Goal: Task Accomplishment & Management: Use online tool/utility

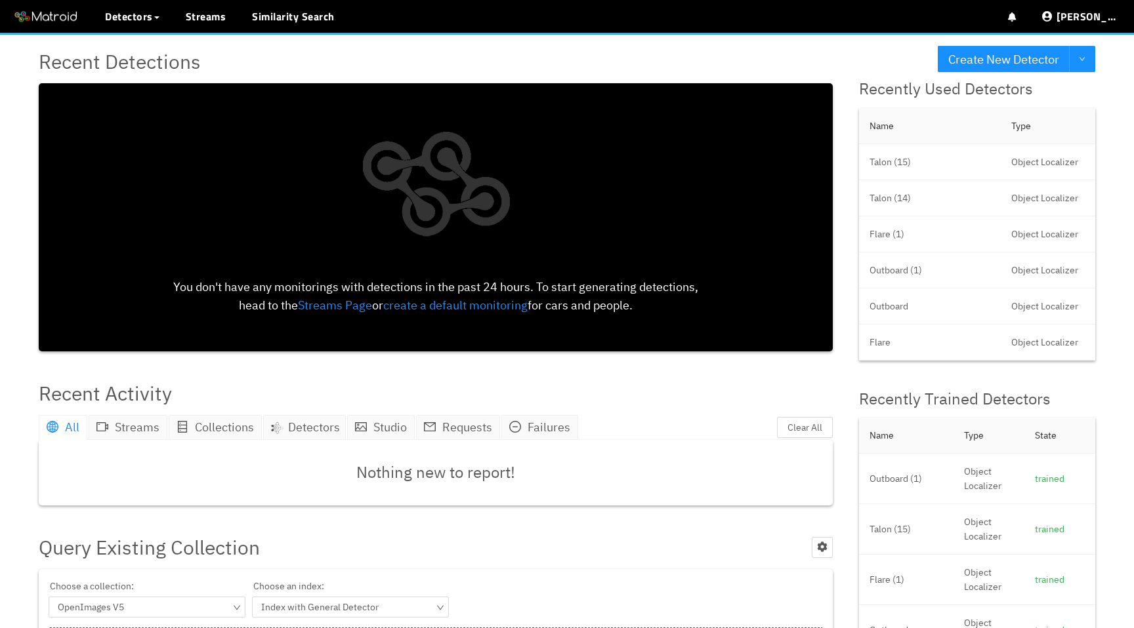
click at [756, 38] on div "Recent Detections You don't have any monitorings with detections in the past 24…" at bounding box center [436, 199] width 820 height 332
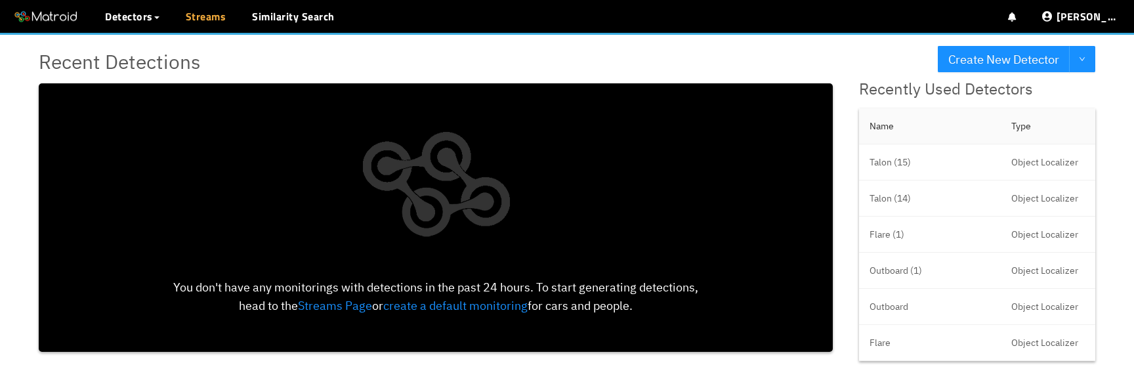
click at [207, 18] on link "Streams" at bounding box center [206, 17] width 41 height 16
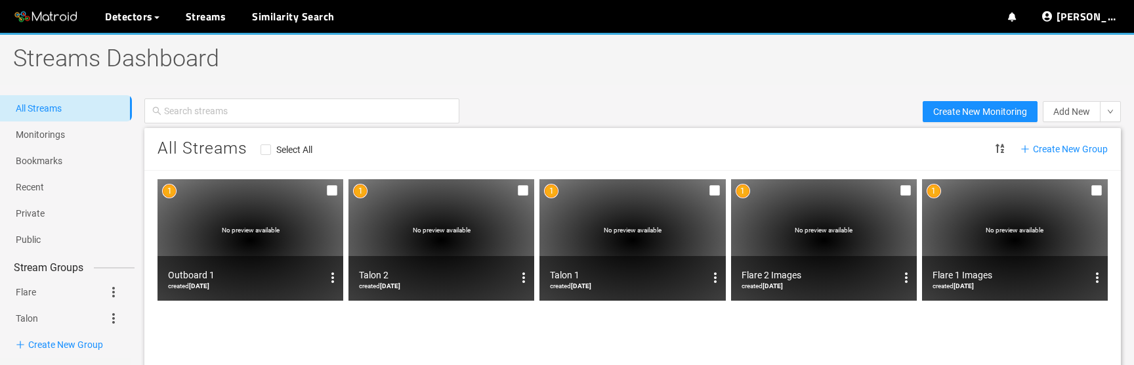
click at [249, 253] on div "No preview available" at bounding box center [250, 239] width 186 height 121
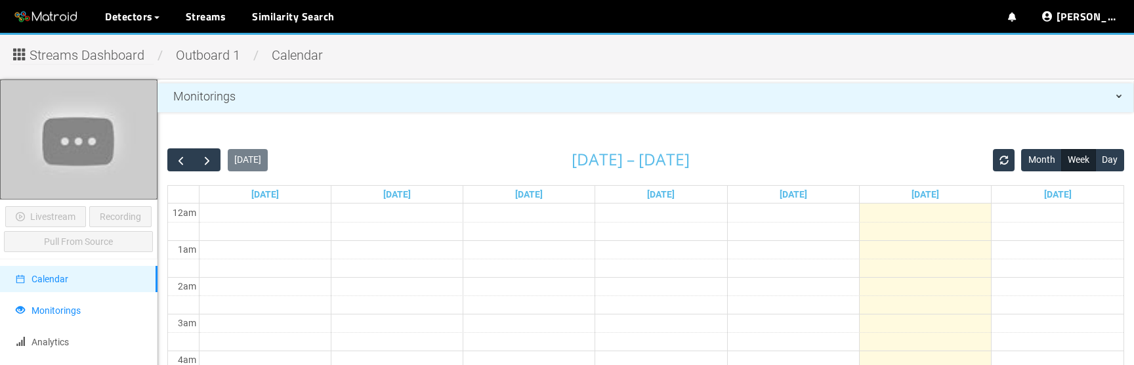
click at [73, 305] on span "Monitorings" at bounding box center [55, 310] width 49 height 10
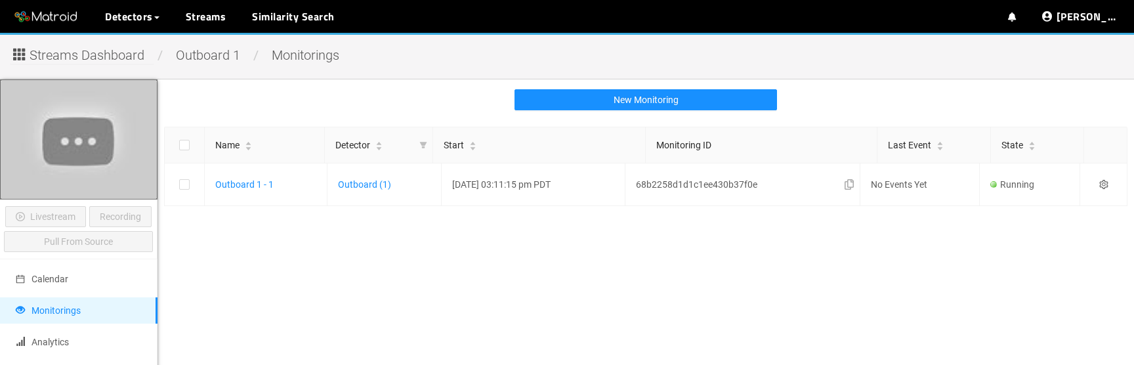
click at [114, 56] on span "Streams Dashboard" at bounding box center [87, 55] width 115 height 20
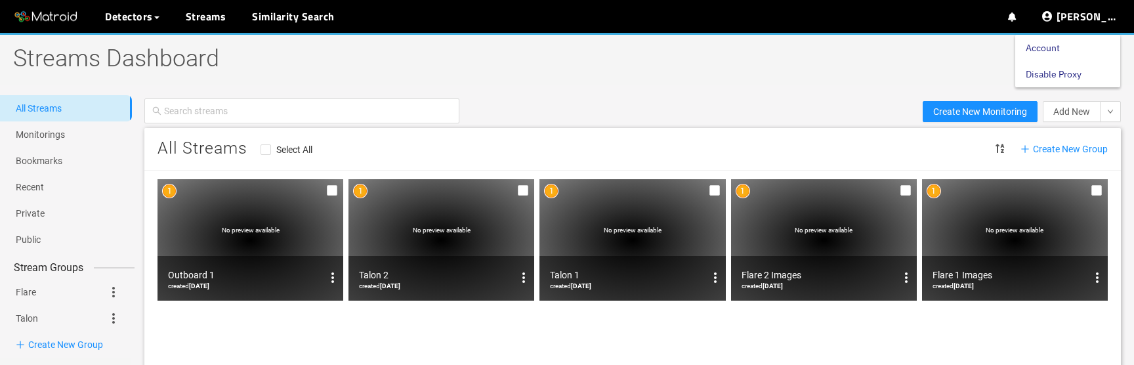
click at [1037, 47] on link "Account" at bounding box center [1042, 48] width 34 height 26
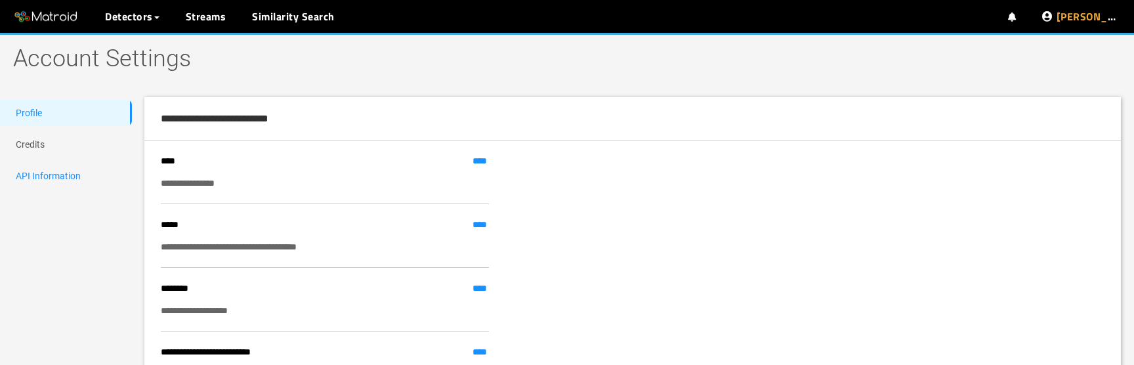
click at [41, 171] on link "API Information" at bounding box center [48, 176] width 65 height 10
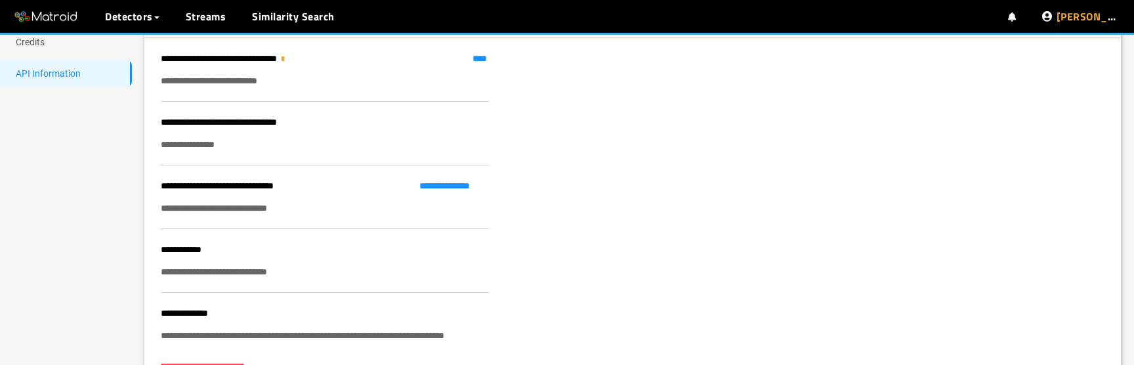
scroll to position [103, 0]
click at [207, 138] on div "**********" at bounding box center [325, 143] width 328 height 14
copy div "**********"
click at [443, 186] on link "**********" at bounding box center [454, 185] width 70 height 14
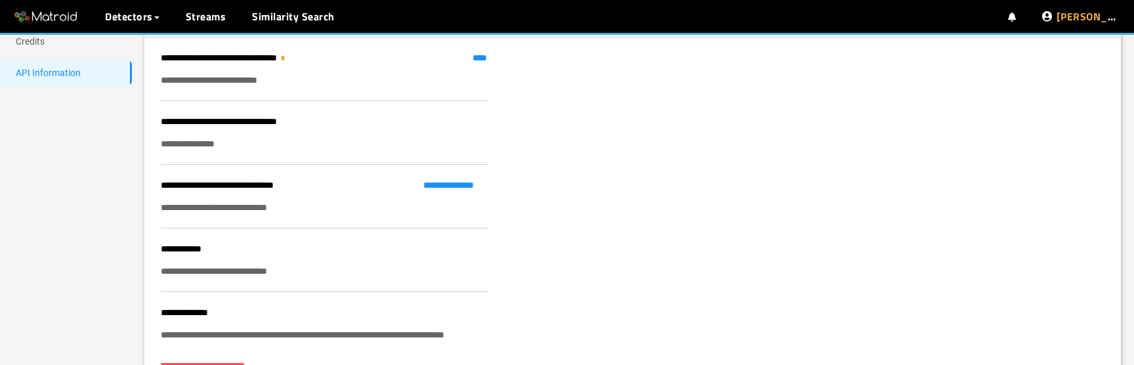
click at [251, 213] on div "**********" at bounding box center [325, 207] width 328 height 14
copy div "**********"
click at [762, 192] on div "**********" at bounding box center [632, 195] width 976 height 403
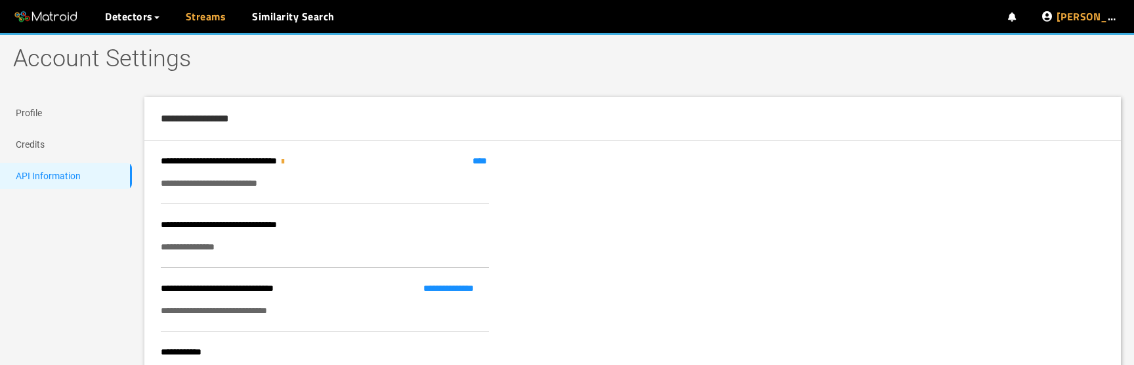
click at [199, 16] on link "Streams" at bounding box center [206, 17] width 41 height 16
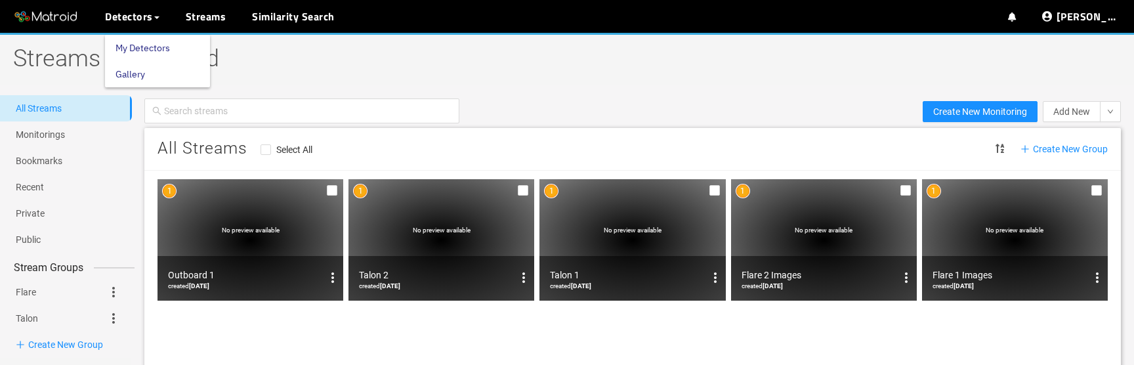
click at [134, 43] on link "My Detectors" at bounding box center [142, 48] width 54 height 26
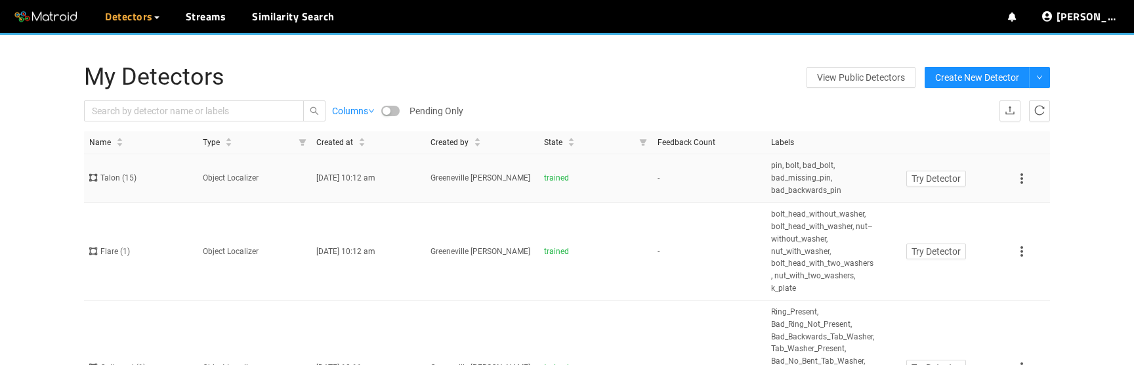
click at [272, 183] on td "Object Localizer" at bounding box center [253, 178] width 113 height 49
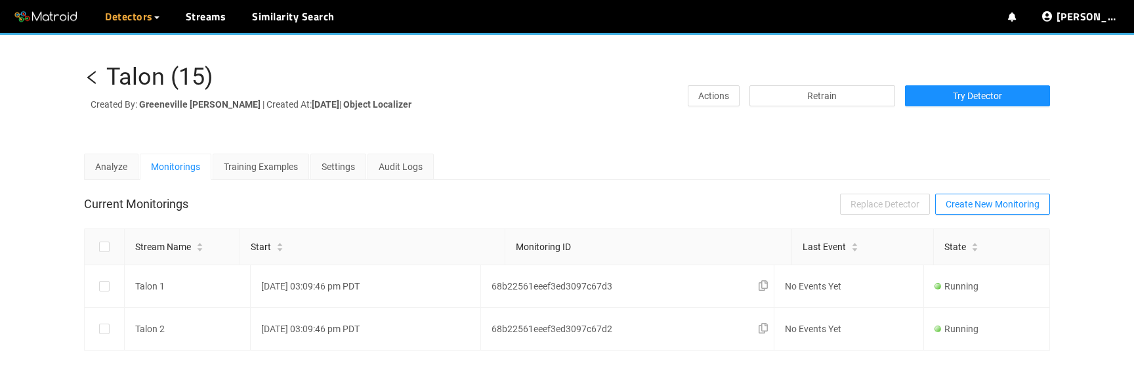
click at [92, 80] on icon "left" at bounding box center [92, 78] width 16 height 16
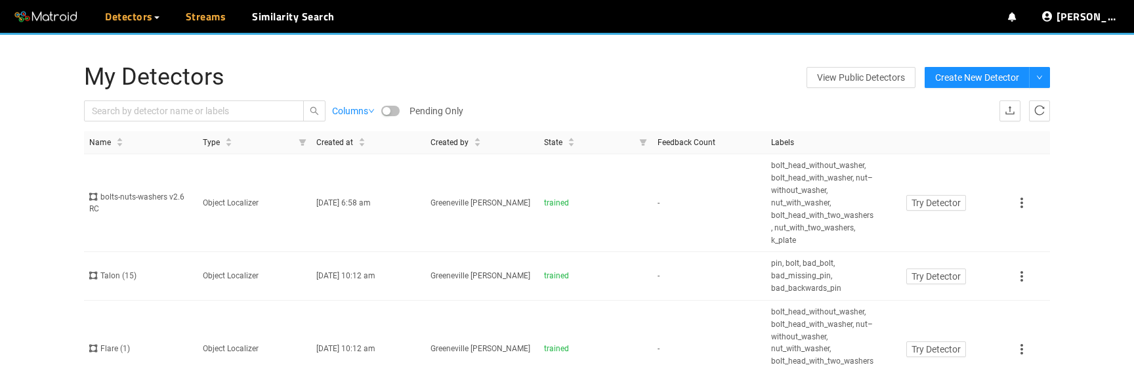
click at [204, 24] on link "Streams" at bounding box center [206, 17] width 41 height 16
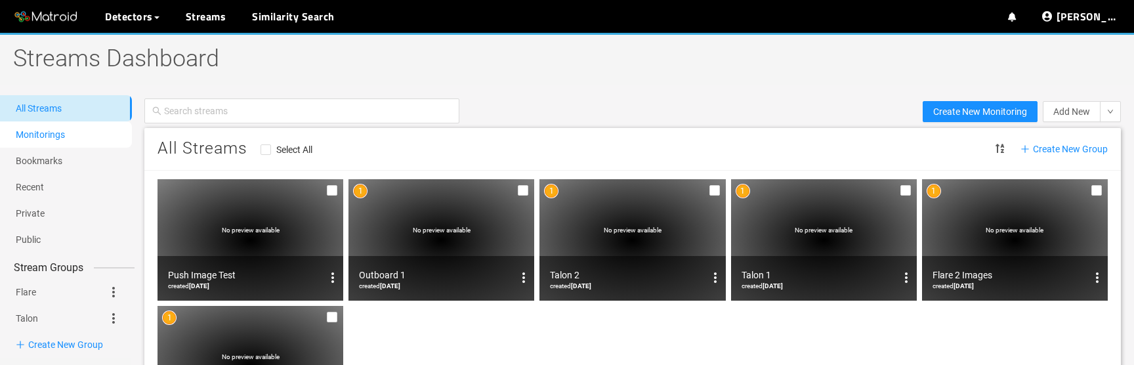
click at [45, 139] on link "Monitorings" at bounding box center [40, 134] width 49 height 10
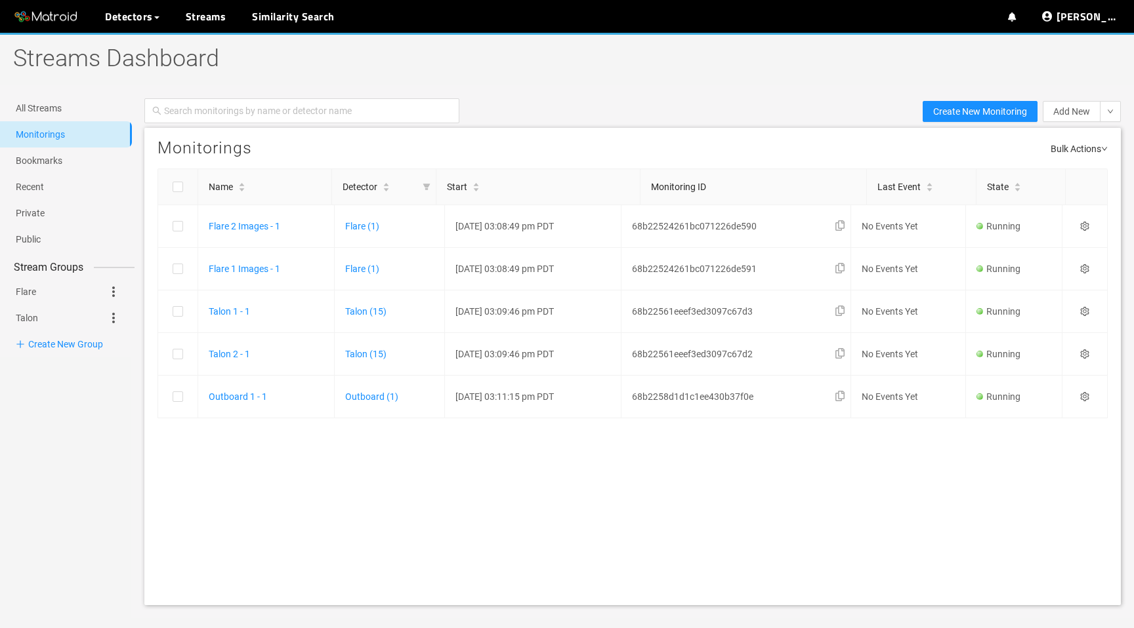
click at [1095, 151] on span "Bulk Actions" at bounding box center [1078, 147] width 57 height 18
click at [1077, 153] on span "Bulk Actions" at bounding box center [1078, 147] width 57 height 18
click at [177, 180] on label at bounding box center [177, 187] width 39 height 14
click at [177, 184] on input "checkbox" at bounding box center [178, 189] width 10 height 10
checkbox input "true"
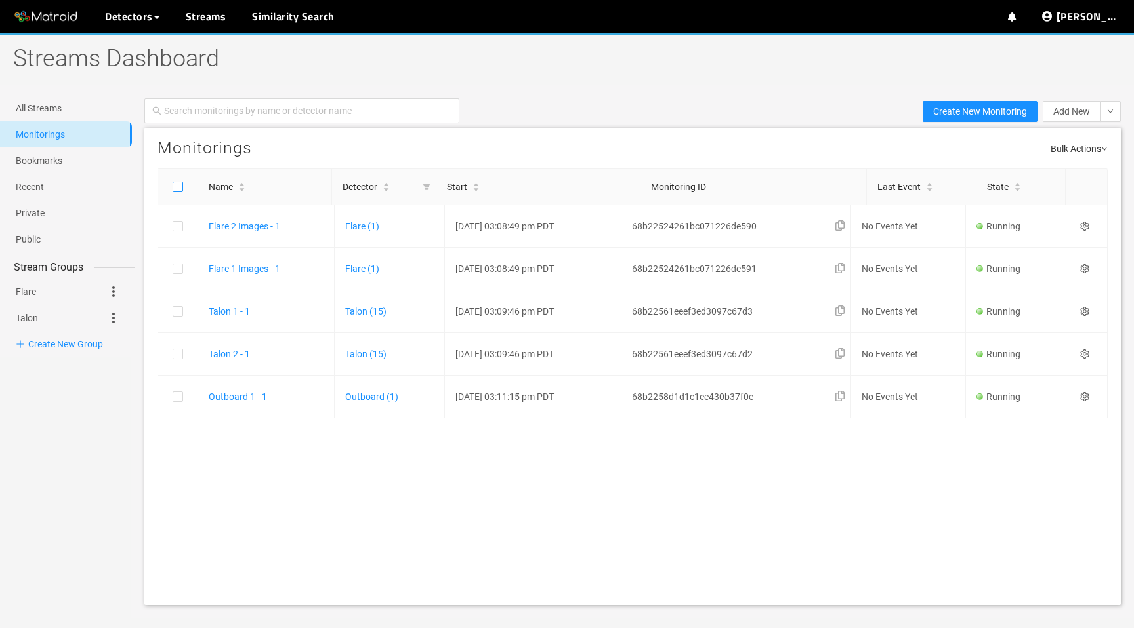
checkbox input "true"
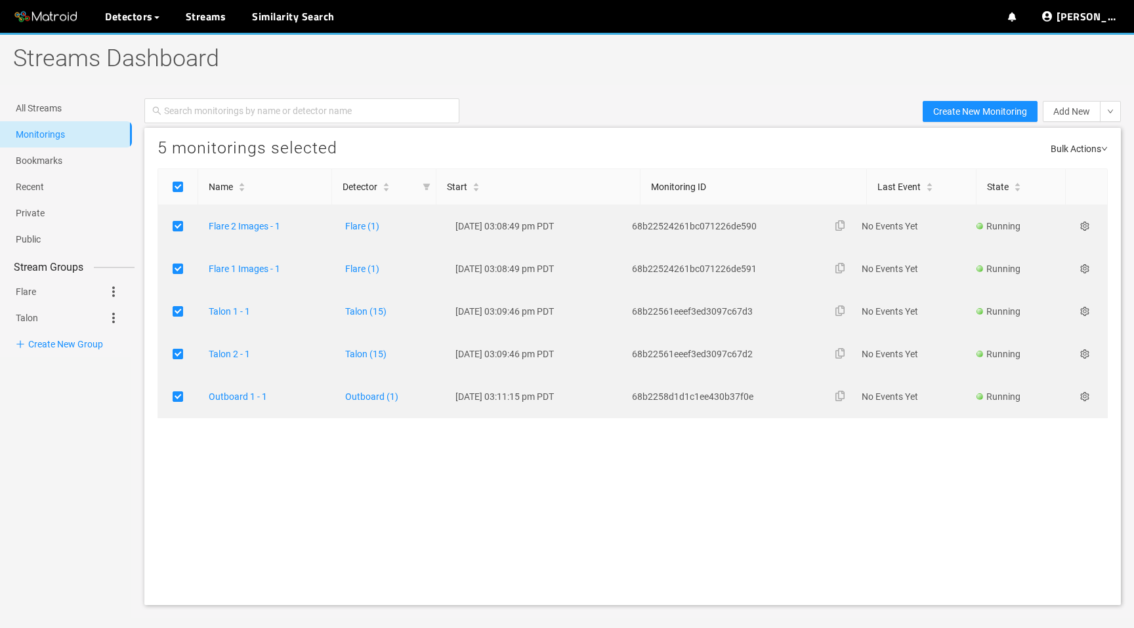
click at [1097, 150] on span "Bulk Actions" at bounding box center [1078, 147] width 57 height 18
click at [779, 364] on div "5 monitorings selected Bulk Actions Name Detector Start Monitoring ID Last Even…" at bounding box center [632, 367] width 976 height 478
click at [369, 364] on link "Outboard (1)" at bounding box center [371, 397] width 53 height 10
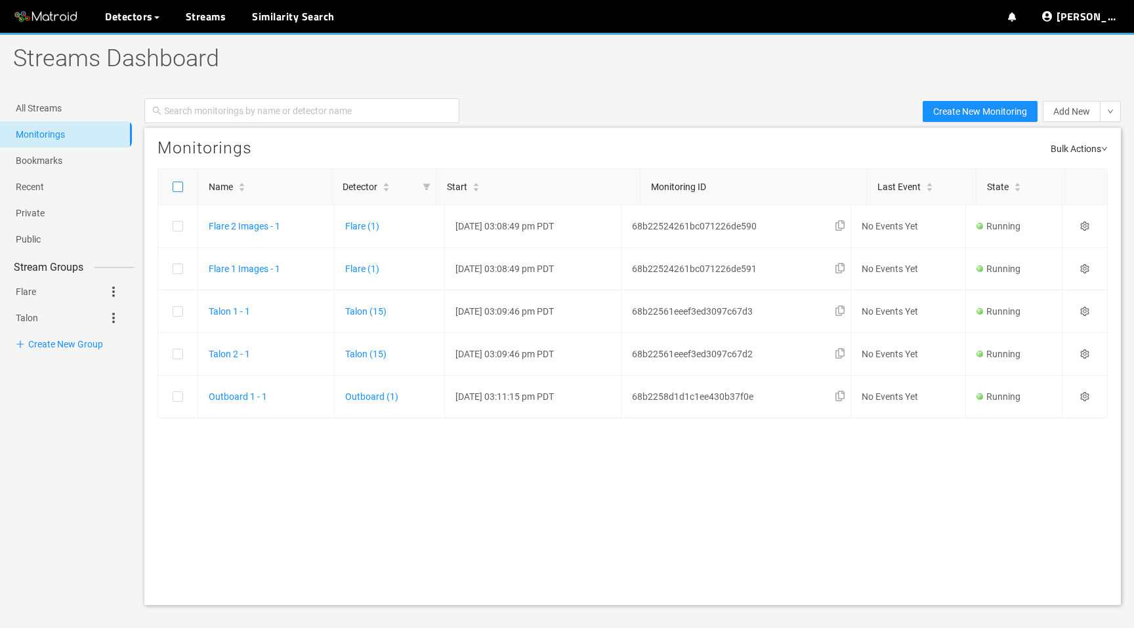
click at [175, 186] on input "checkbox" at bounding box center [178, 189] width 10 height 10
checkbox input "true"
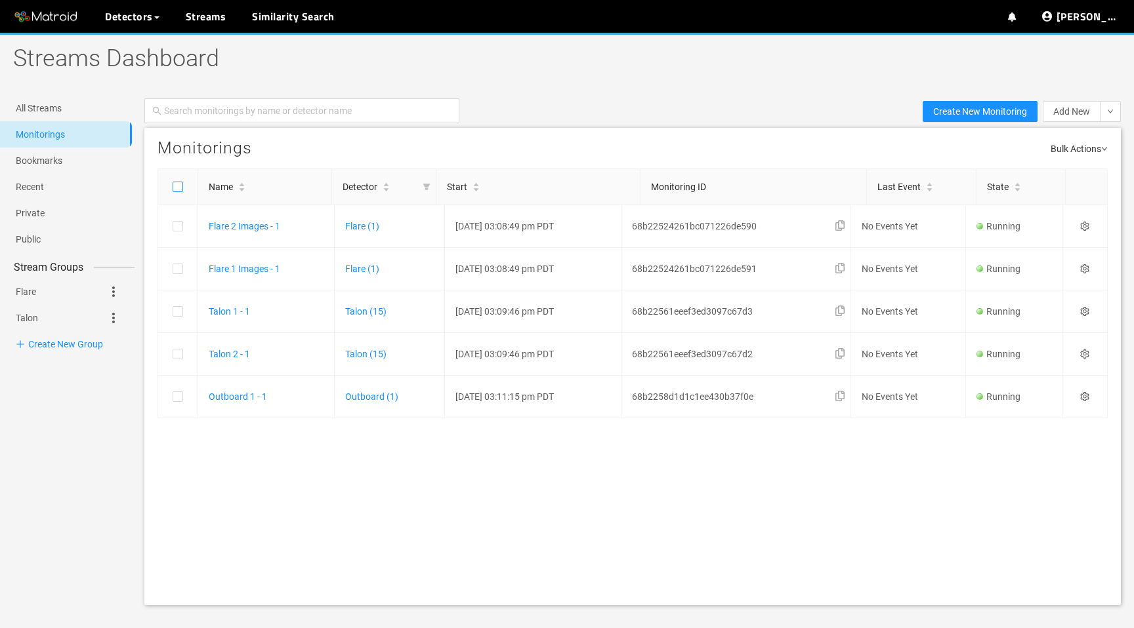
checkbox input "true"
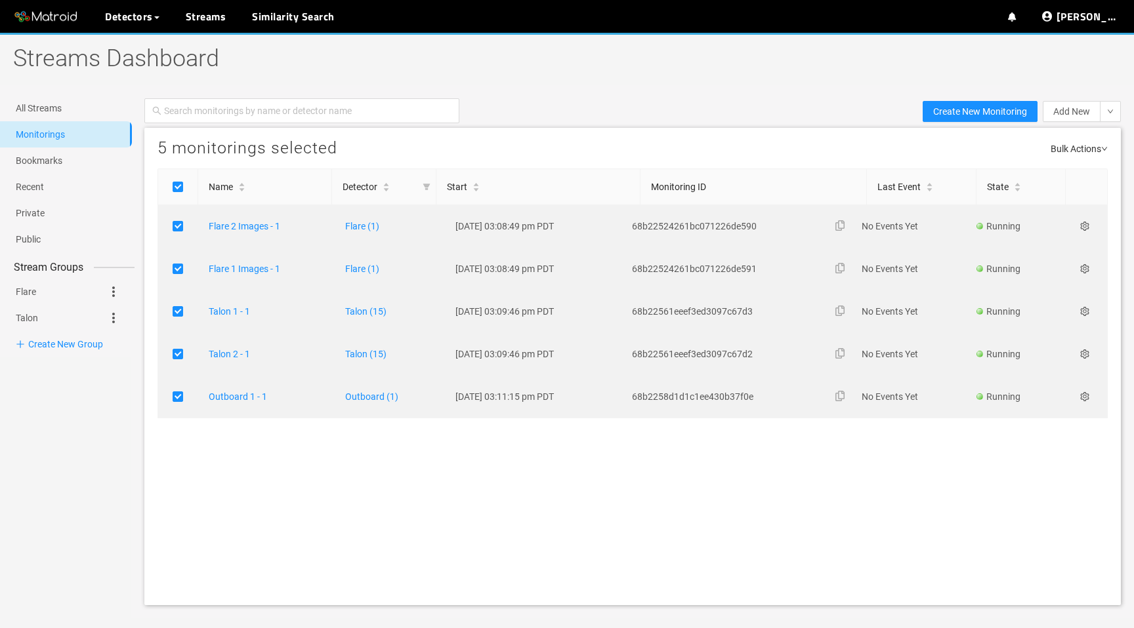
click at [1090, 154] on span "Bulk Actions" at bounding box center [1078, 147] width 57 height 18
click at [1061, 173] on li "Stop 5 Monitorings" at bounding box center [1051, 168] width 104 height 21
checkbox input "false"
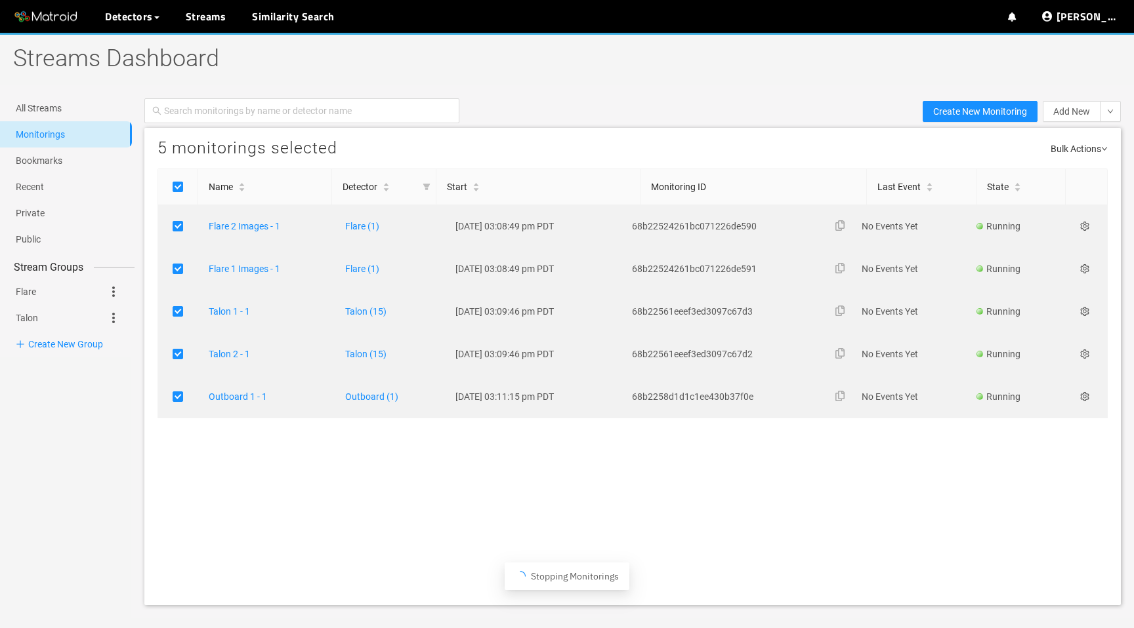
checkbox input "false"
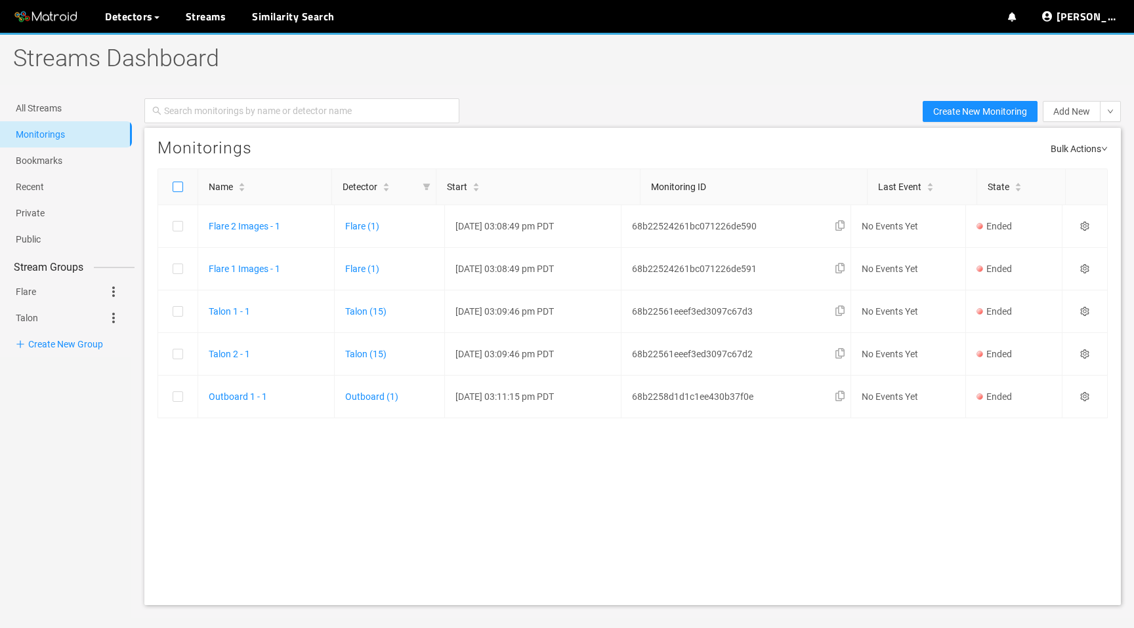
click at [179, 187] on input "checkbox" at bounding box center [178, 189] width 10 height 10
checkbox input "true"
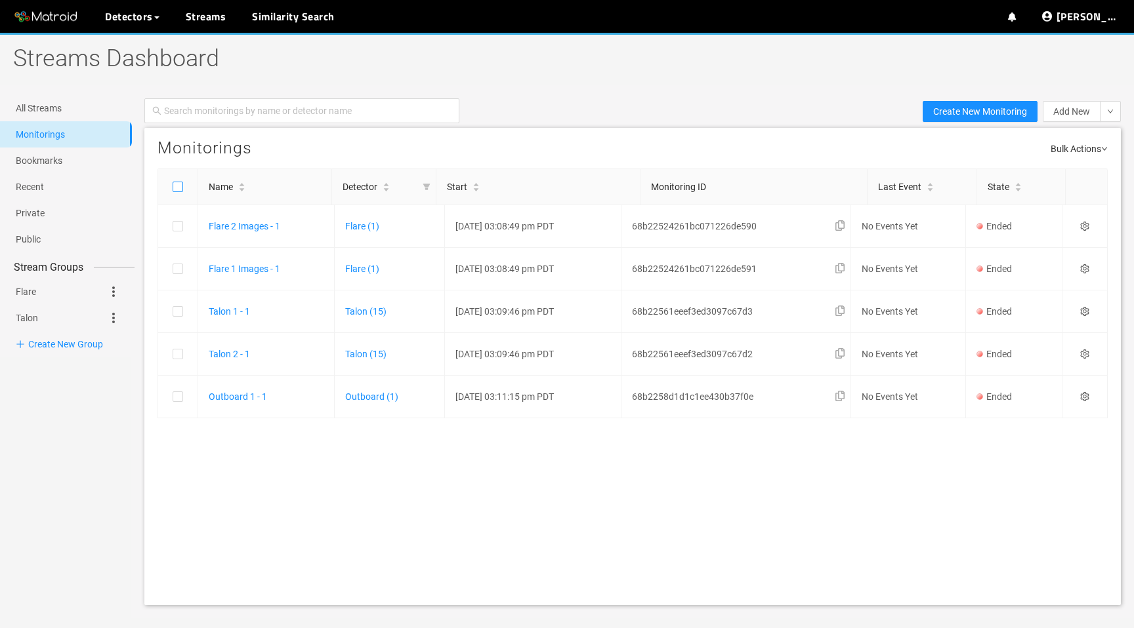
checkbox input "true"
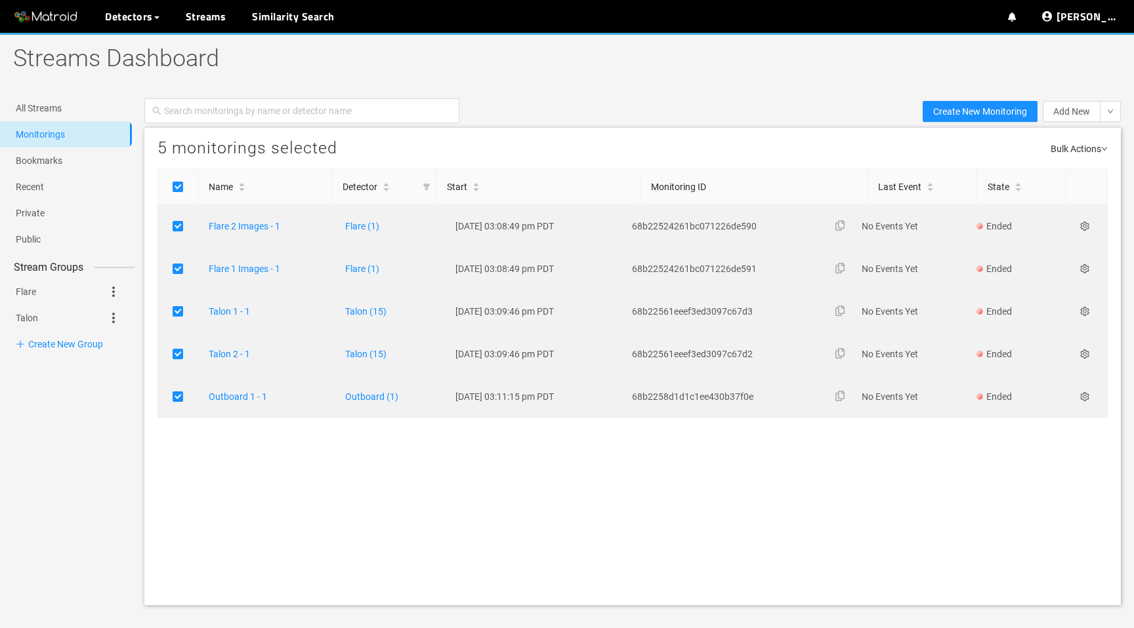
click at [1094, 148] on span "Bulk Actions" at bounding box center [1078, 147] width 57 height 18
click at [1031, 186] on li "Restart 5 Monitorings" at bounding box center [1051, 189] width 104 height 21
checkbox input "false"
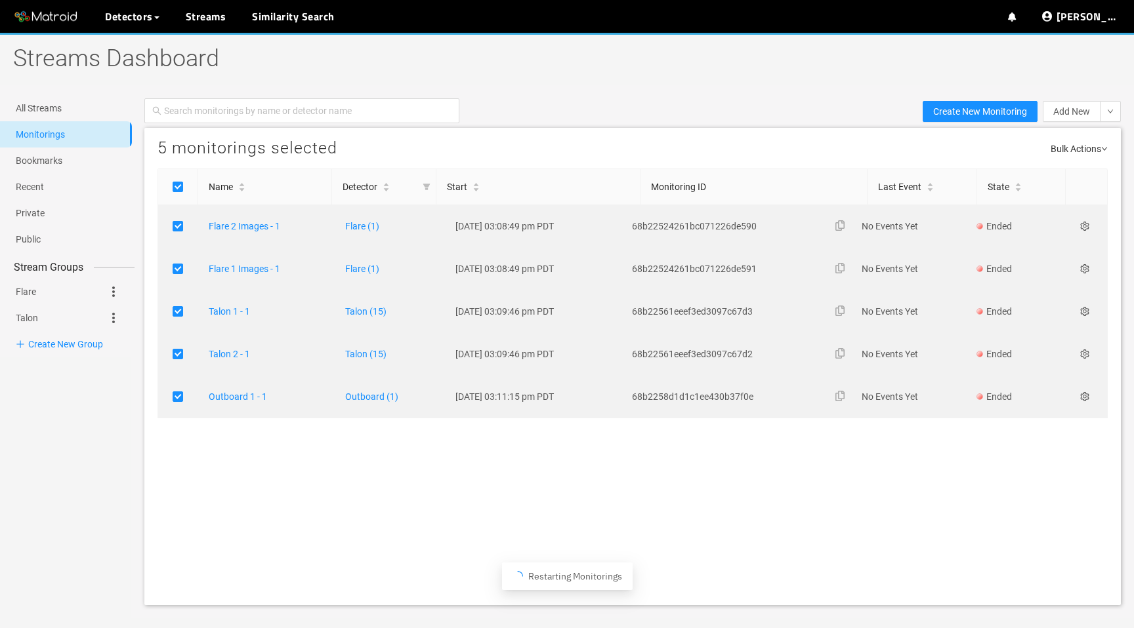
checkbox input "false"
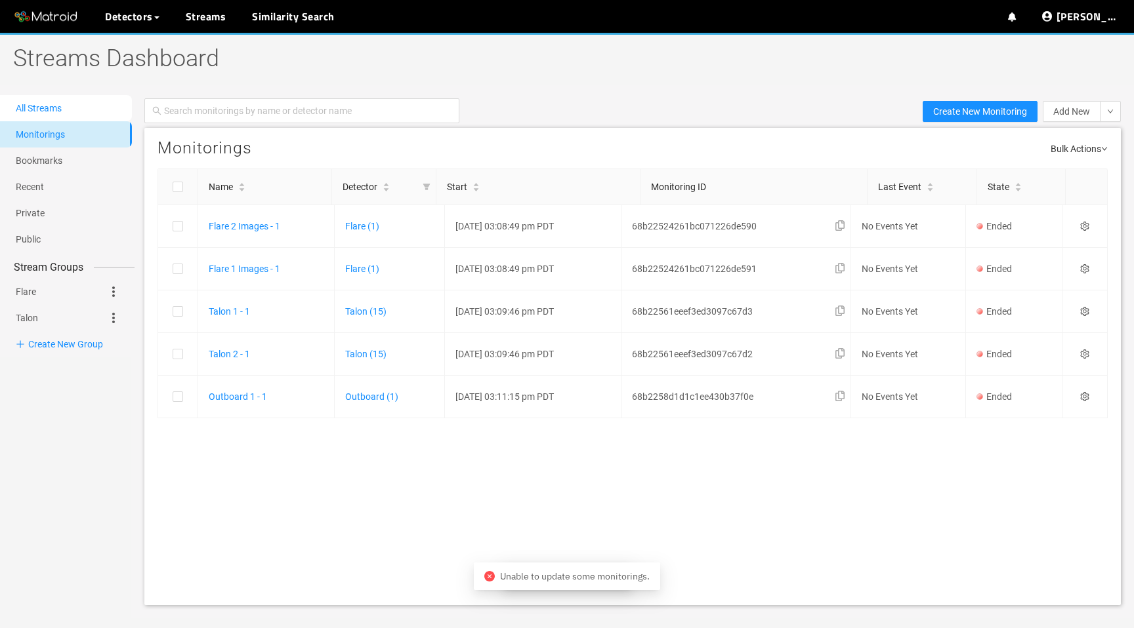
click at [62, 108] on link "All Streams" at bounding box center [39, 108] width 46 height 10
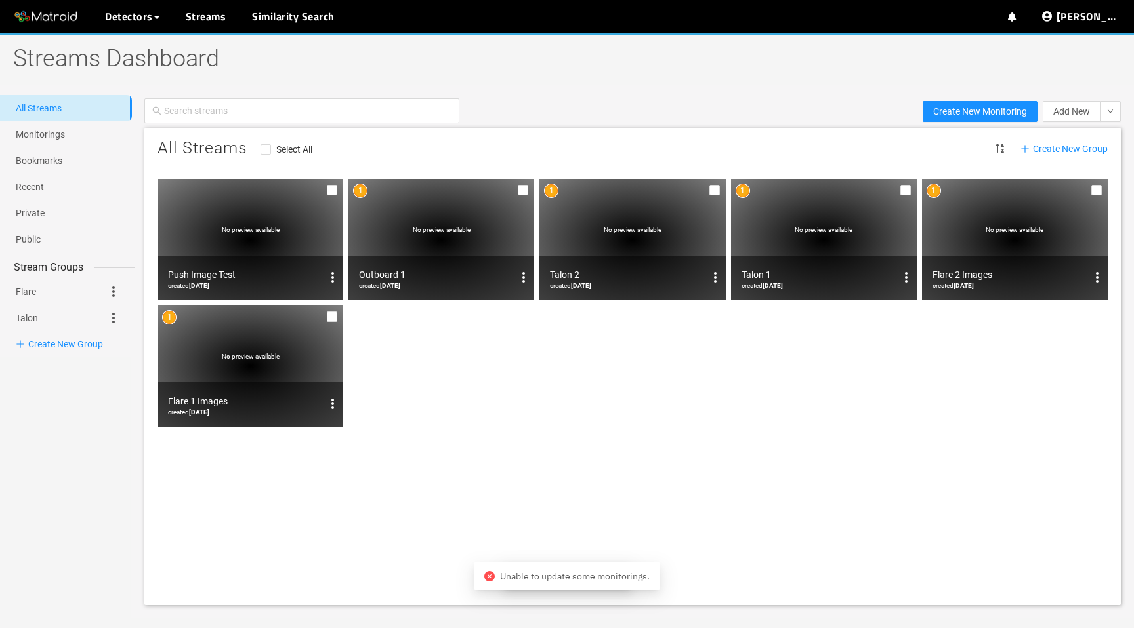
click at [447, 226] on span "No preview available" at bounding box center [442, 229] width 58 height 7
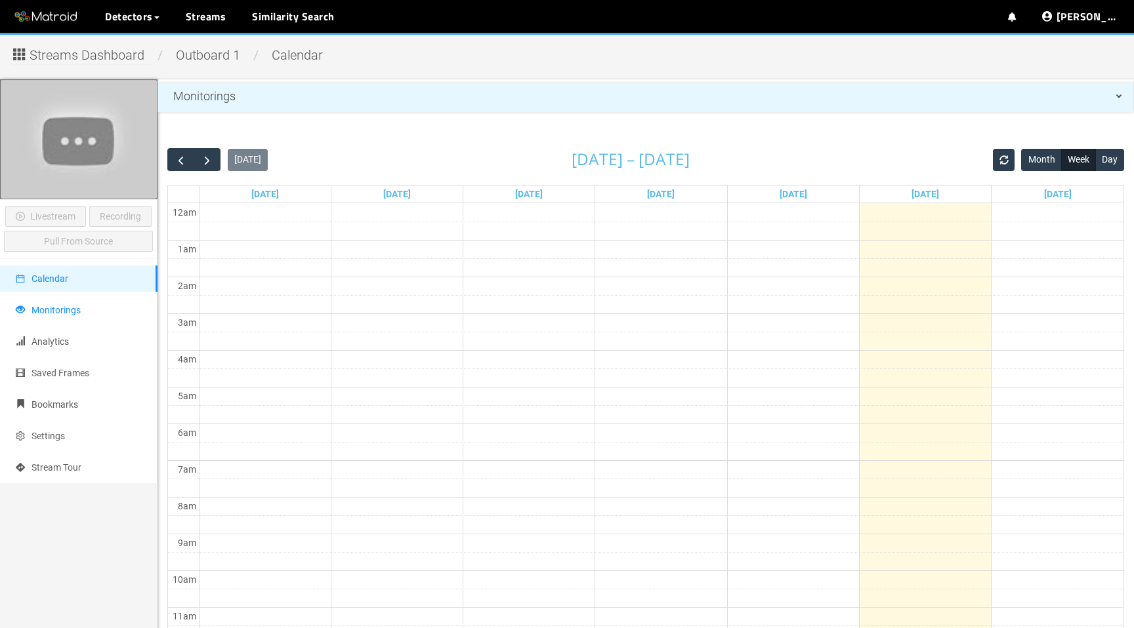
click at [102, 310] on li "Monitorings" at bounding box center [78, 310] width 157 height 26
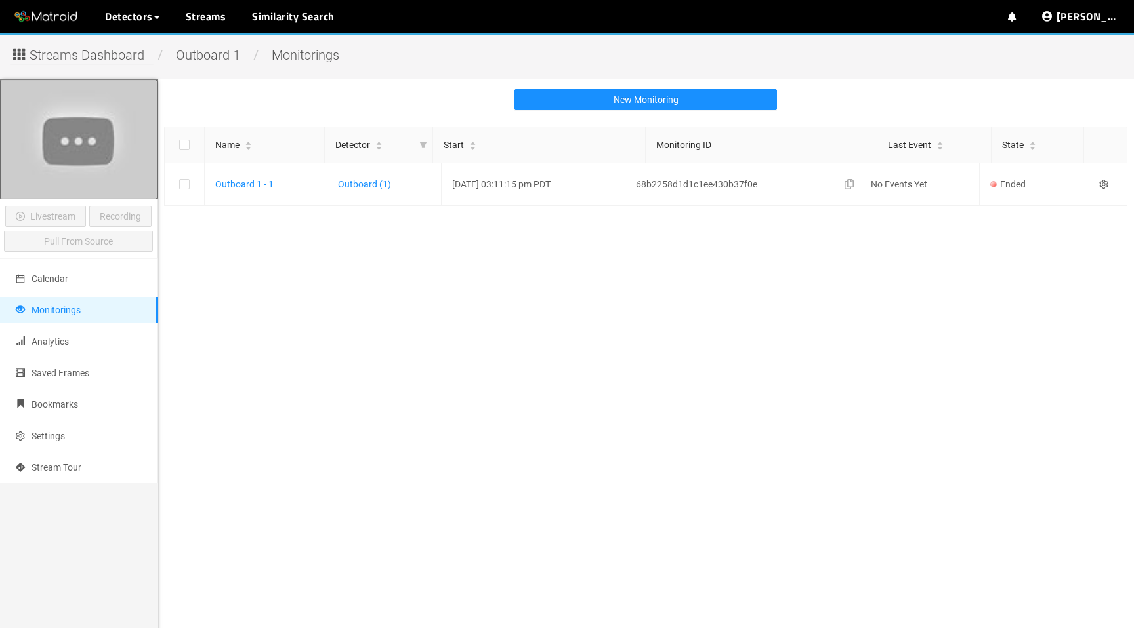
click at [96, 54] on span "Streams Dashboard" at bounding box center [87, 55] width 115 height 20
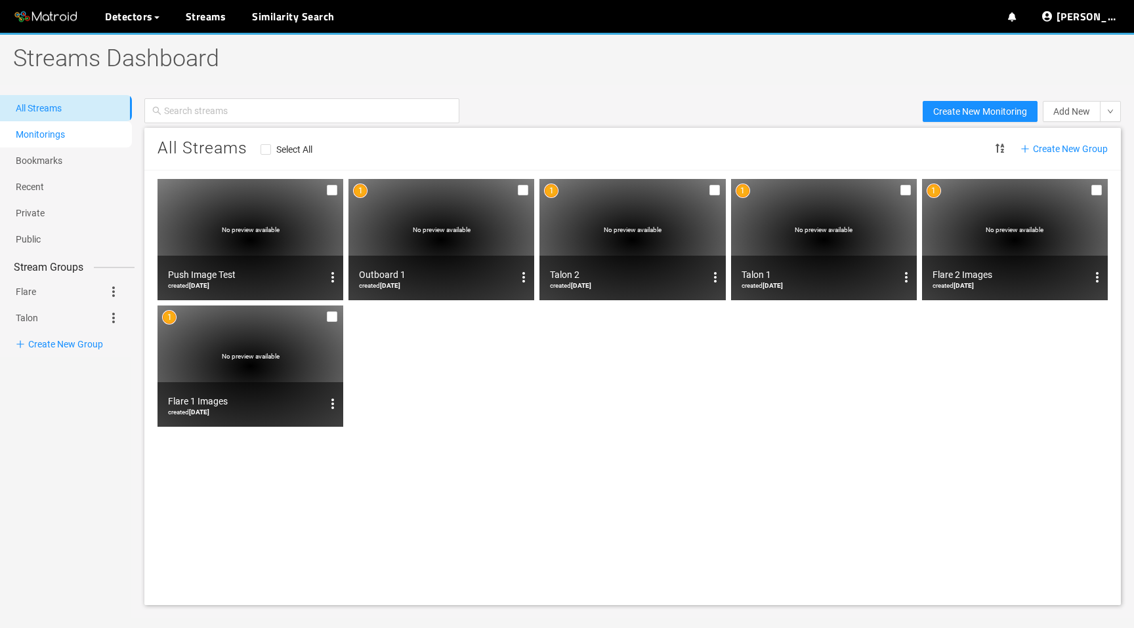
click at [47, 137] on link "Monitorings" at bounding box center [40, 134] width 49 height 10
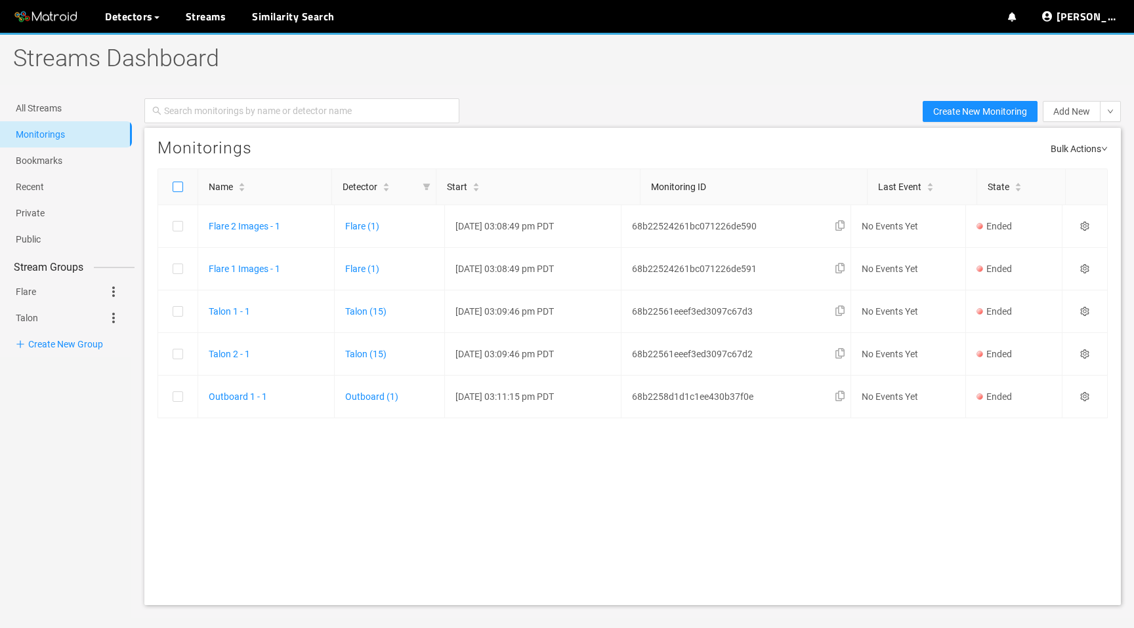
click at [182, 192] on input "checkbox" at bounding box center [178, 189] width 10 height 10
checkbox input "true"
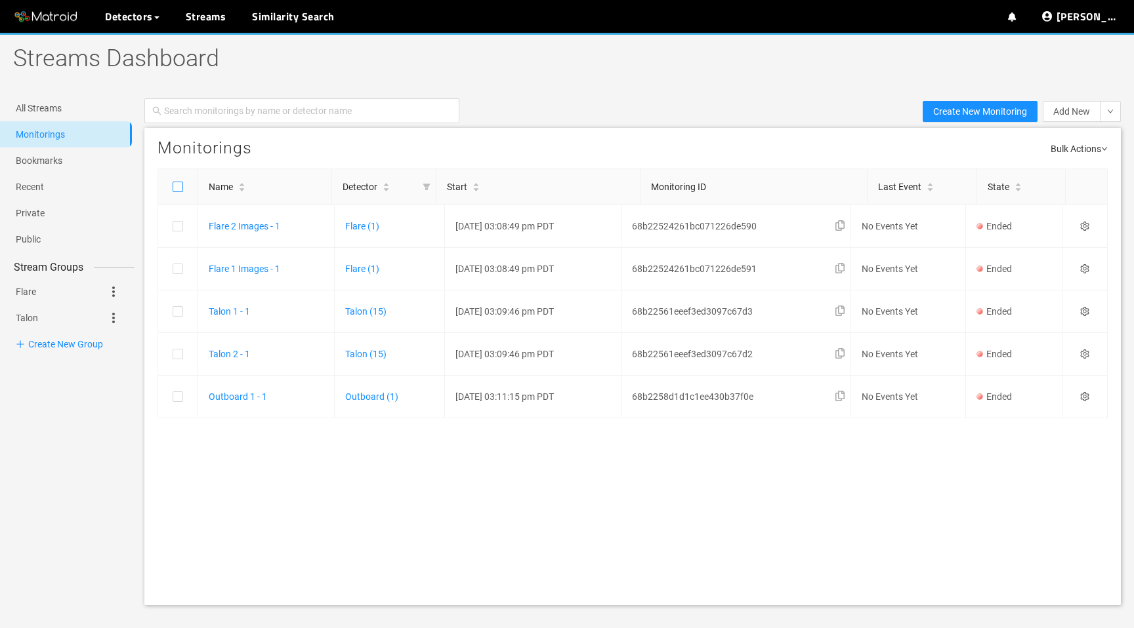
checkbox input "true"
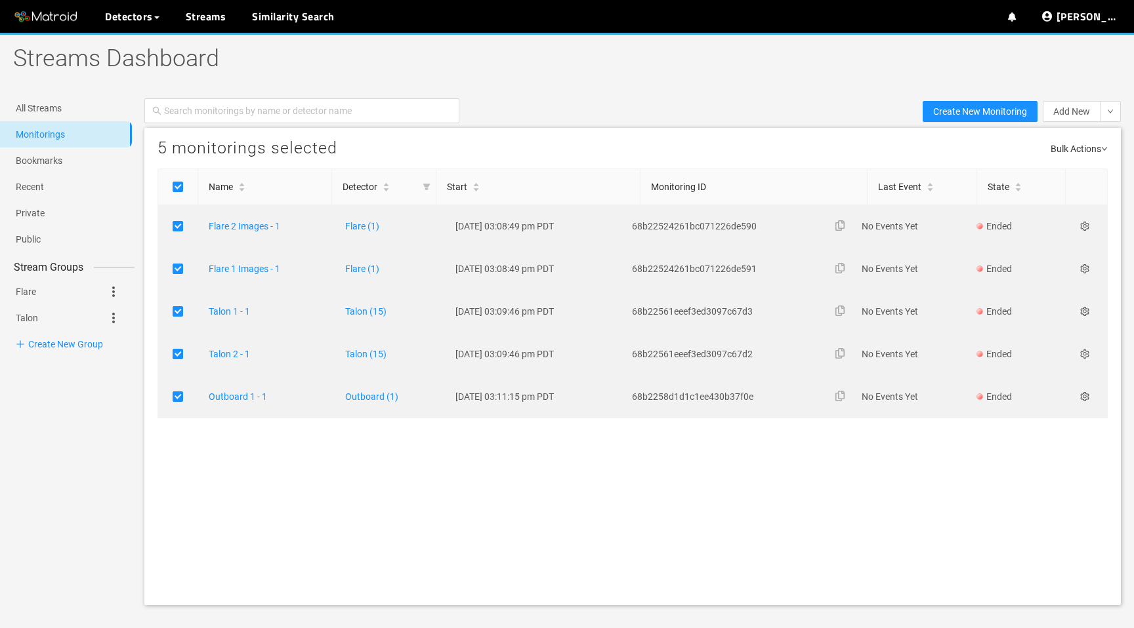
click at [1099, 146] on span "Bulk Actions" at bounding box center [1078, 147] width 57 height 18
click at [1043, 194] on li "Restart 5 Monitorings" at bounding box center [1051, 189] width 104 height 21
checkbox input "false"
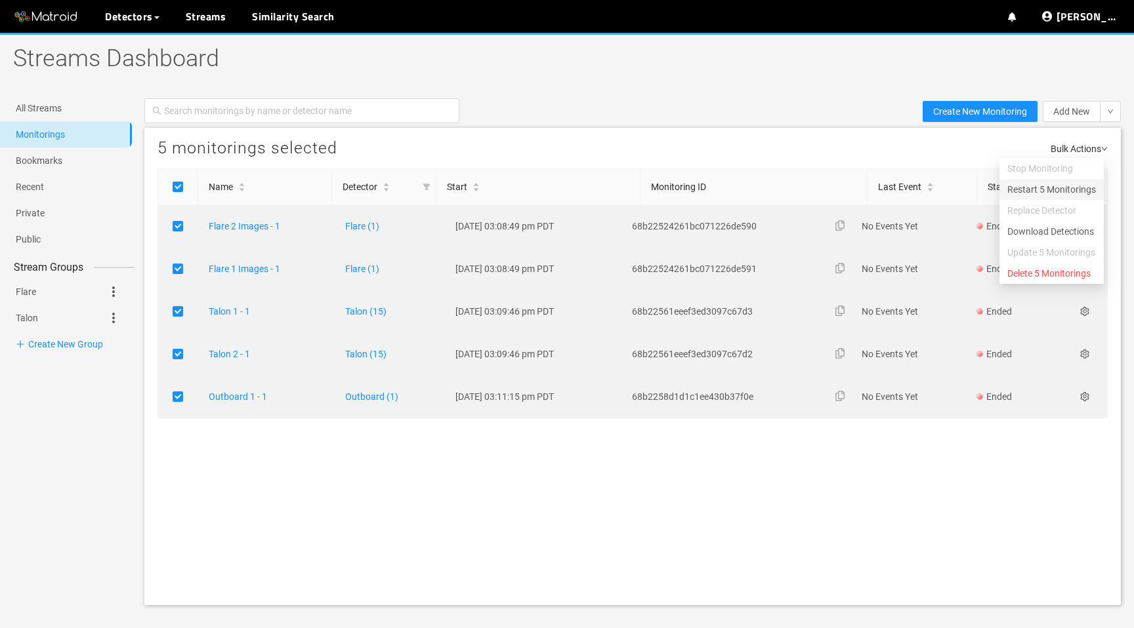
checkbox input "false"
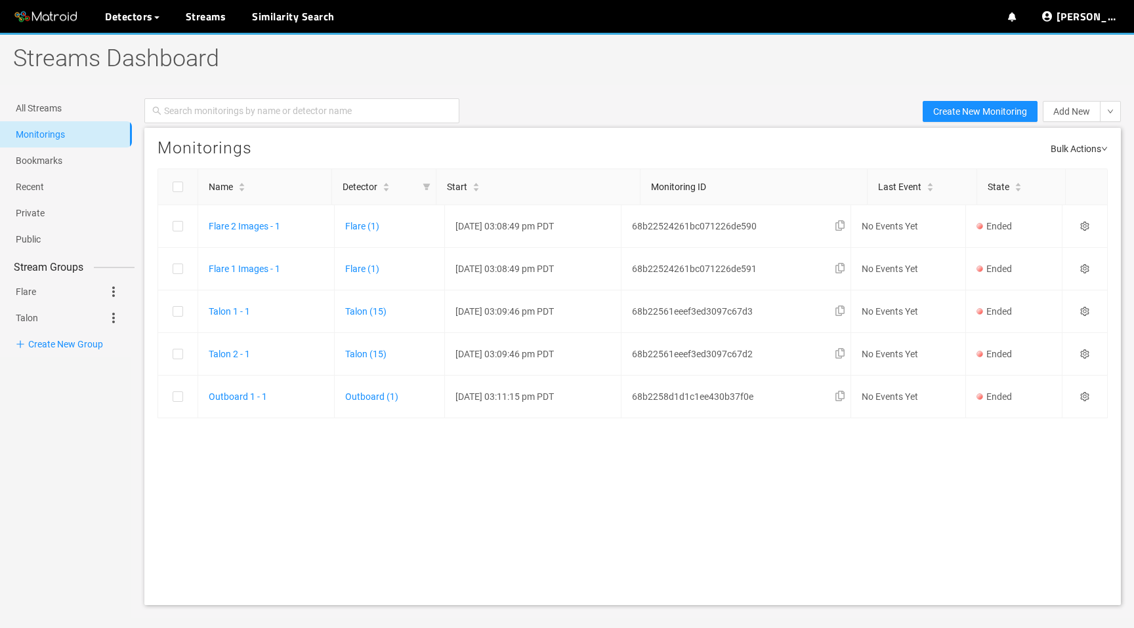
click at [147, 40] on h1 "Streams Dashboard" at bounding box center [423, 59] width 846 height 52
click at [153, 44] on link "My Detectors" at bounding box center [142, 48] width 54 height 26
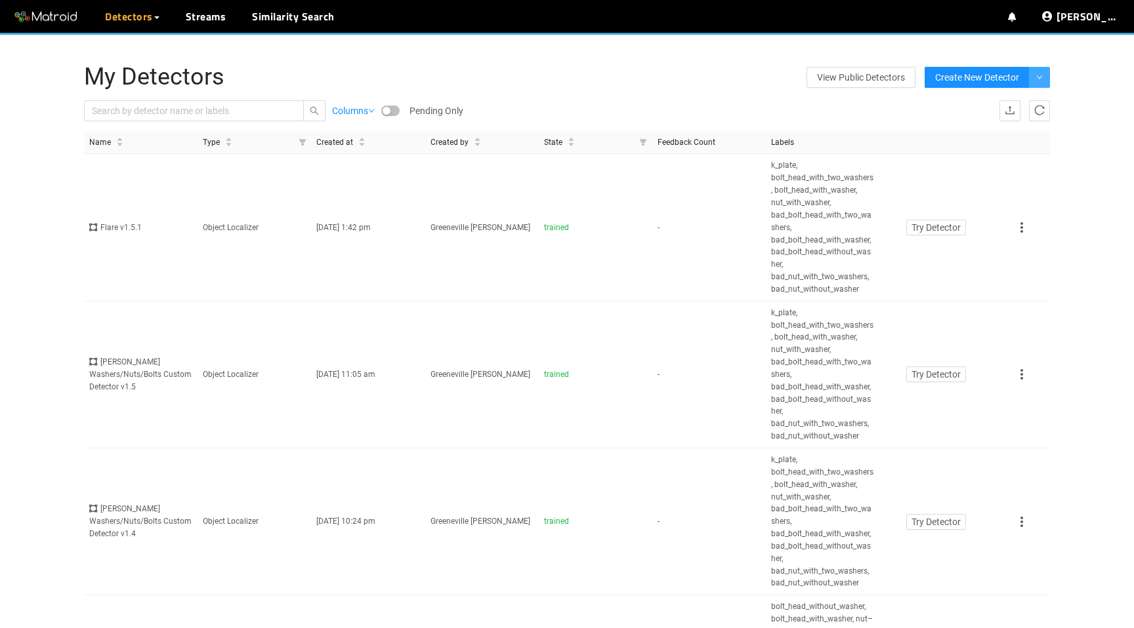
click at [1041, 78] on icon "down" at bounding box center [1039, 77] width 7 height 7
click at [976, 169] on span "From Matroid Exported Model" at bounding box center [976, 166] width 121 height 10
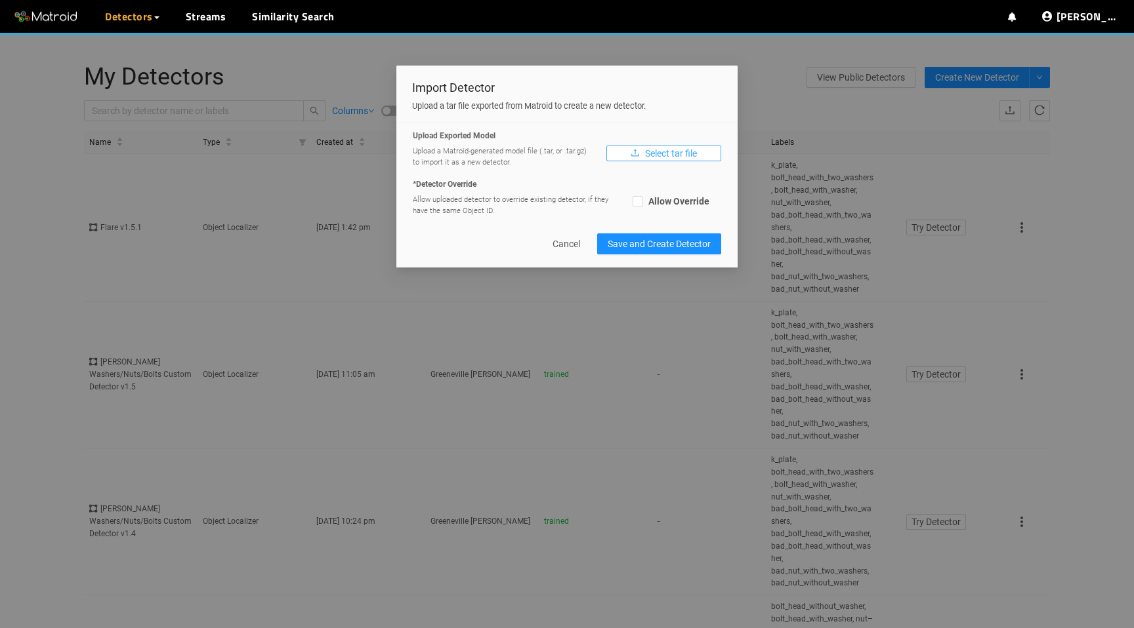
click at [666, 149] on span "Select tar file" at bounding box center [671, 153] width 52 height 14
click at [665, 155] on span "Select tar file" at bounding box center [671, 153] width 52 height 14
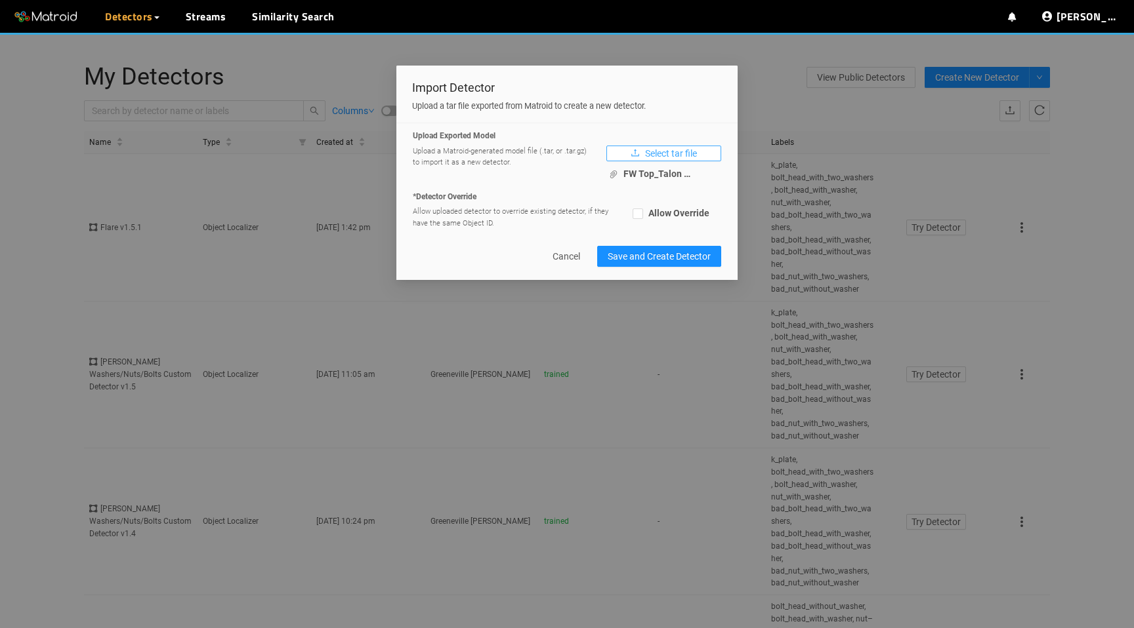
click at [696, 152] on span "Select tar file" at bounding box center [671, 153] width 52 height 14
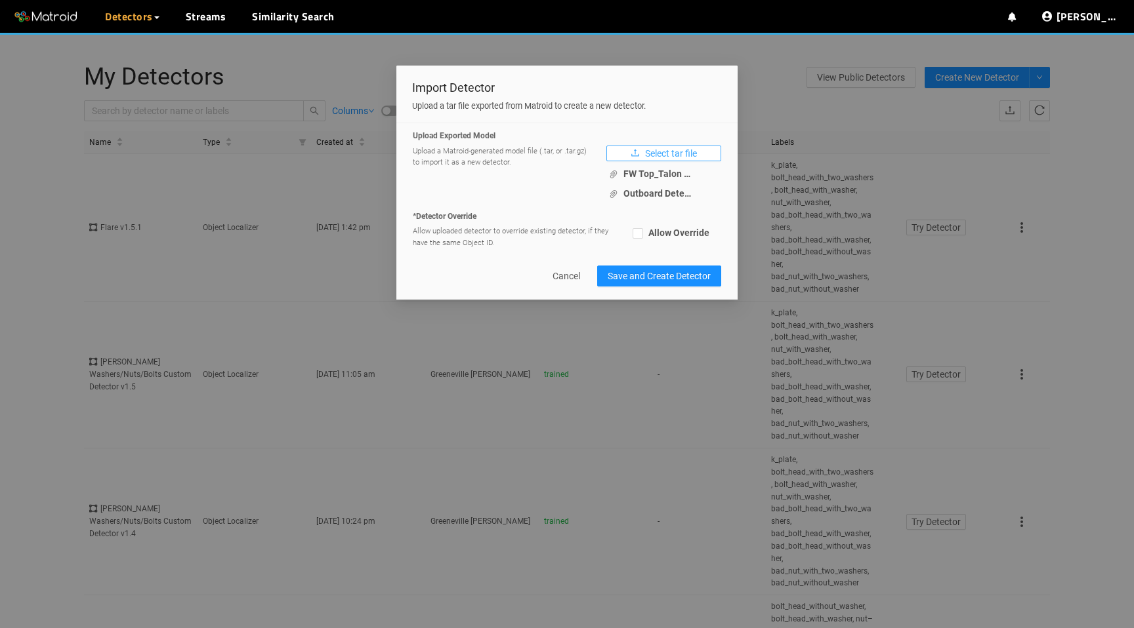
click at [692, 152] on span "Select tar file" at bounding box center [671, 153] width 52 height 14
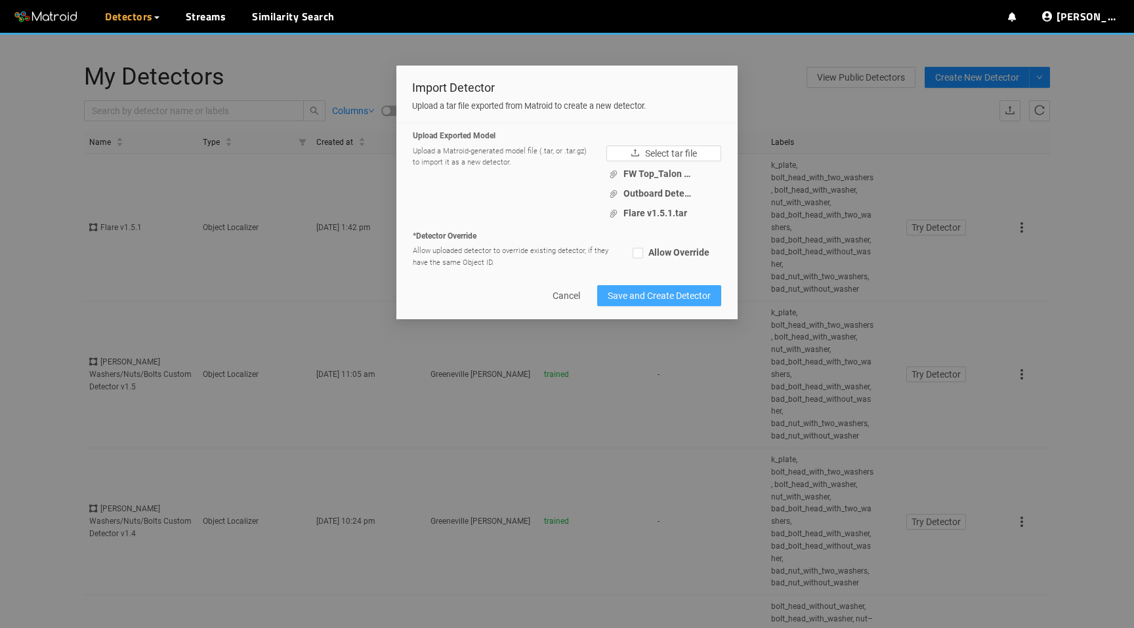
click at [651, 291] on span "Save and Create Detector" at bounding box center [658, 296] width 103 height 14
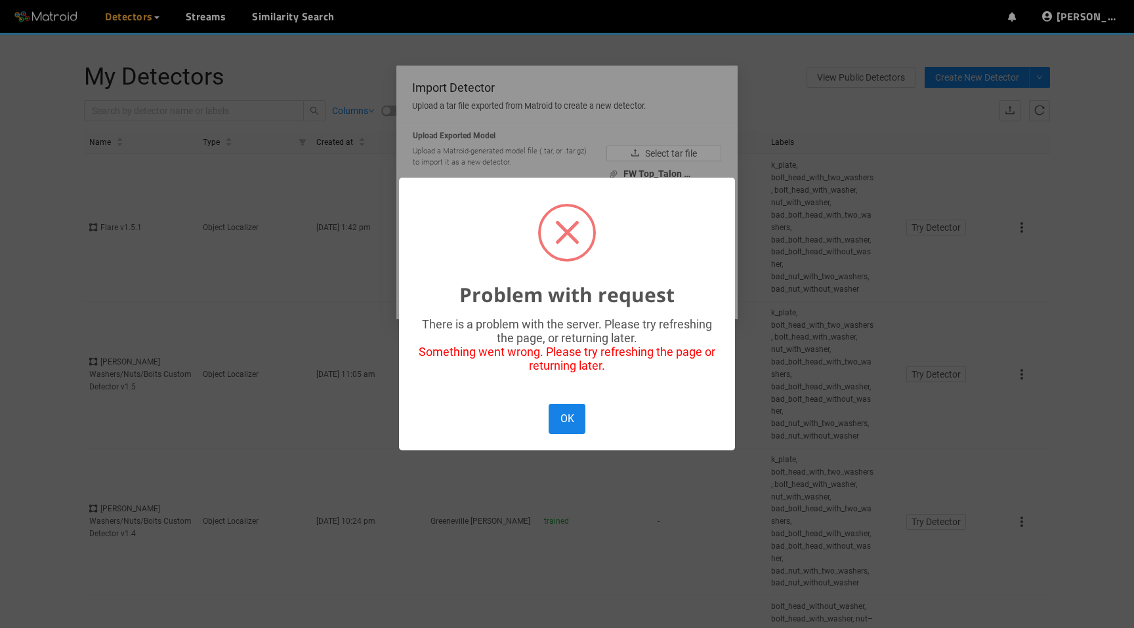
click at [573, 412] on button "OK" at bounding box center [566, 419] width 37 height 30
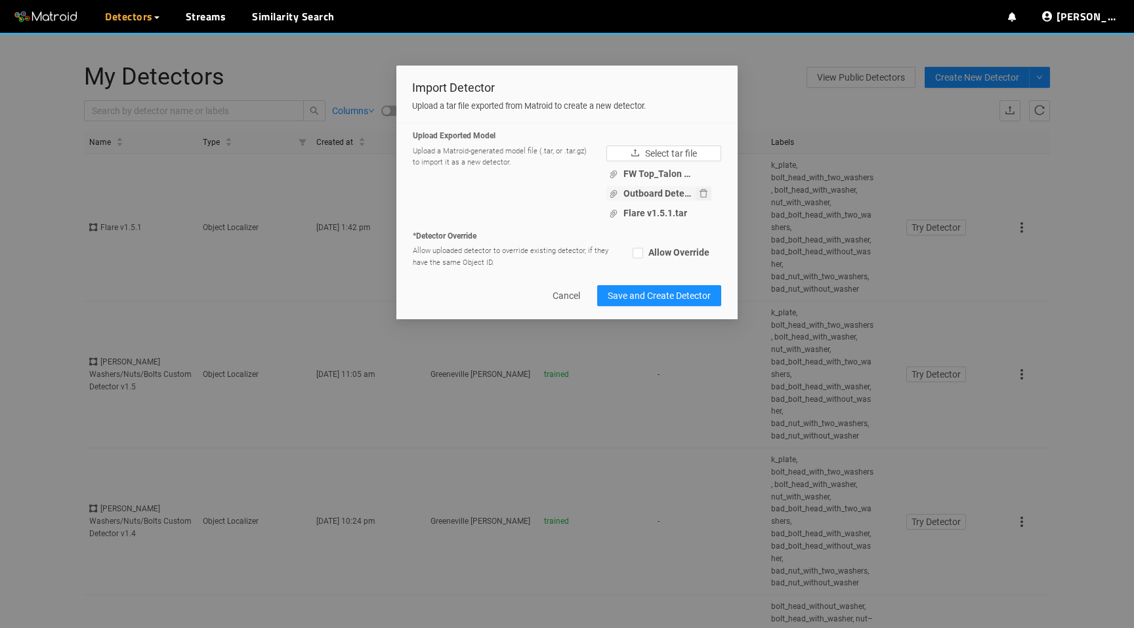
click at [703, 192] on icon "delete" at bounding box center [703, 193] width 9 height 9
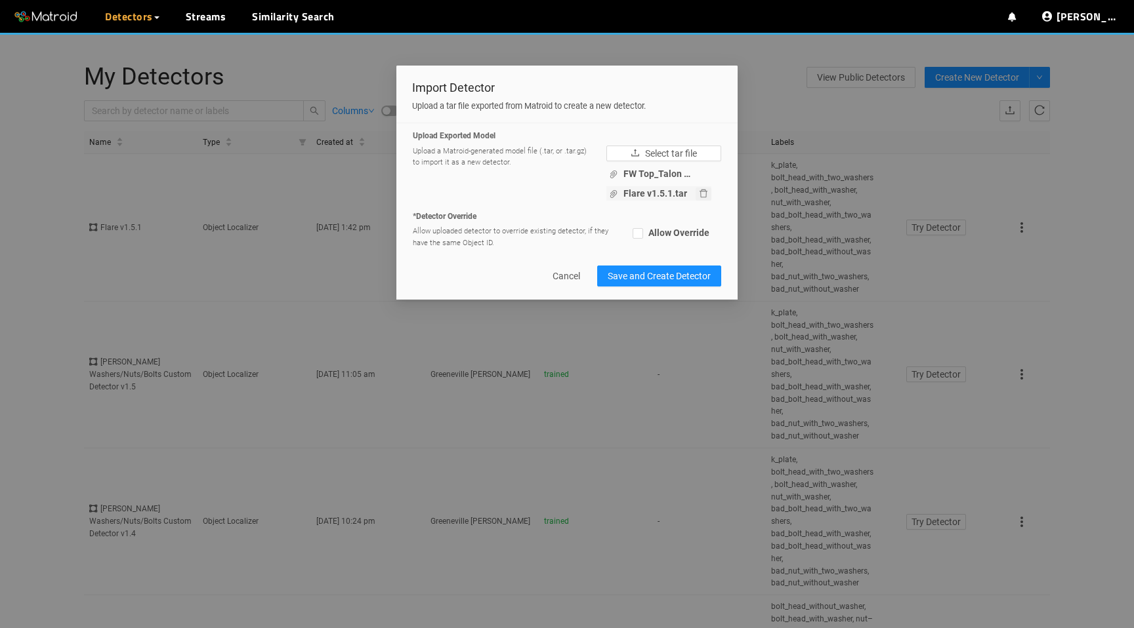
click at [703, 195] on icon "delete" at bounding box center [703, 193] width 9 height 9
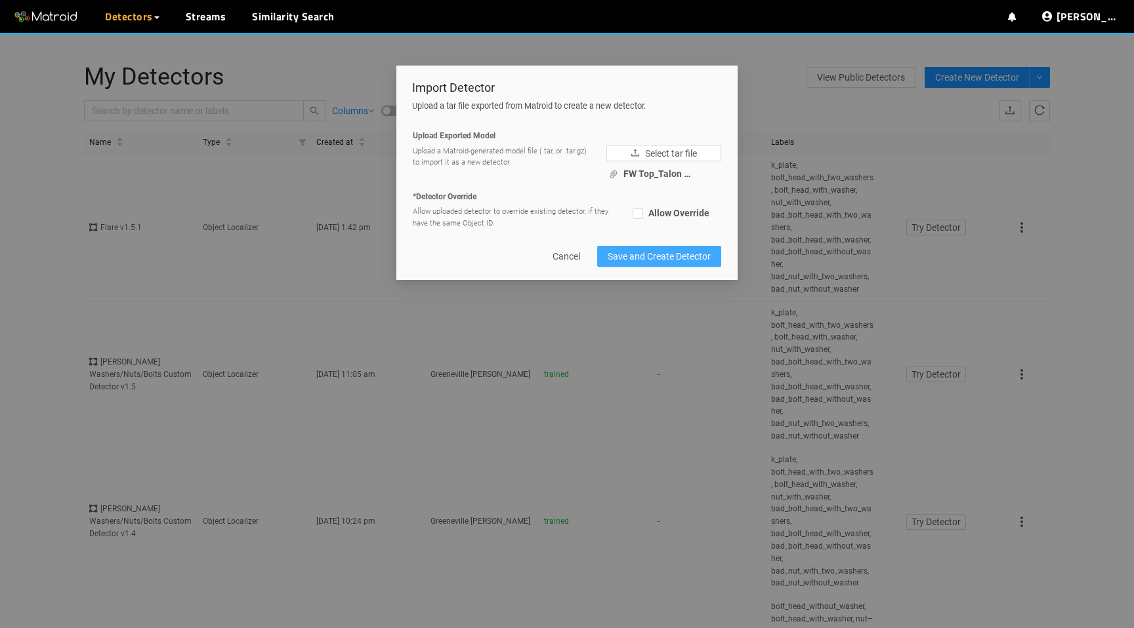
click at [667, 249] on span "Save and Create Detector" at bounding box center [658, 256] width 103 height 14
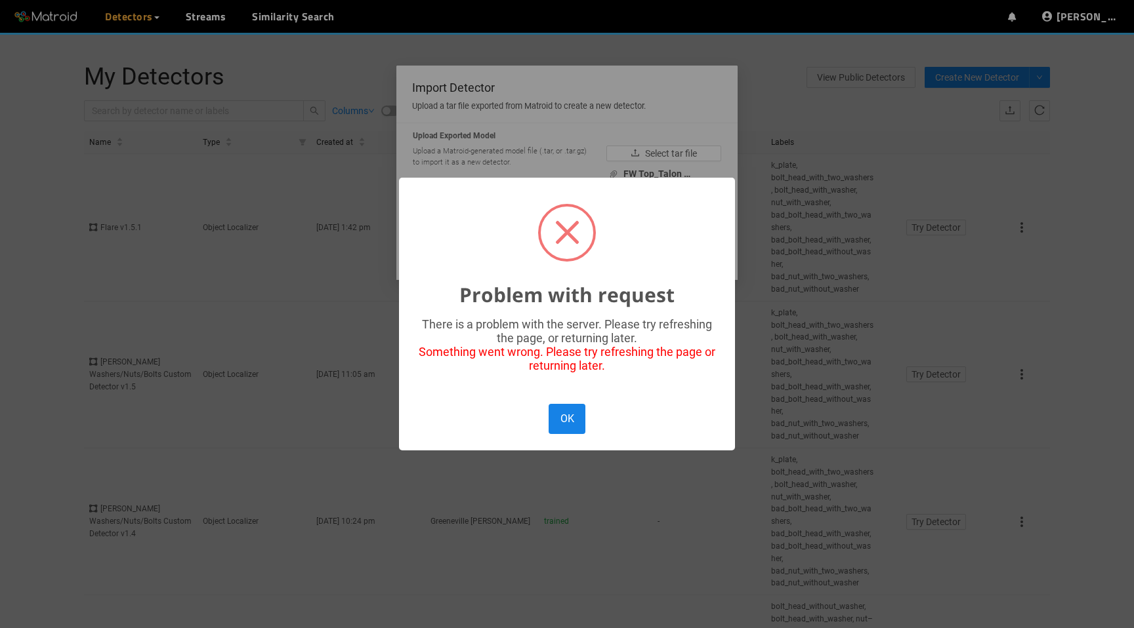
click at [572, 423] on button "OK" at bounding box center [566, 419] width 37 height 30
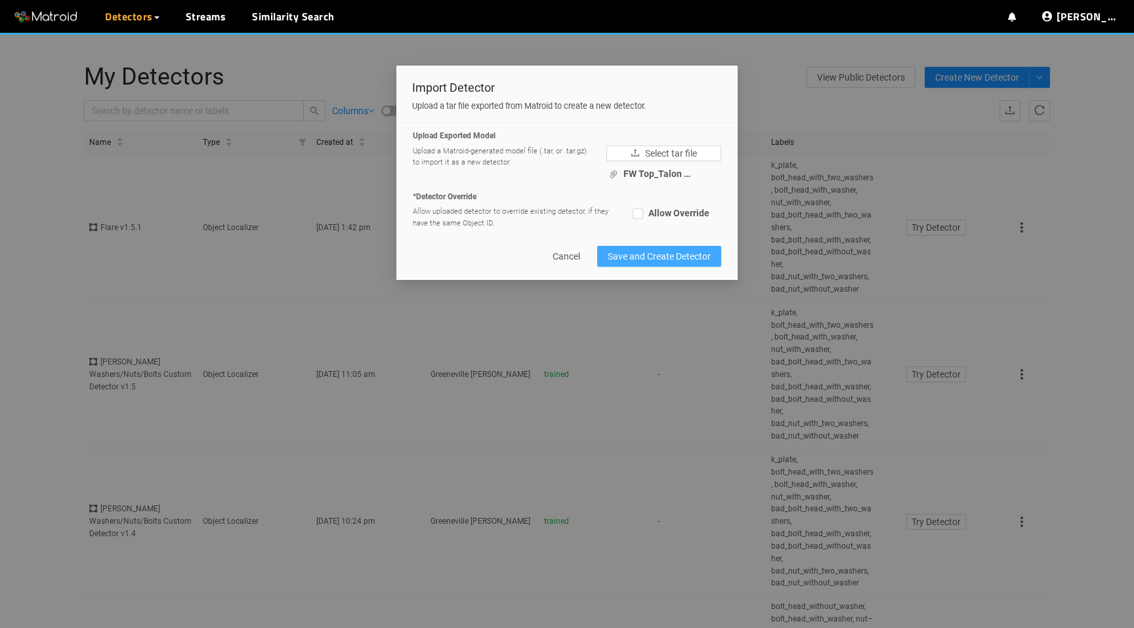
click at [648, 257] on span "Save and Create Detector" at bounding box center [658, 256] width 103 height 14
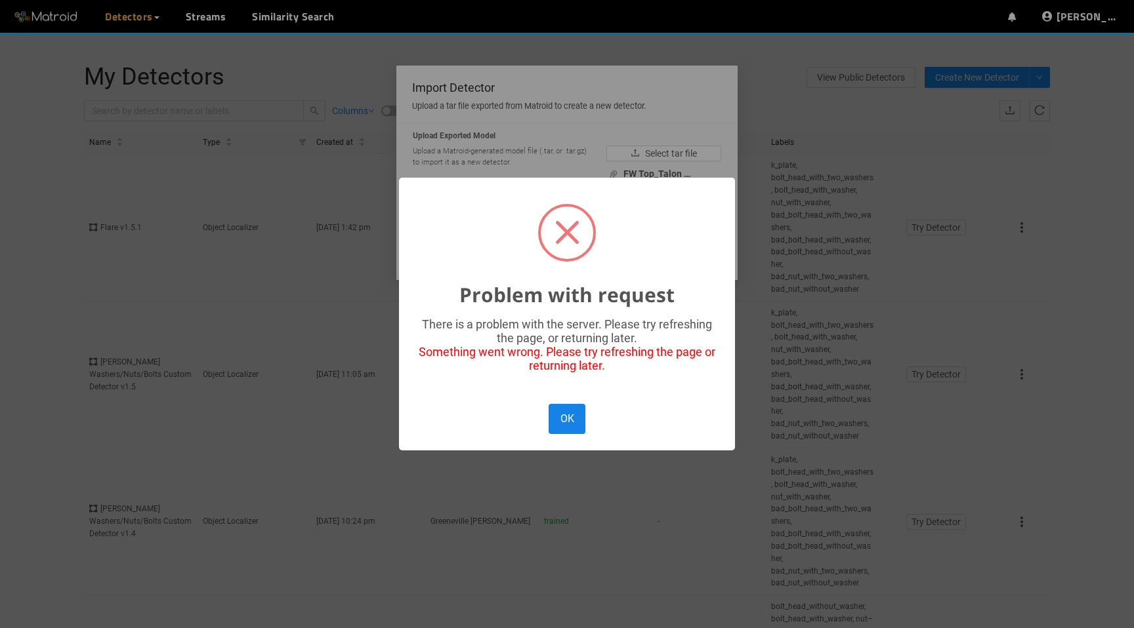
click at [562, 434] on button "OK" at bounding box center [566, 419] width 37 height 30
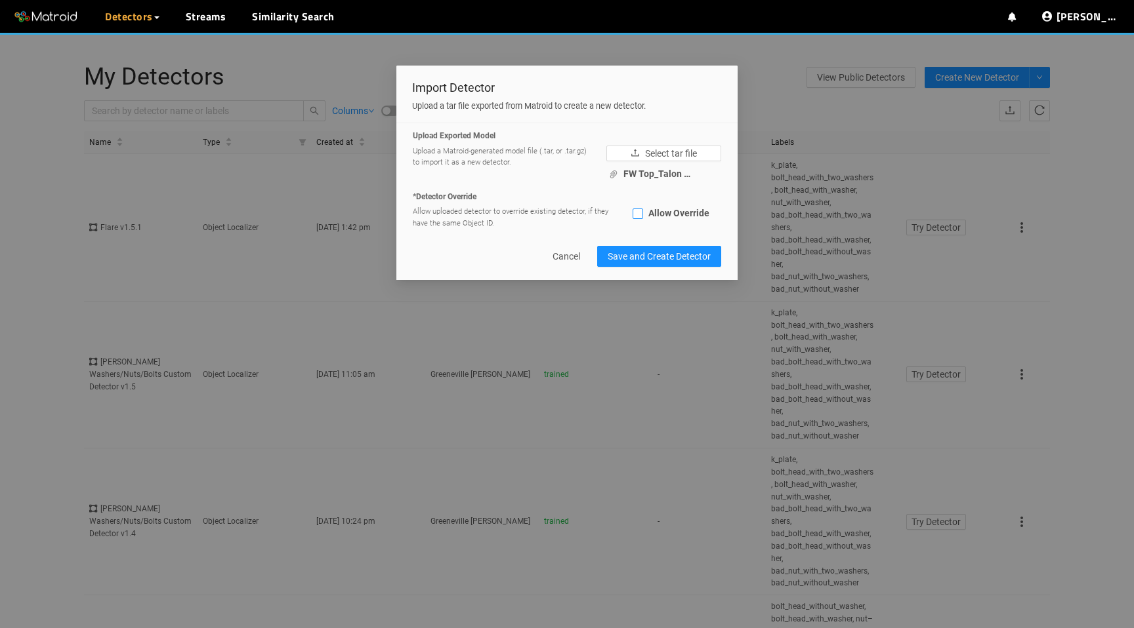
click at [673, 213] on span "Allow Override" at bounding box center [679, 213] width 72 height 10
click at [643, 213] on input "Allow Override" at bounding box center [637, 216] width 10 height 10
checkbox input "true"
click at [56, 20] on img at bounding box center [46, 17] width 66 height 20
click at [206, 24] on link "Streams" at bounding box center [206, 17] width 41 height 16
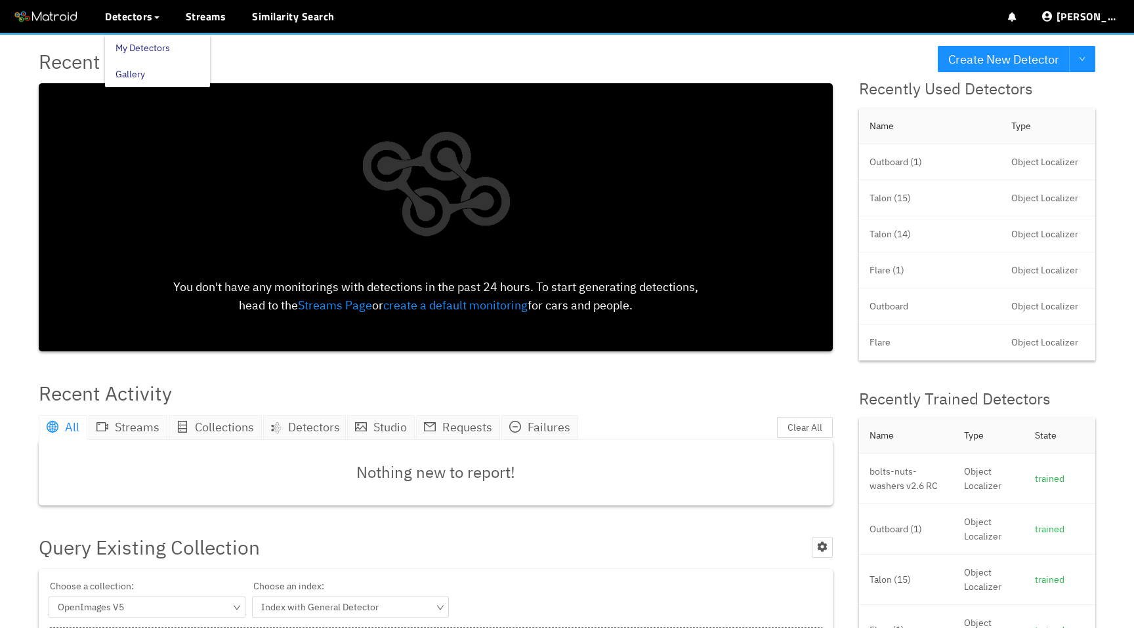
click at [147, 53] on link "My Detectors" at bounding box center [142, 48] width 54 height 26
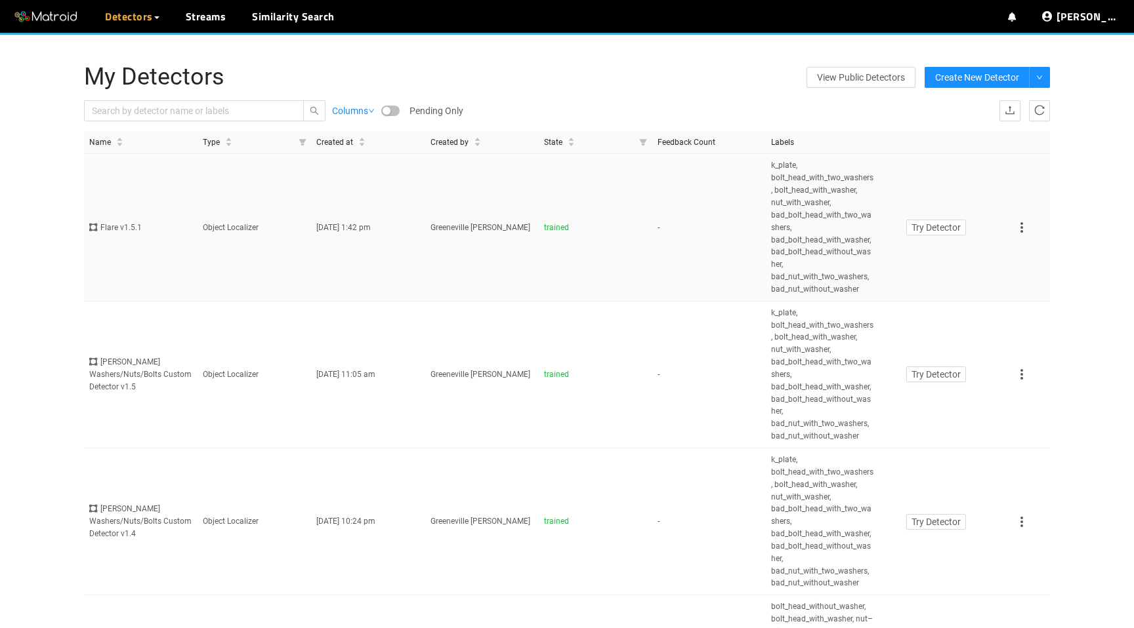
click at [606, 263] on td "trained" at bounding box center [595, 227] width 113 height 147
click at [1038, 80] on icon "down" at bounding box center [1039, 77] width 7 height 7
click at [966, 165] on span "From Matroid Exported Model" at bounding box center [976, 166] width 121 height 10
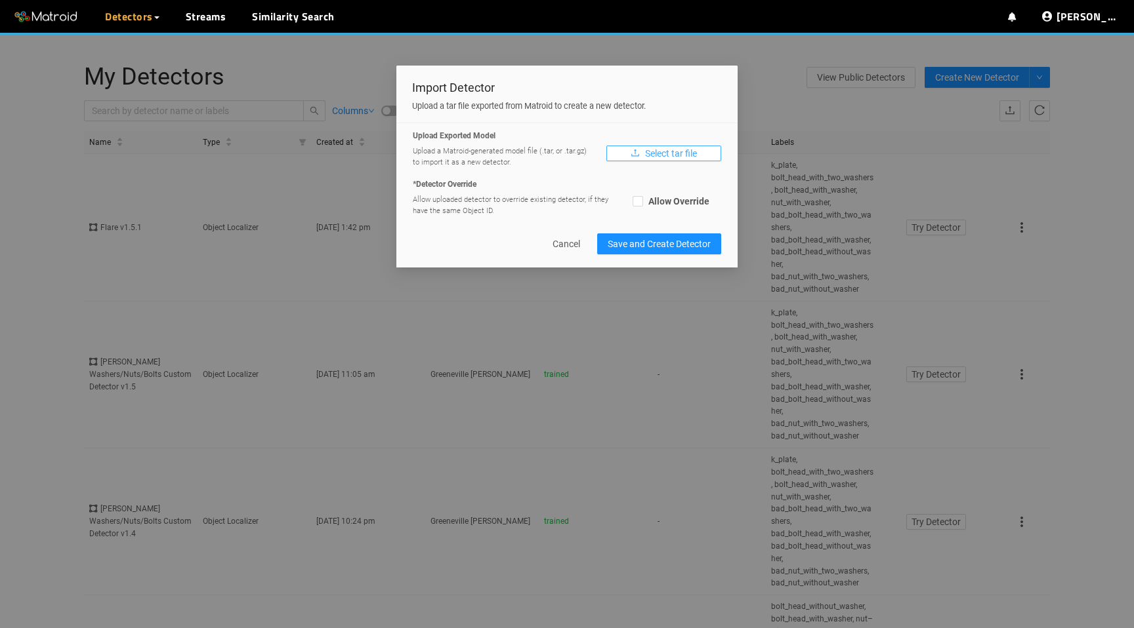
click at [670, 157] on span "Select tar file" at bounding box center [671, 153] width 52 height 14
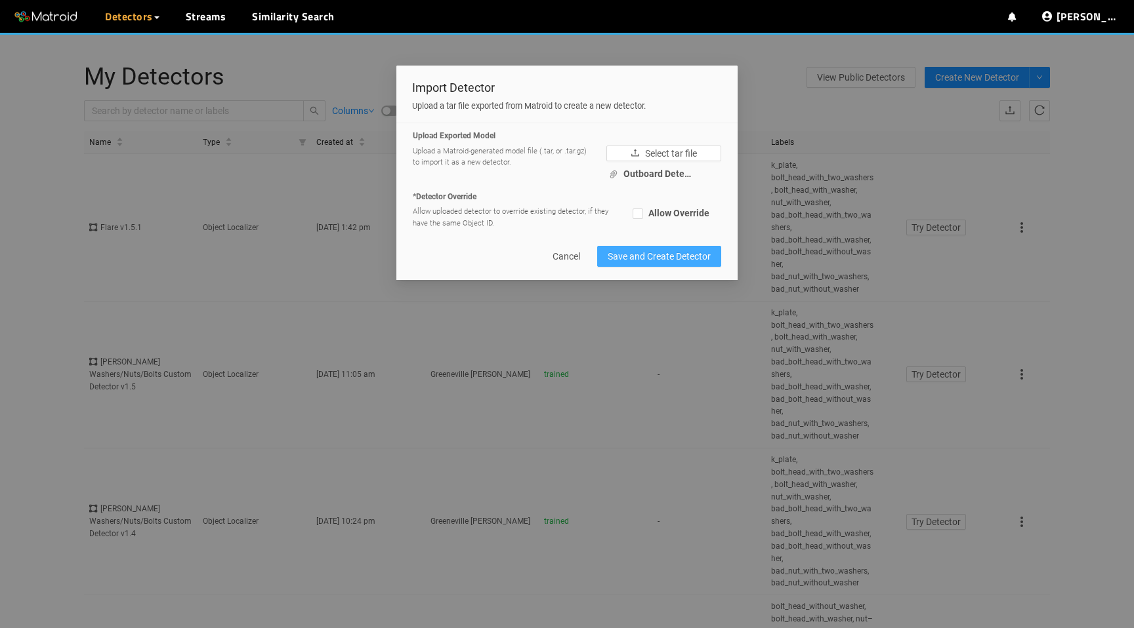
click at [627, 252] on span "Save and Create Detector" at bounding box center [658, 256] width 103 height 14
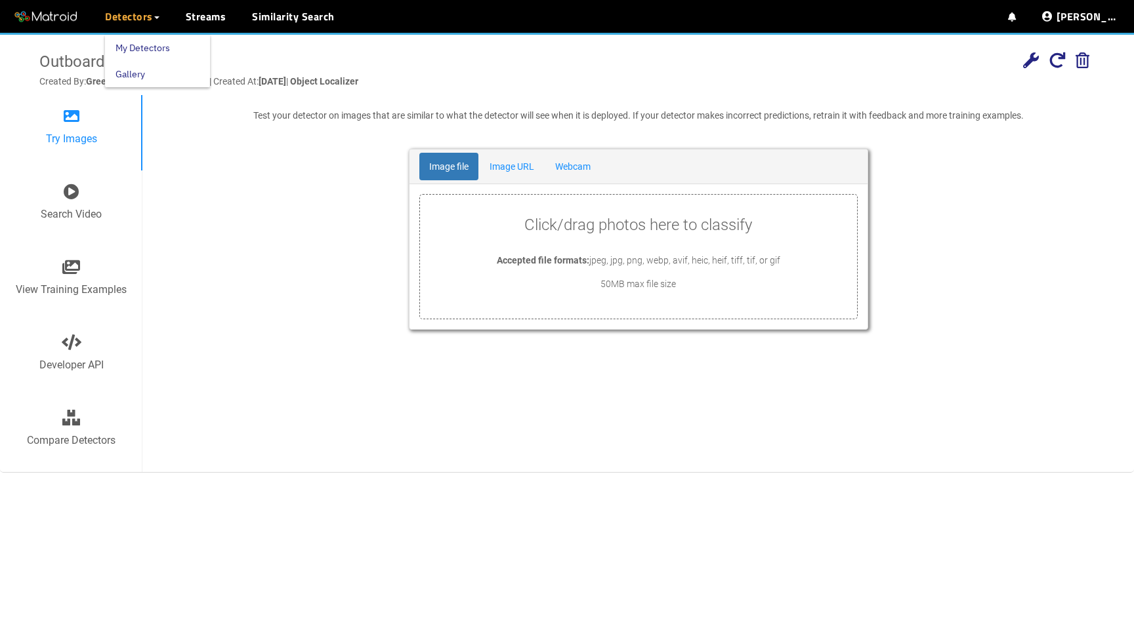
click at [140, 46] on link "My Detectors" at bounding box center [142, 48] width 54 height 26
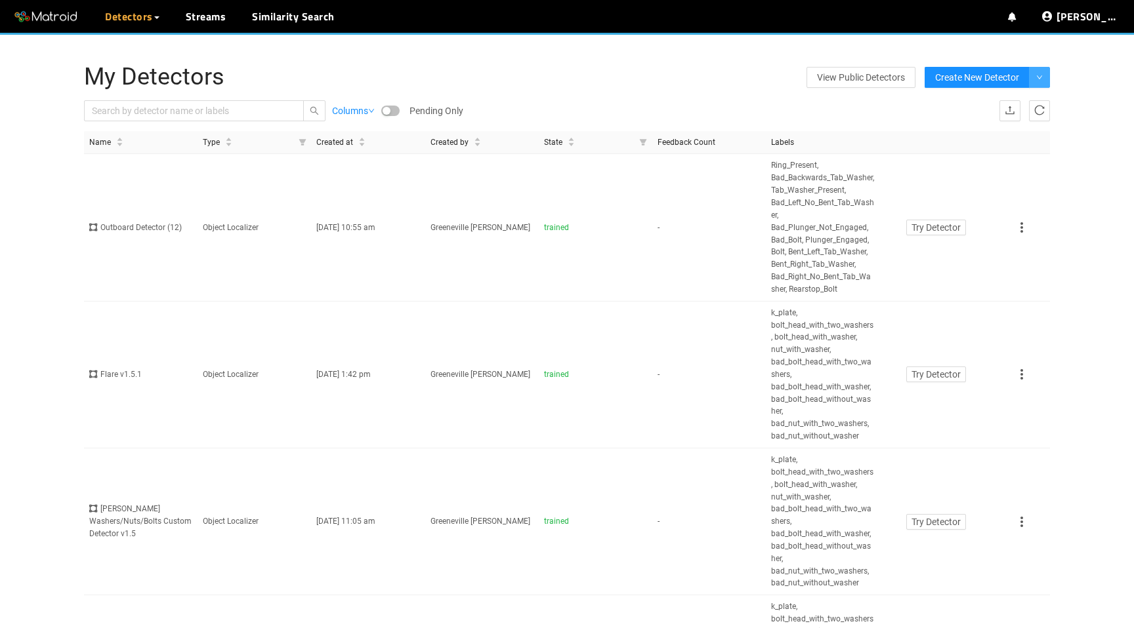
click at [1039, 74] on icon "down" at bounding box center [1039, 77] width 7 height 7
click at [955, 164] on span "From Matroid Exported Model" at bounding box center [976, 166] width 121 height 10
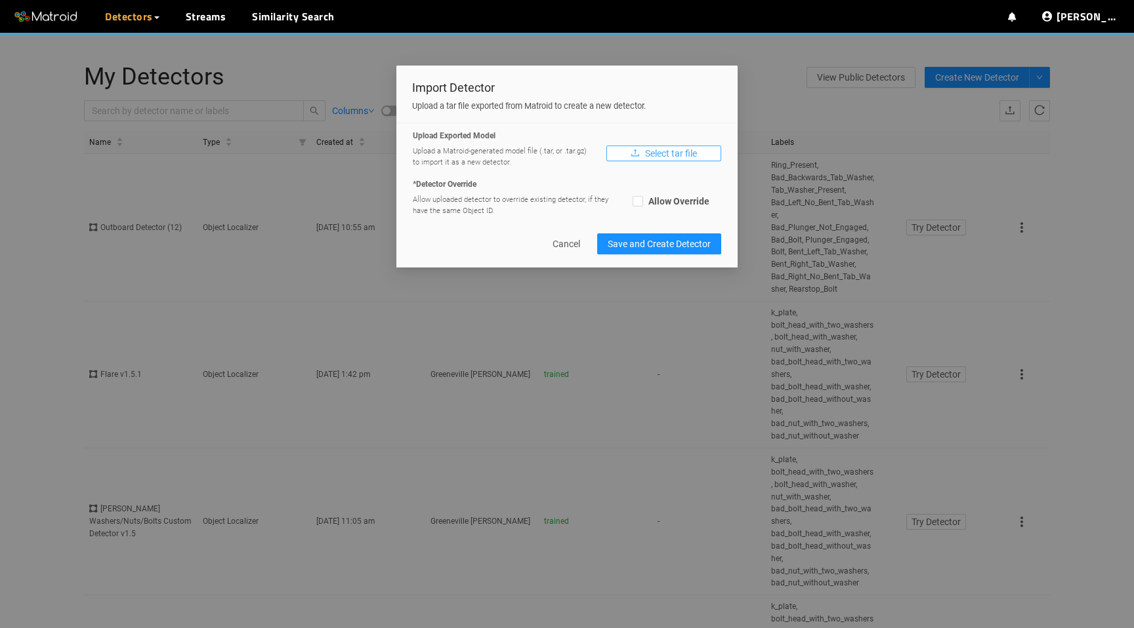
click at [679, 150] on span "Select tar file" at bounding box center [671, 153] width 52 height 14
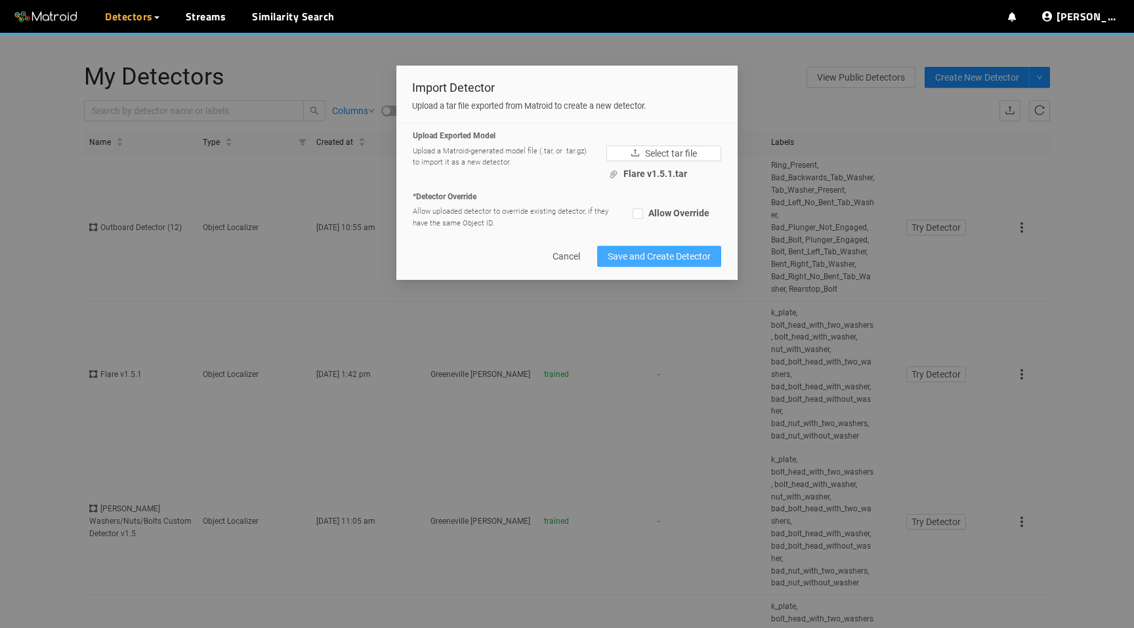
click at [679, 254] on span "Save and Create Detector" at bounding box center [658, 256] width 103 height 14
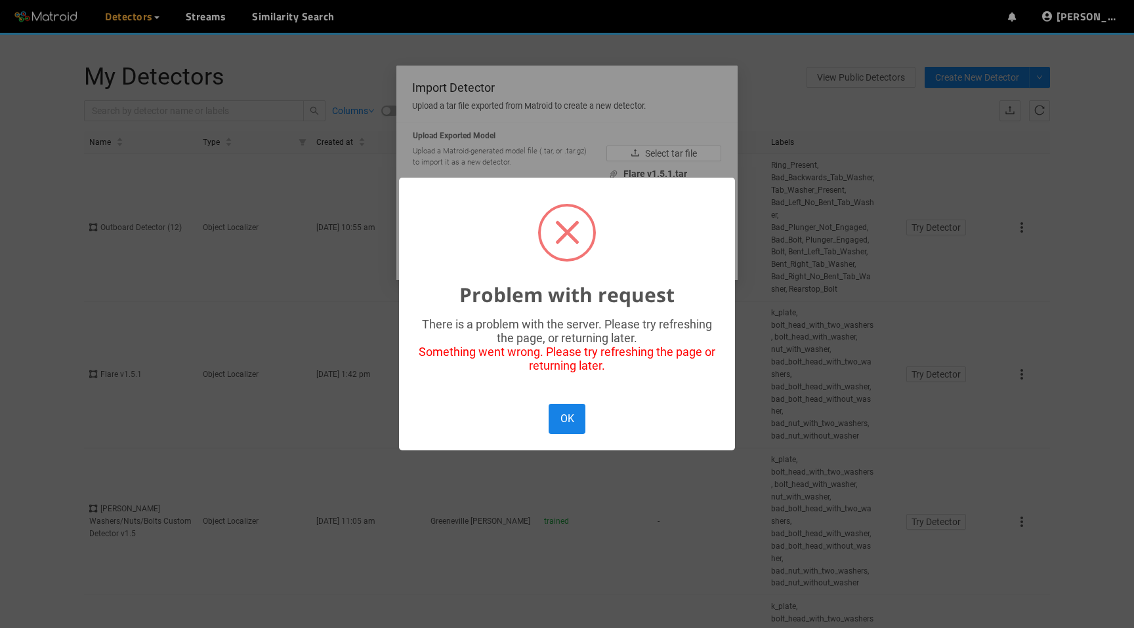
click at [572, 420] on button "OK" at bounding box center [566, 419] width 37 height 30
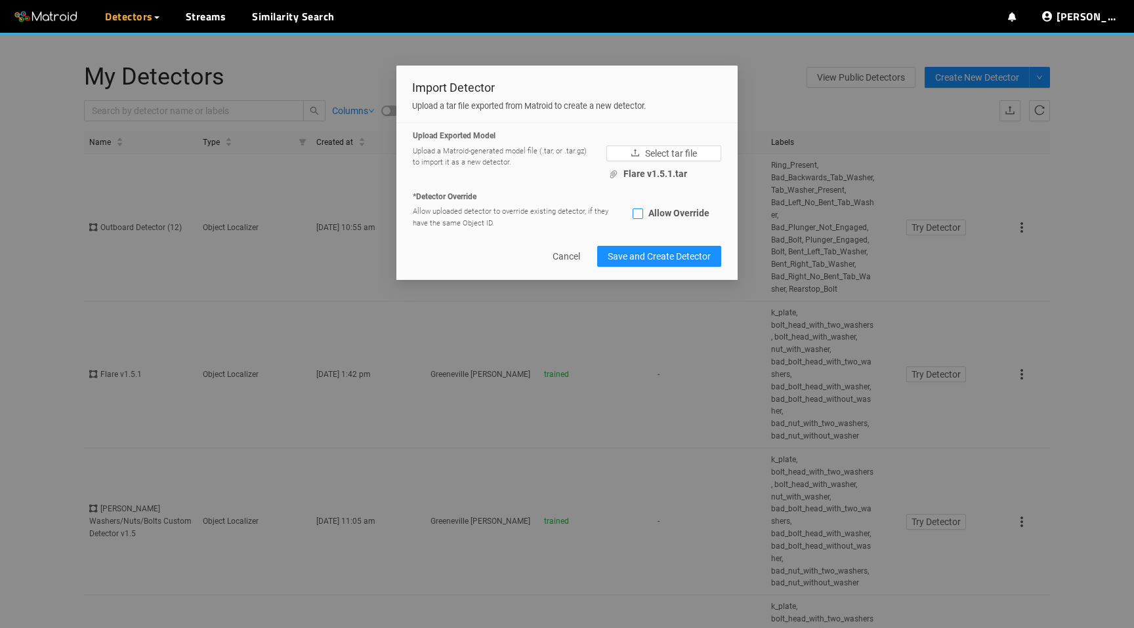
click at [674, 216] on span "Allow Override" at bounding box center [679, 213] width 72 height 10
click at [643, 216] on input "Allow Override" at bounding box center [637, 216] width 10 height 10
checkbox input "true"
click at [638, 259] on span "Save and Create Detector" at bounding box center [658, 256] width 103 height 14
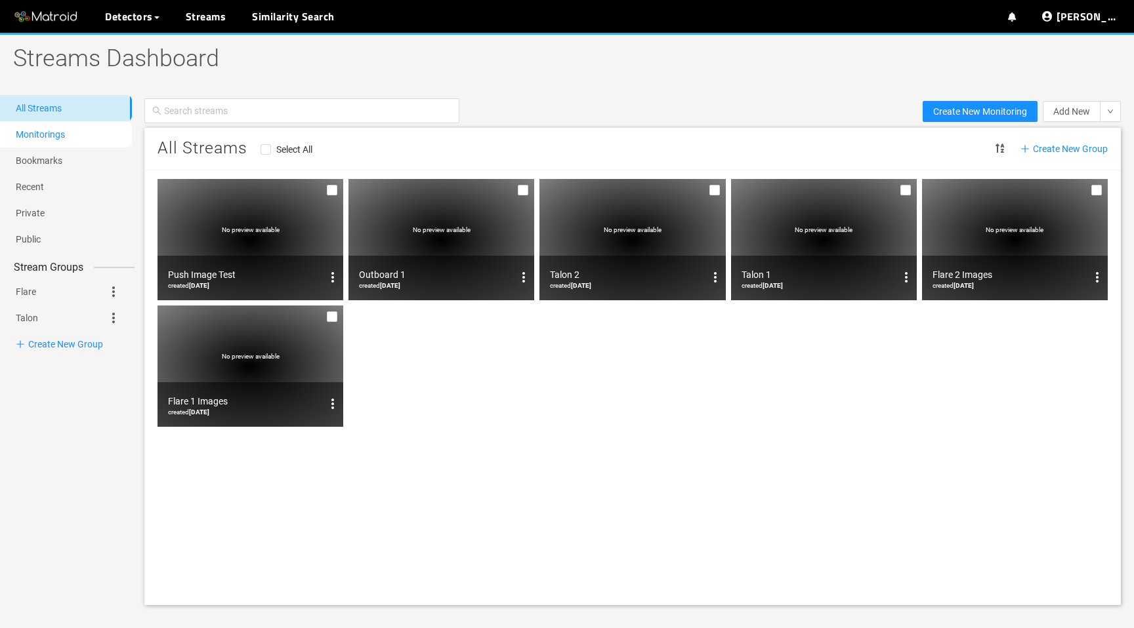
click at [65, 130] on link "Monitorings" at bounding box center [40, 134] width 49 height 10
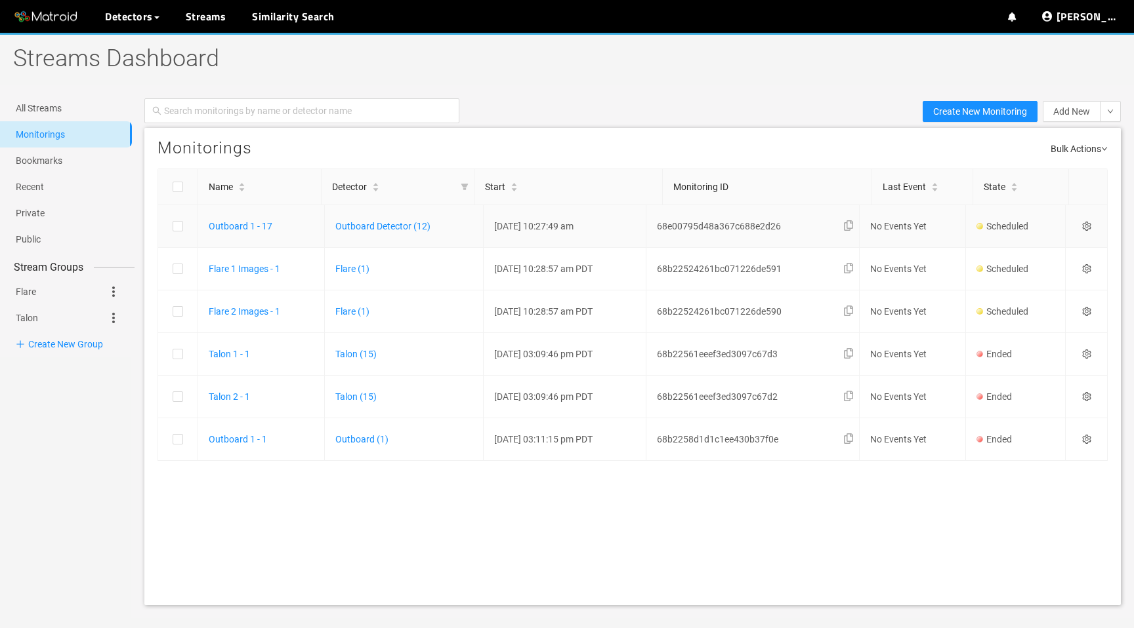
click at [1086, 223] on icon "setting" at bounding box center [1086, 226] width 9 height 9
click at [1060, 242] on div "Settings" at bounding box center [1026, 244] width 109 height 16
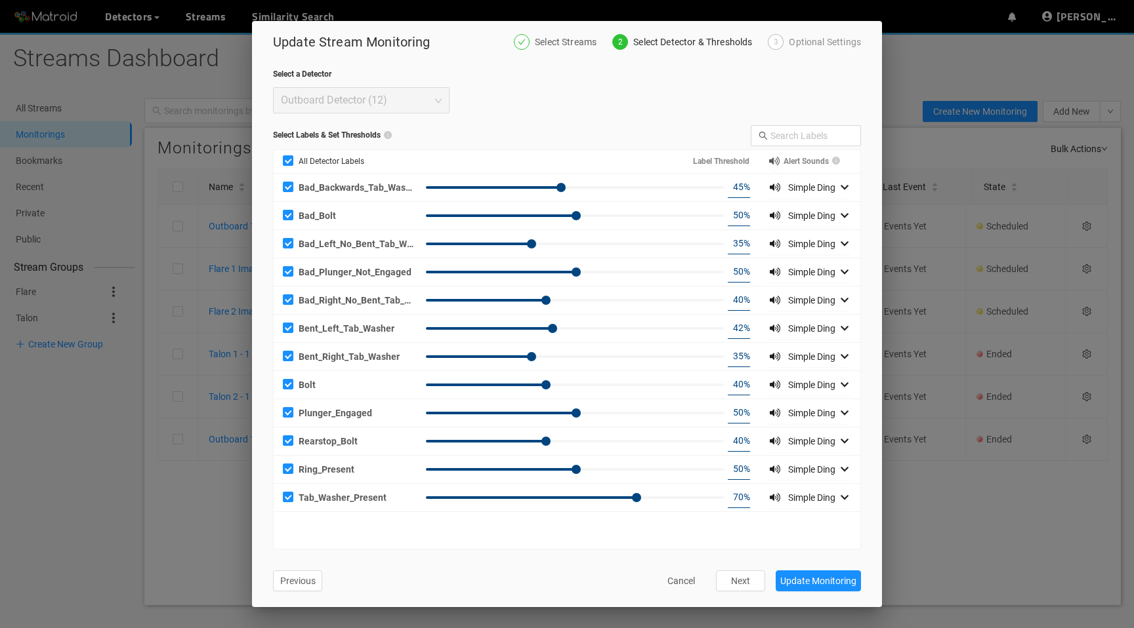
click at [832, 42] on div "Optional Settings" at bounding box center [825, 42] width 72 height 16
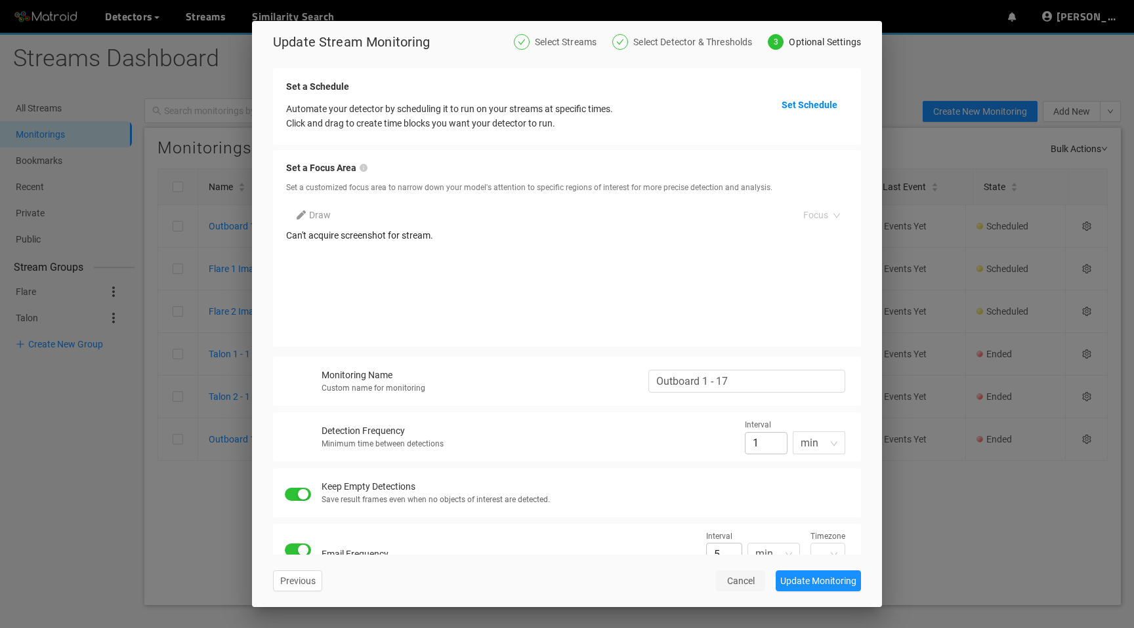
click at [731, 584] on span "Cancel" at bounding box center [741, 581] width 28 height 14
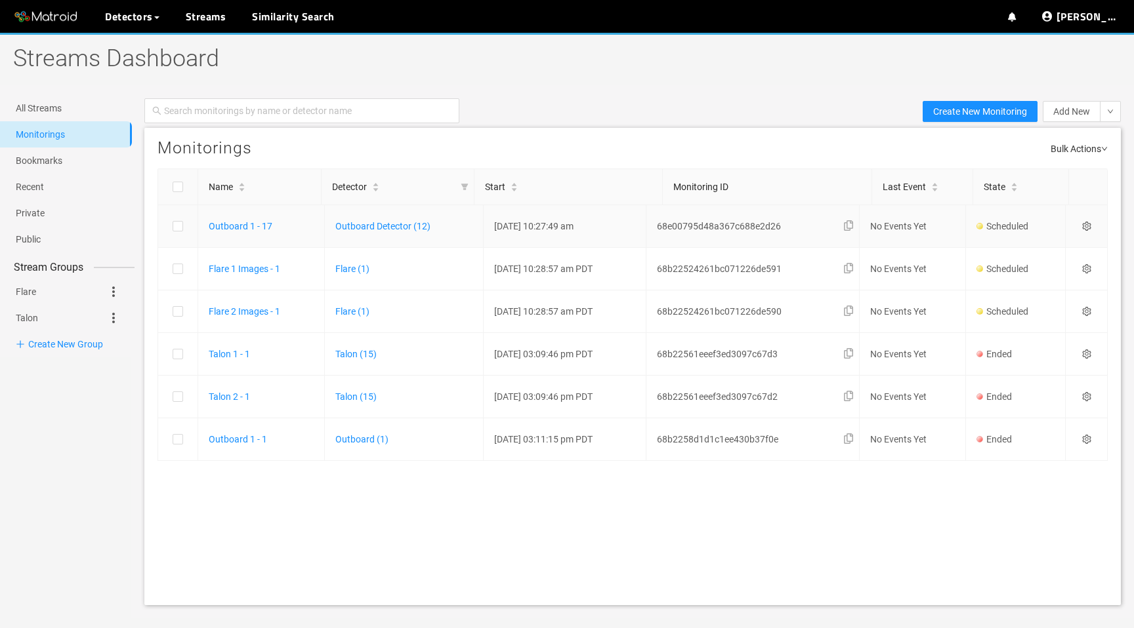
click at [1090, 224] on icon "setting" at bounding box center [1086, 226] width 9 height 9
click at [1035, 245] on div "Settings" at bounding box center [1026, 244] width 109 height 16
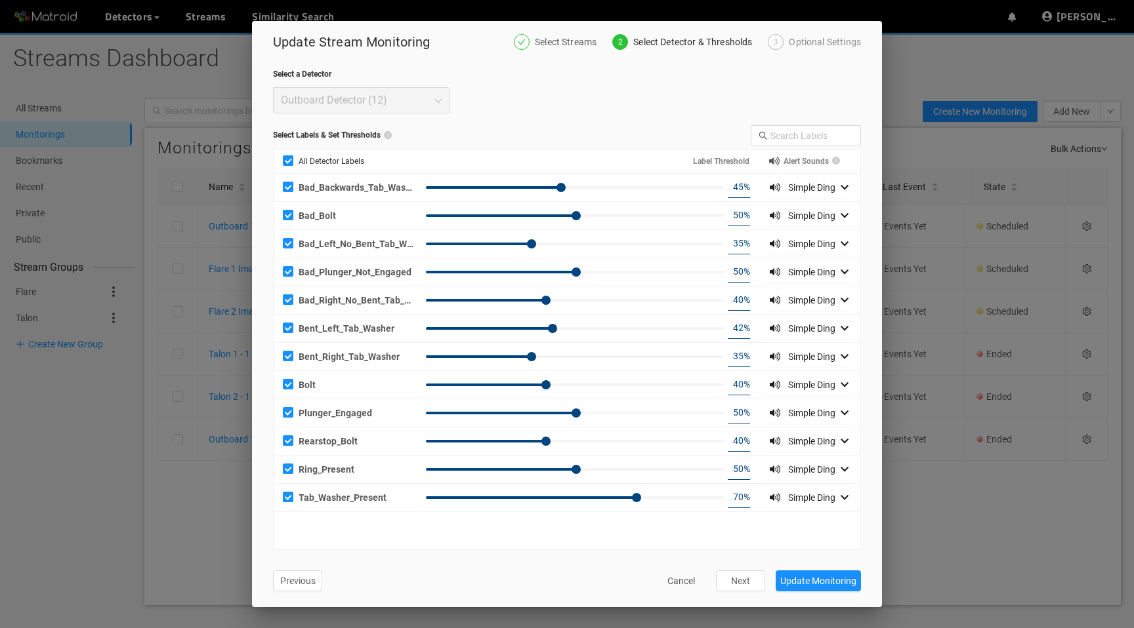
click at [846, 45] on div "Optional Settings" at bounding box center [825, 42] width 72 height 16
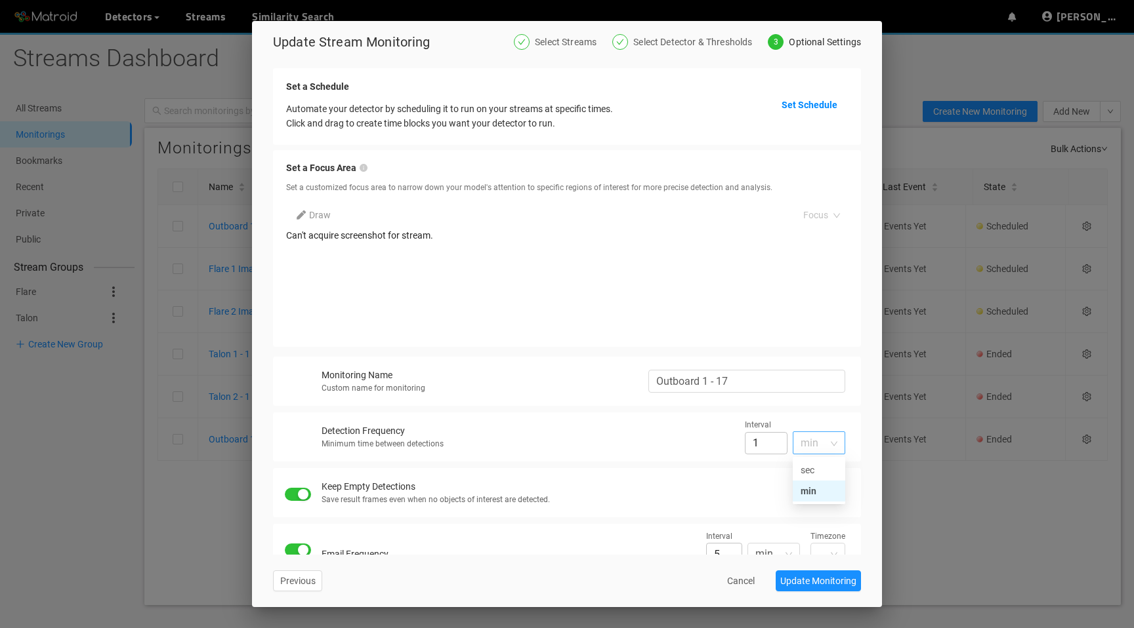
click at [804, 442] on span "min" at bounding box center [818, 443] width 37 height 22
click at [805, 470] on div "sec" at bounding box center [818, 470] width 37 height 14
click at [756, 437] on input "60" at bounding box center [766, 443] width 43 height 23
type input "0"
click at [680, 485] on div "Keep Empty Detections" at bounding box center [579, 487] width 517 height 14
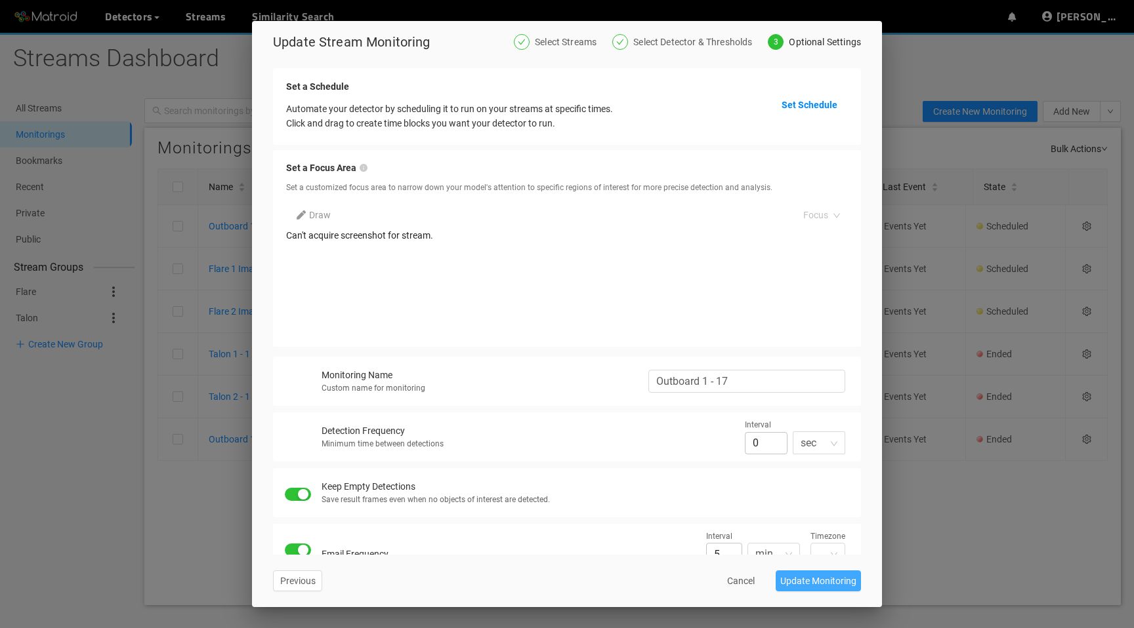
click at [825, 579] on span "Update Monitoring" at bounding box center [818, 581] width 76 height 14
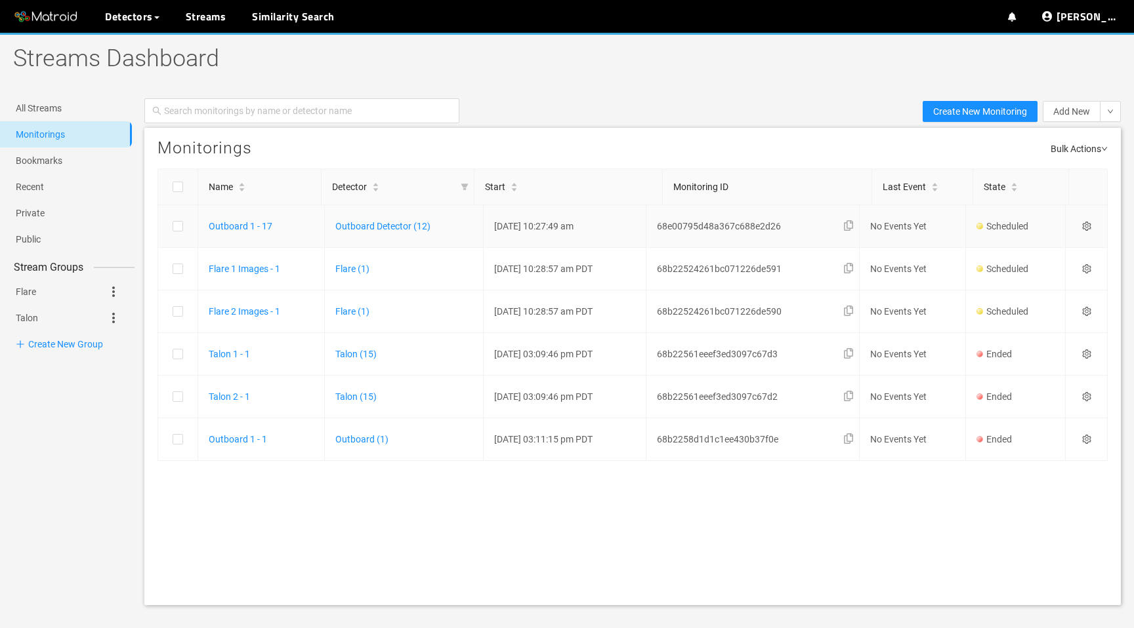
click at [1093, 230] on div at bounding box center [1086, 226] width 20 height 9
click at [1089, 224] on icon "setting" at bounding box center [1086, 226] width 9 height 9
click at [1043, 243] on div "Settings" at bounding box center [1026, 244] width 109 height 16
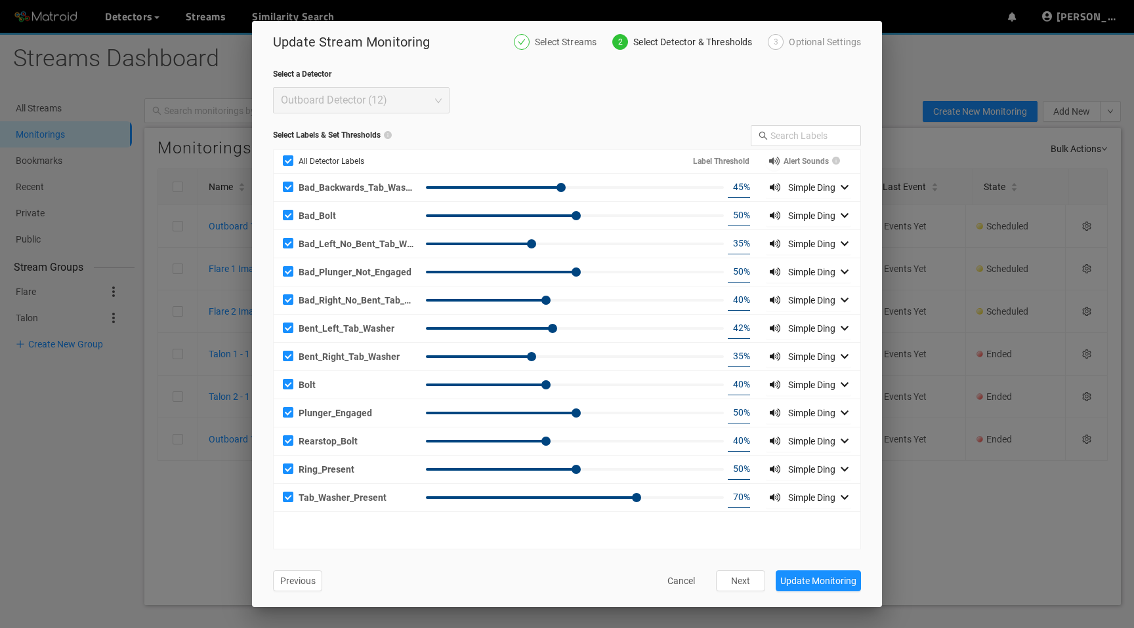
click at [829, 49] on div "Optional Settings" at bounding box center [825, 42] width 72 height 16
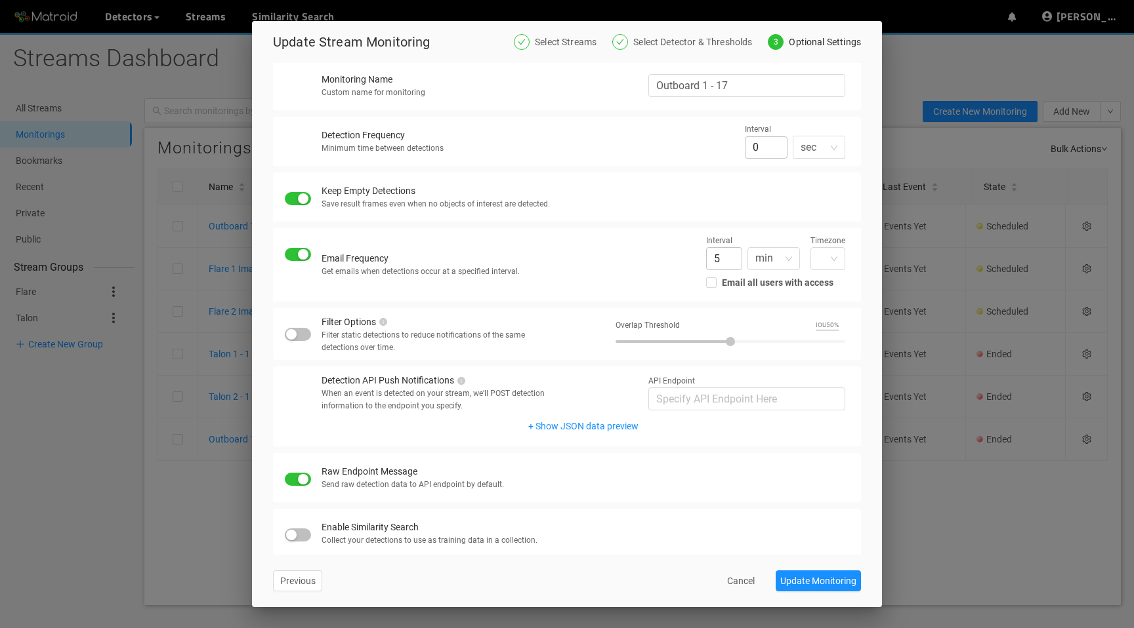
scroll to position [302, 0]
click at [738, 585] on span "Cancel" at bounding box center [741, 581] width 28 height 14
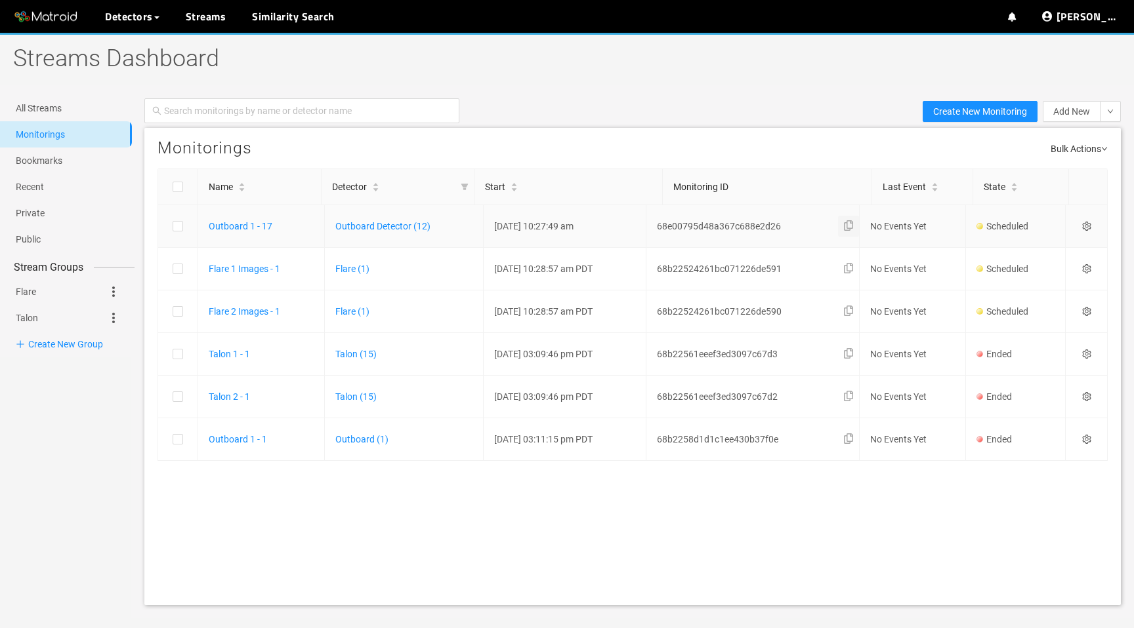
click at [853, 227] on icon "button" at bounding box center [848, 225] width 9 height 10
click at [62, 110] on link "All Streams" at bounding box center [39, 108] width 46 height 10
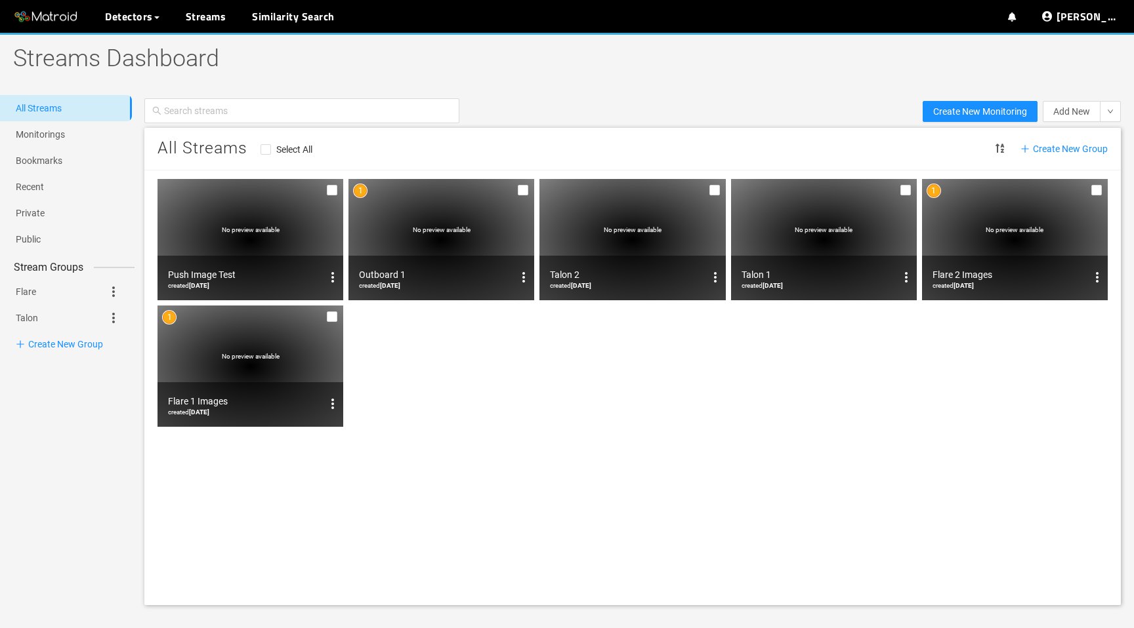
click at [435, 194] on div "No preview available" at bounding box center [441, 239] width 186 height 121
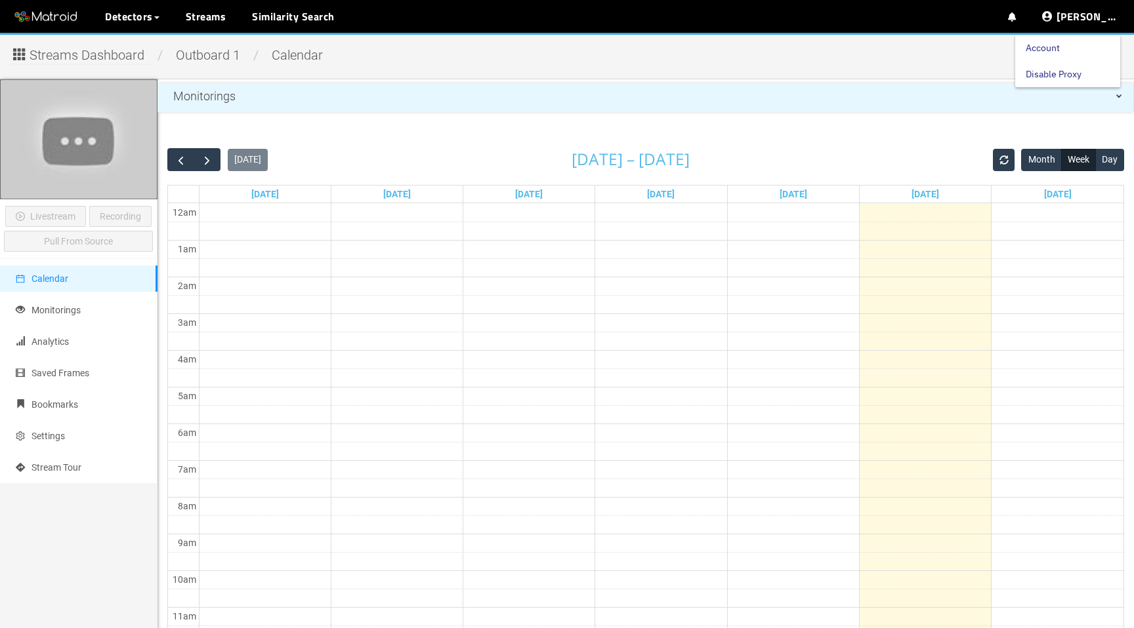
click at [1059, 47] on link "Account" at bounding box center [1042, 48] width 34 height 26
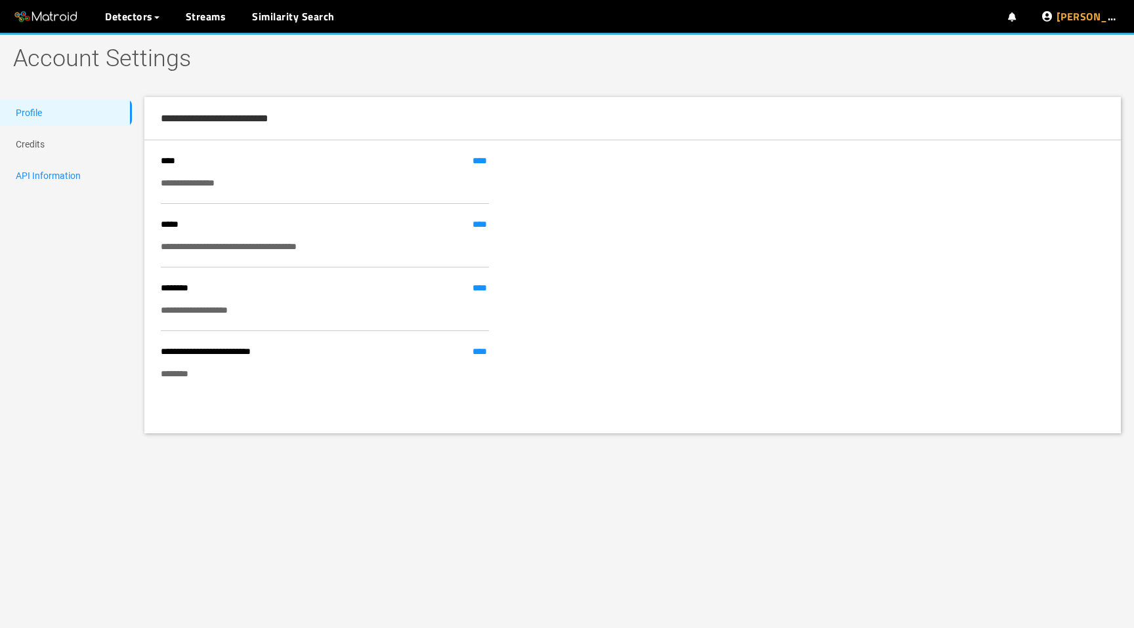
click at [46, 178] on link "API Information" at bounding box center [48, 176] width 65 height 10
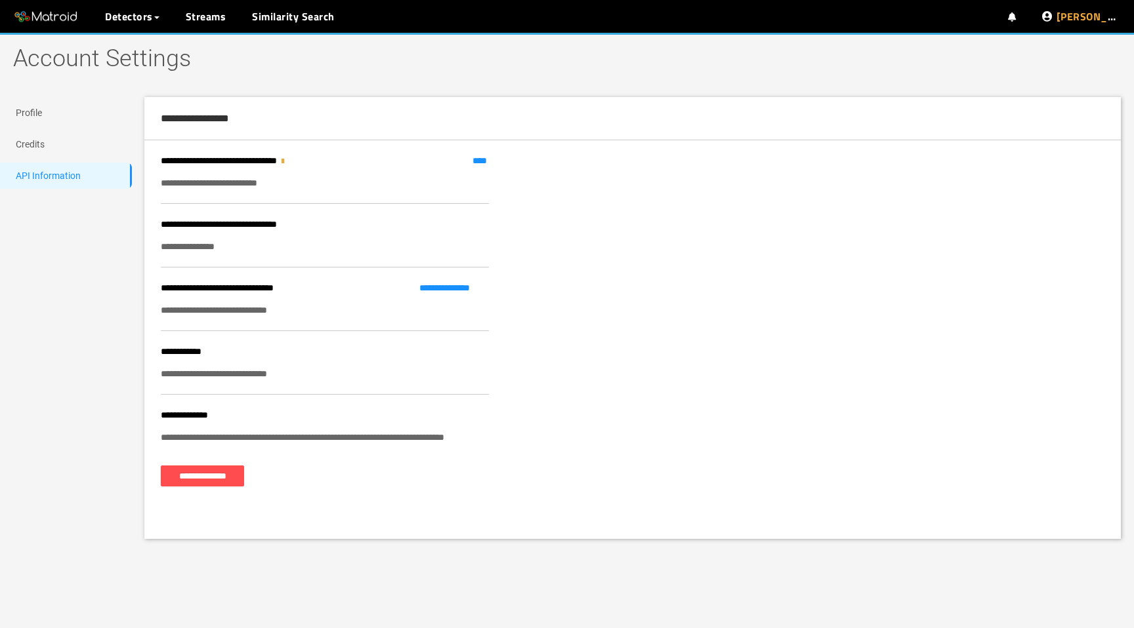
click at [213, 375] on div "**********" at bounding box center [325, 374] width 328 height 14
copy div "**********"
click at [217, 18] on link "Streams" at bounding box center [206, 17] width 41 height 16
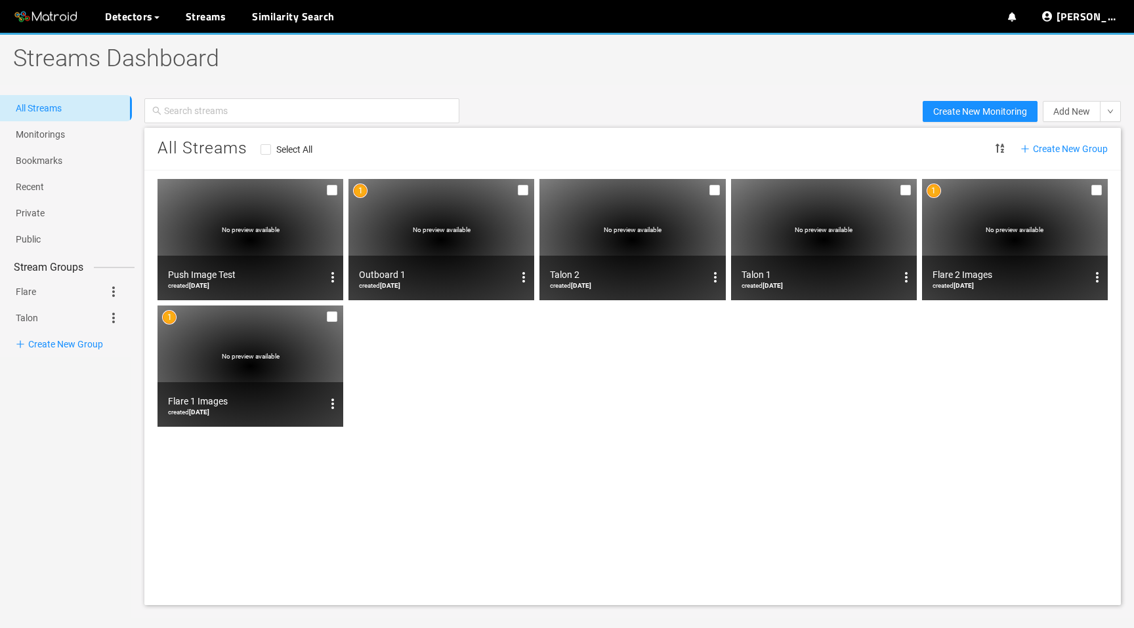
click at [443, 232] on span "No preview available" at bounding box center [442, 229] width 58 height 7
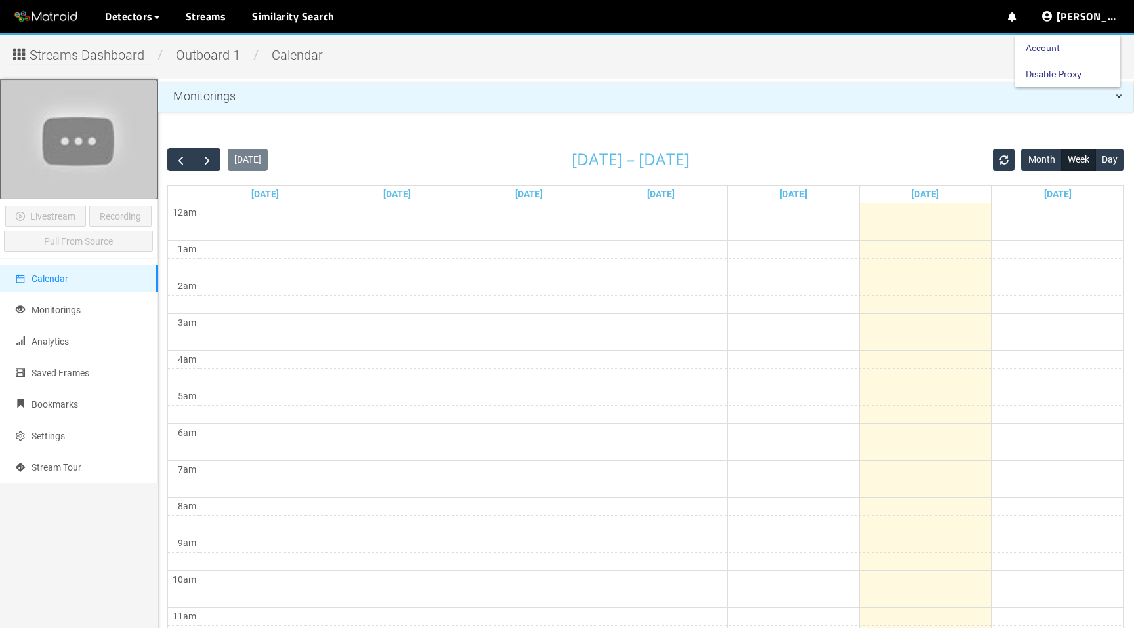
click at [1056, 49] on link "Account" at bounding box center [1042, 48] width 34 height 26
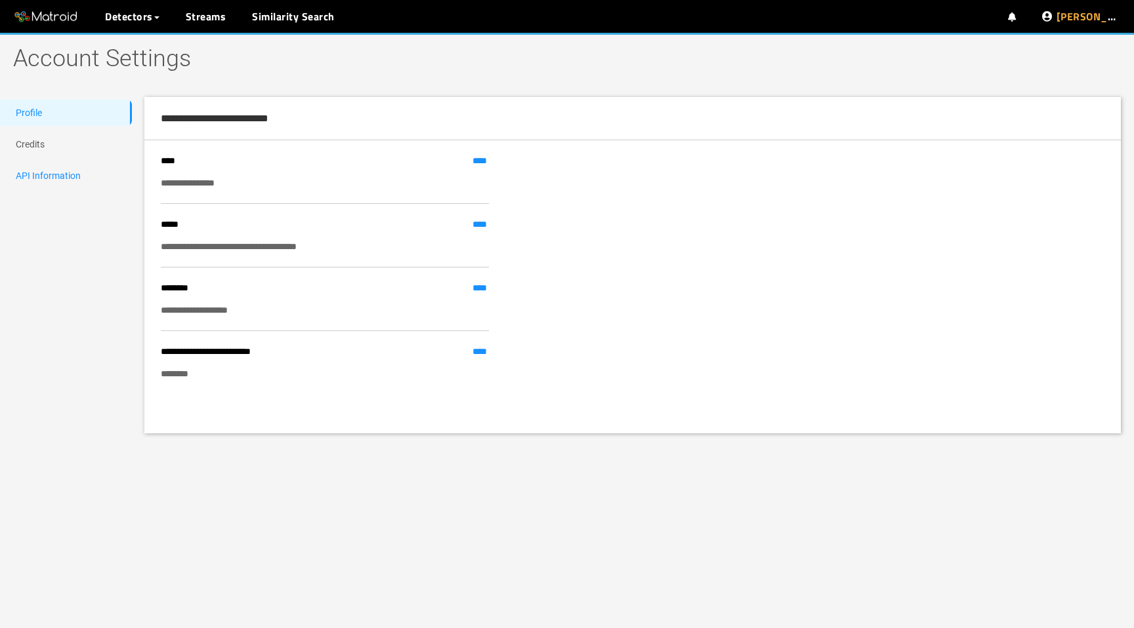
click at [54, 178] on link "API Information" at bounding box center [48, 176] width 65 height 10
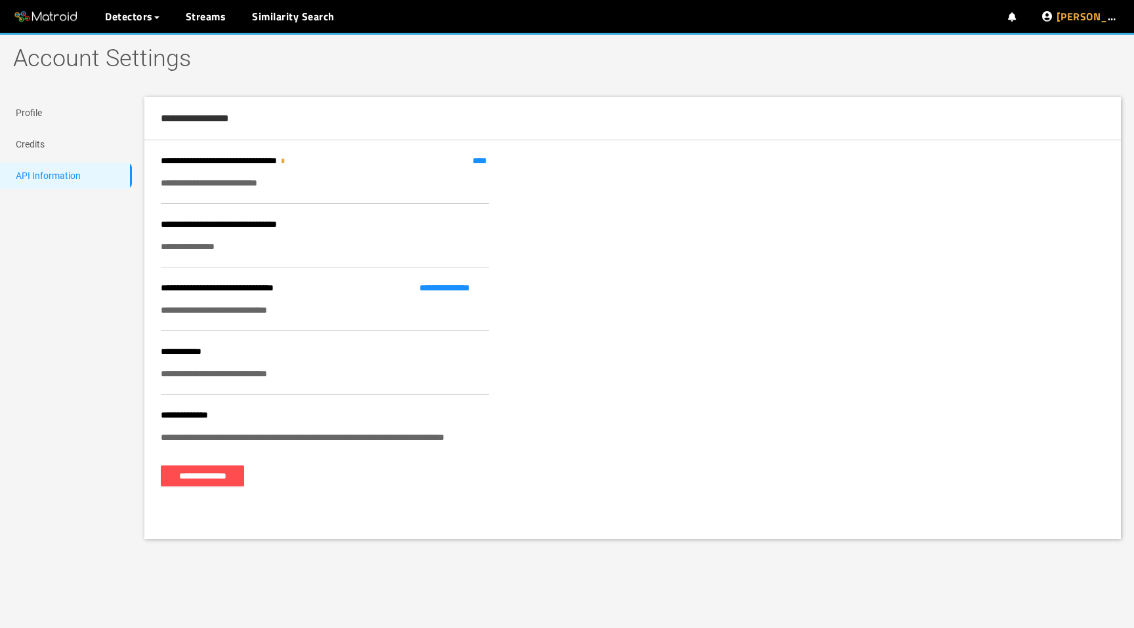
click at [221, 370] on div "**********" at bounding box center [325, 374] width 328 height 14
copy div "**********"
click at [207, 14] on link "Streams" at bounding box center [206, 17] width 41 height 16
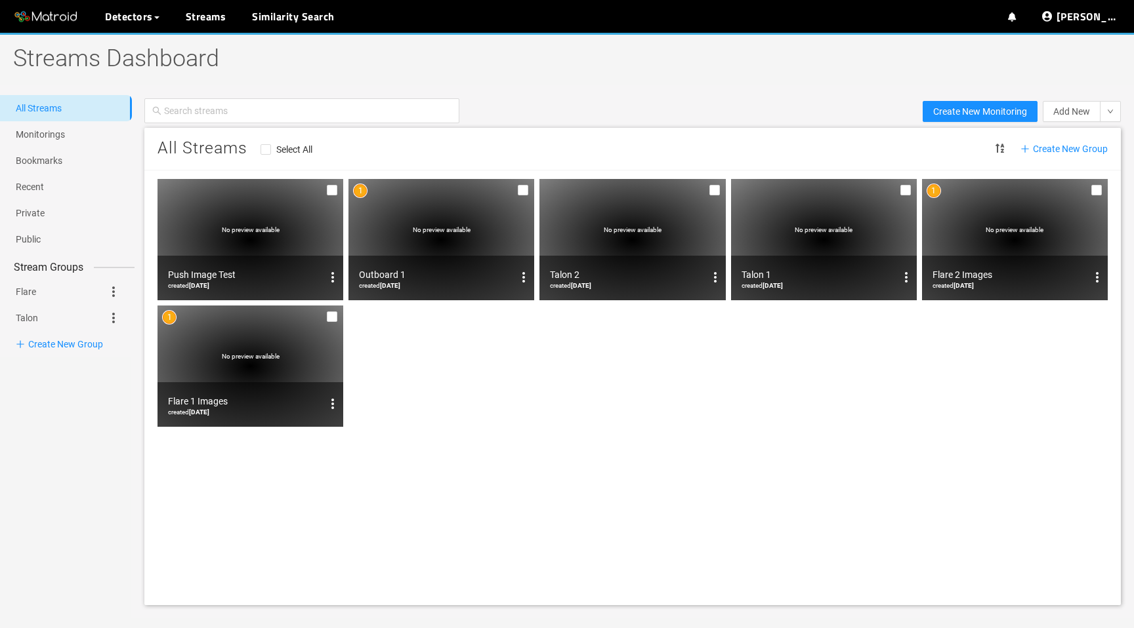
click at [458, 238] on div "No preview available" at bounding box center [441, 239] width 186 height 121
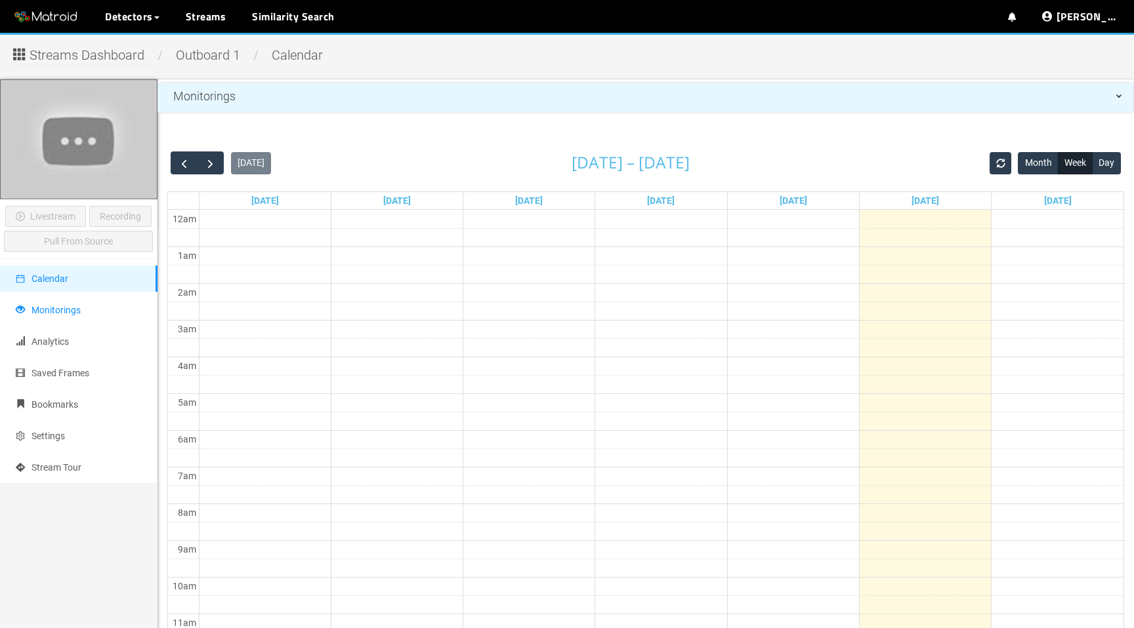
click at [64, 308] on span "Monitorings" at bounding box center [55, 310] width 49 height 10
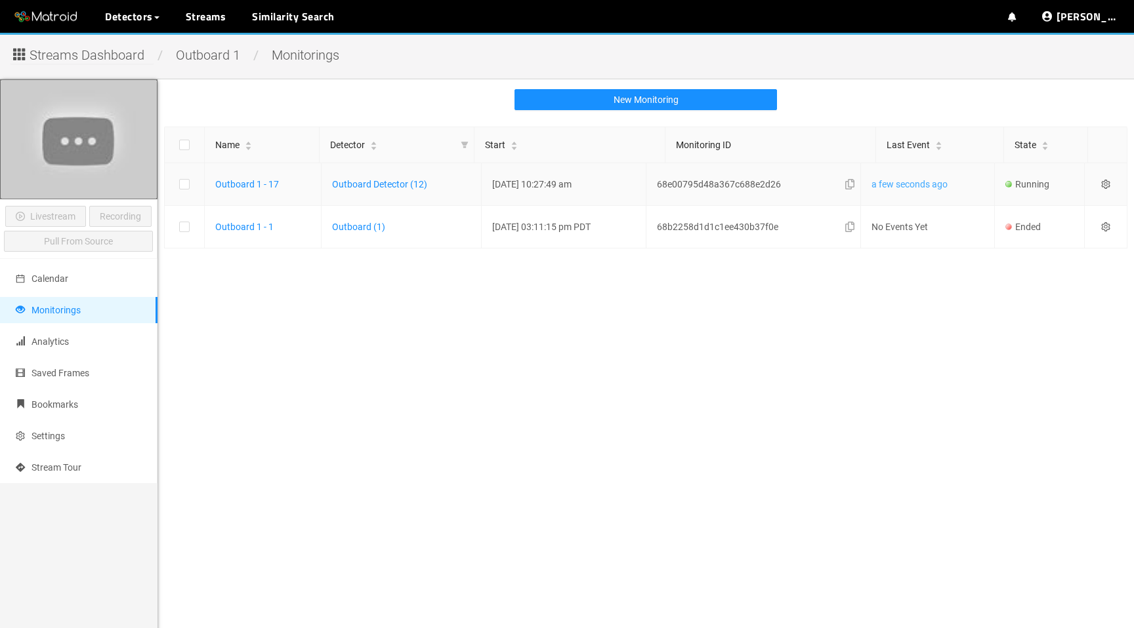
click at [947, 184] on link "a few seconds ago" at bounding box center [909, 184] width 76 height 10
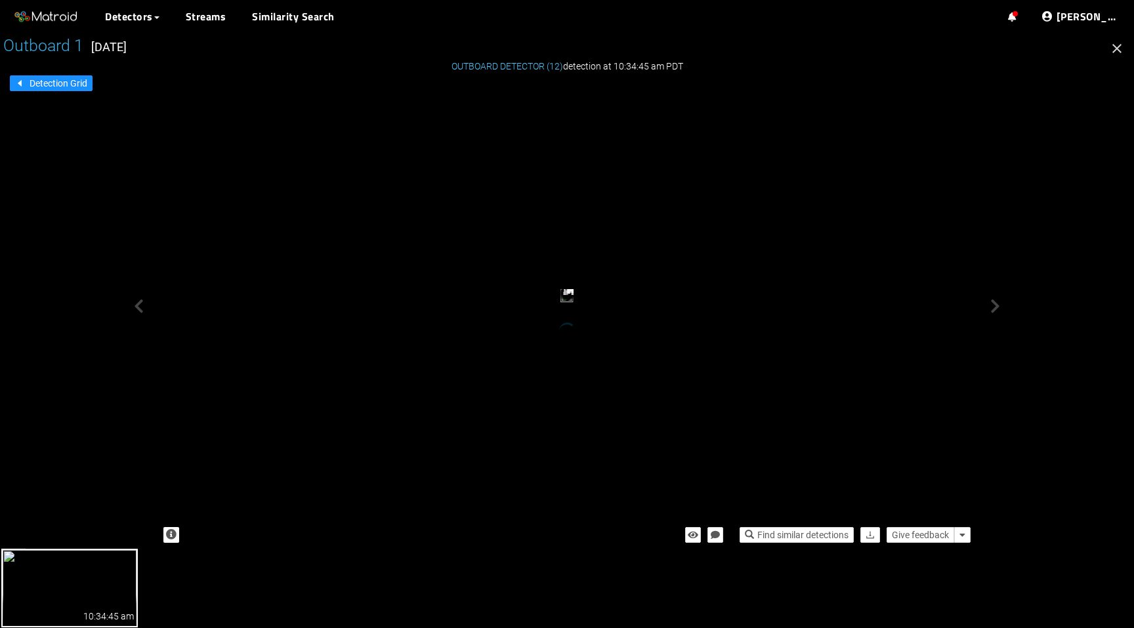
click at [1115, 47] on icon "button" at bounding box center [1116, 48] width 9 height 9
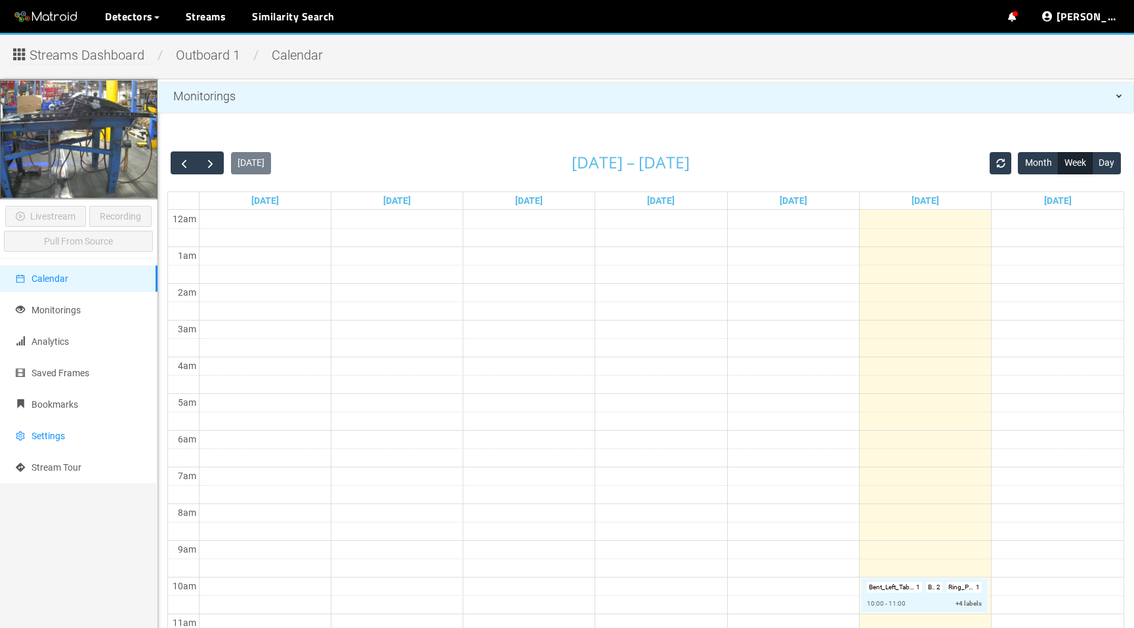
click at [68, 434] on li "Settings" at bounding box center [78, 436] width 157 height 26
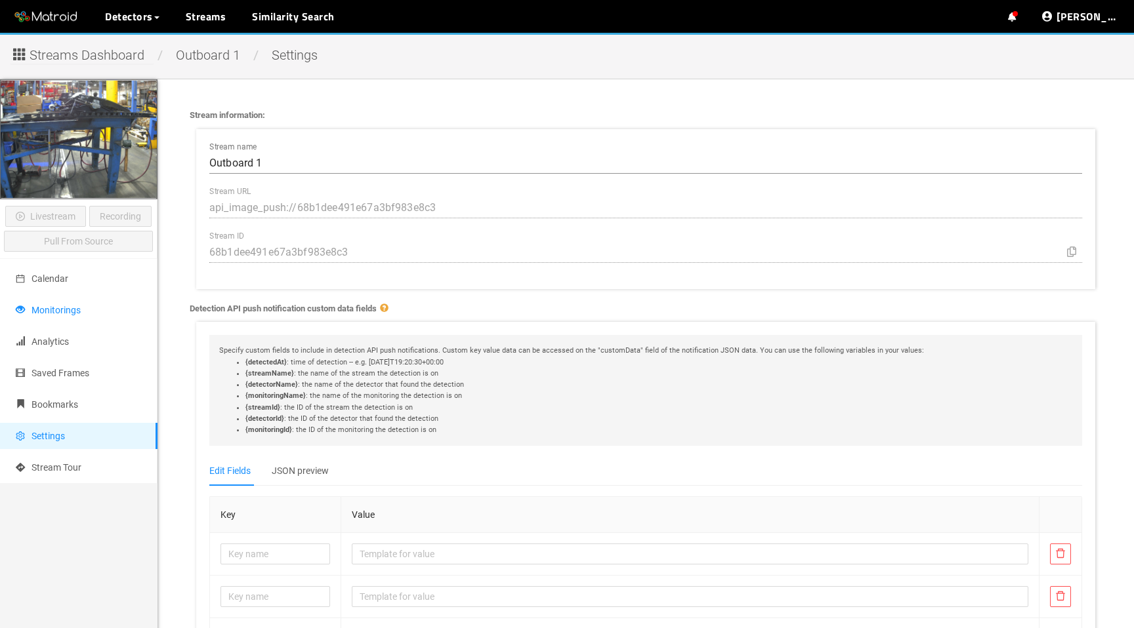
click at [104, 320] on li "Monitorings" at bounding box center [78, 310] width 157 height 26
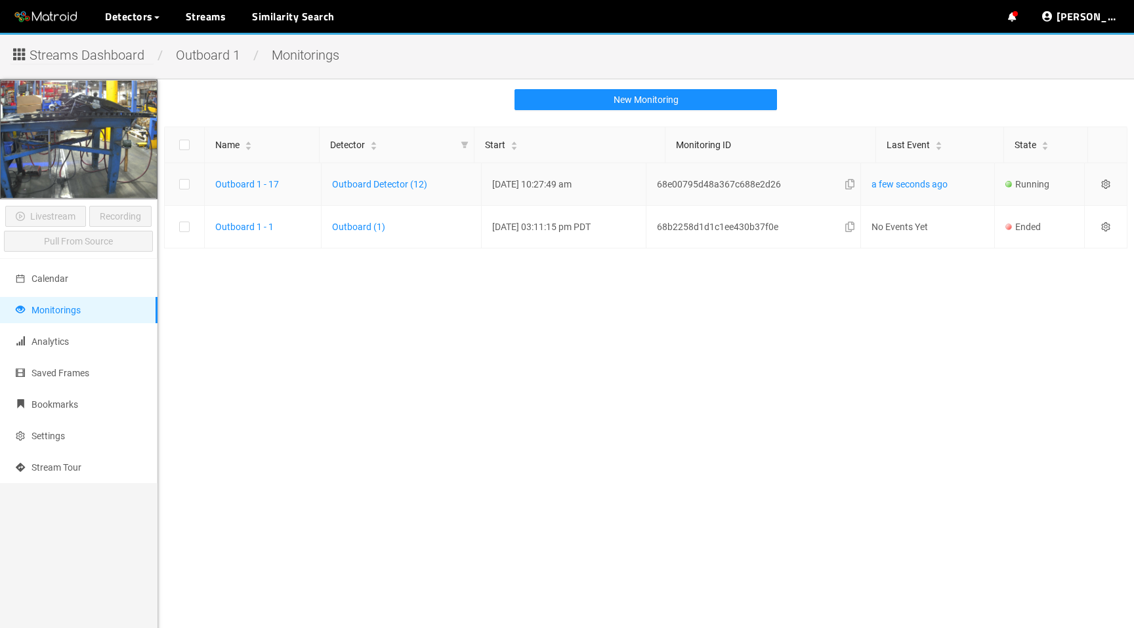
click at [1103, 184] on icon "setting" at bounding box center [1105, 184] width 9 height 9
click at [1058, 204] on div "Settings" at bounding box center [1045, 203] width 109 height 16
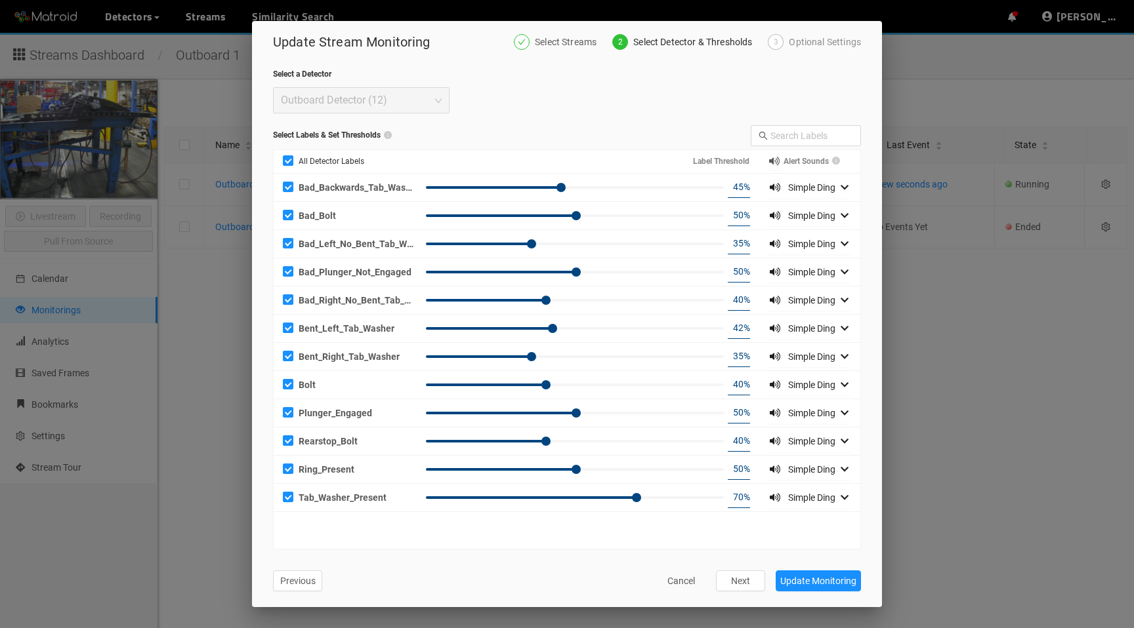
click at [846, 39] on div "Optional Settings" at bounding box center [825, 42] width 72 height 16
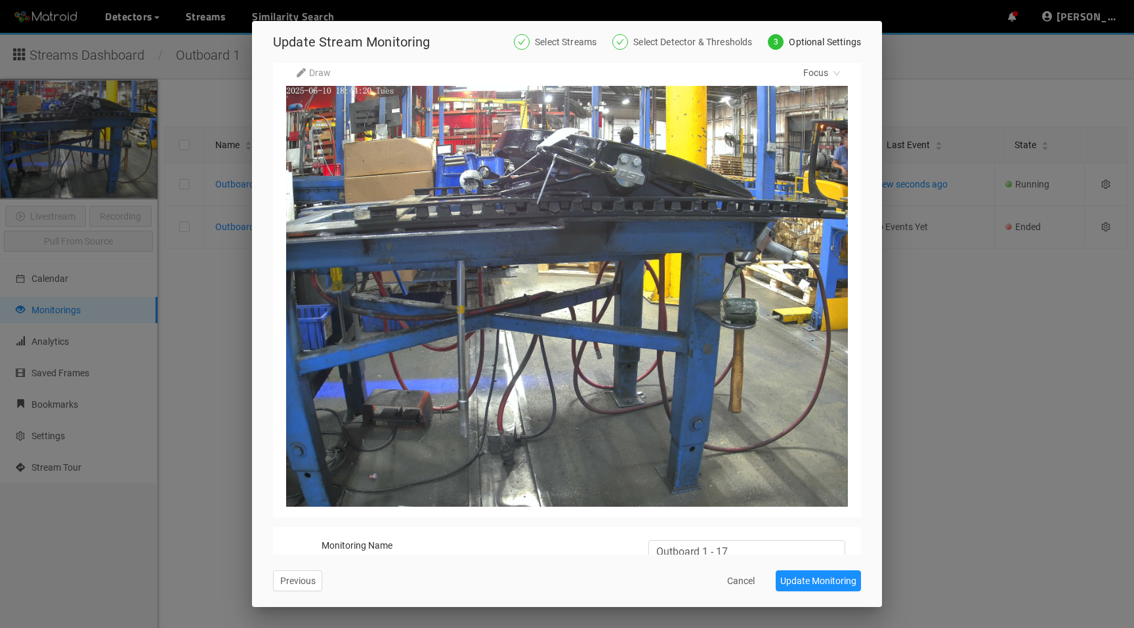
scroll to position [154, 0]
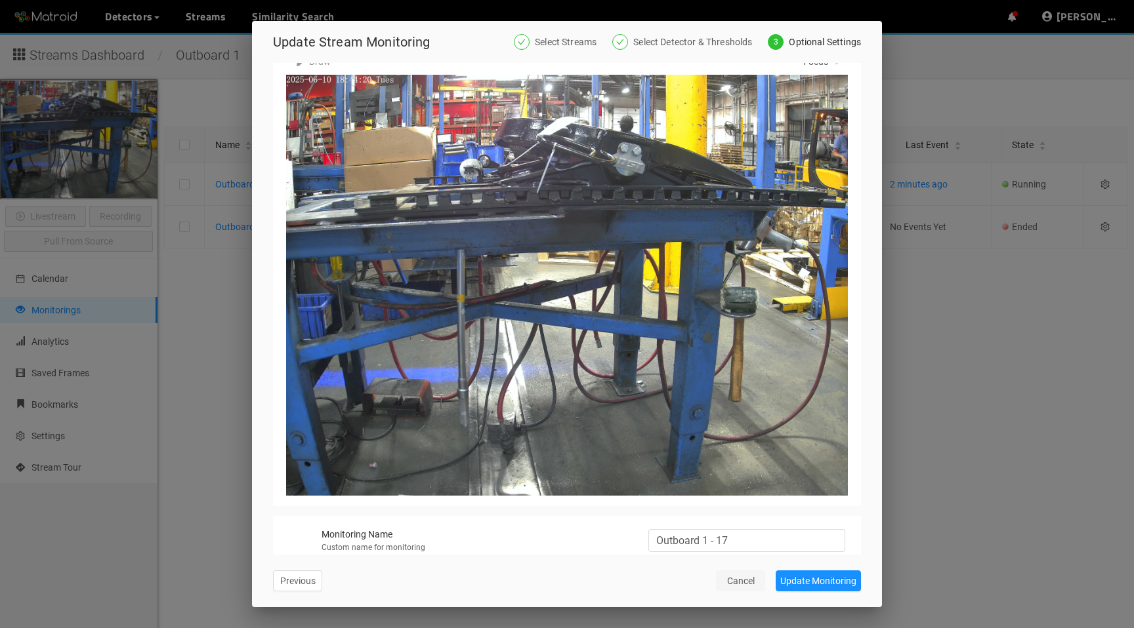
click at [741, 583] on span "Cancel" at bounding box center [741, 581] width 28 height 14
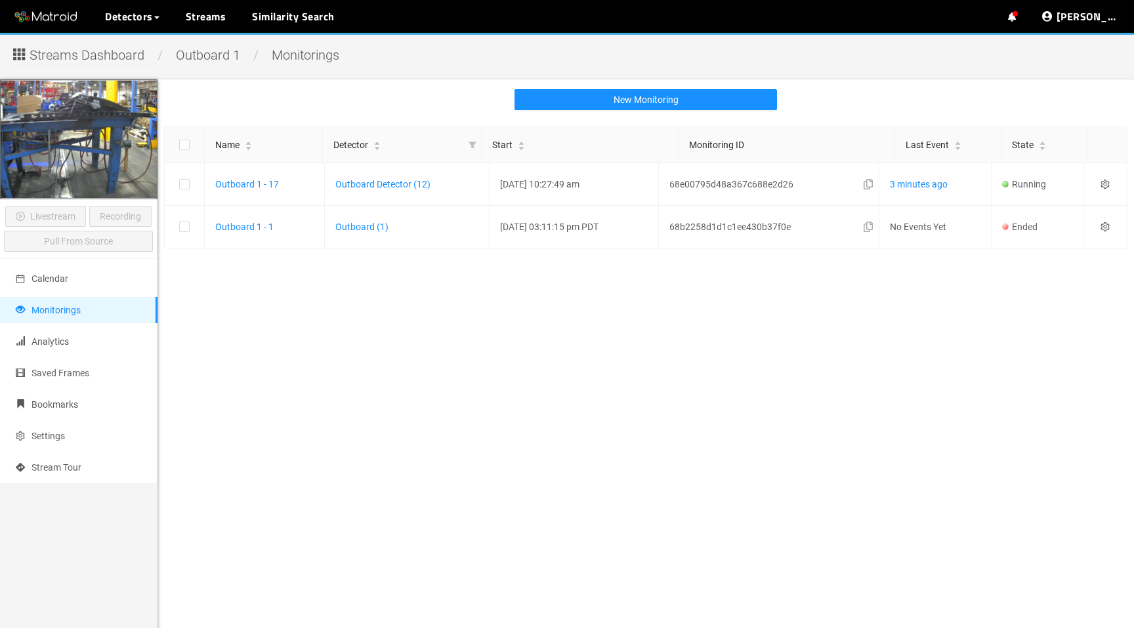
click at [720, 381] on main "New Monitoring Name Detector Start Monitoring ID Last Event State Outboard 1 - …" at bounding box center [645, 393] width 976 height 628
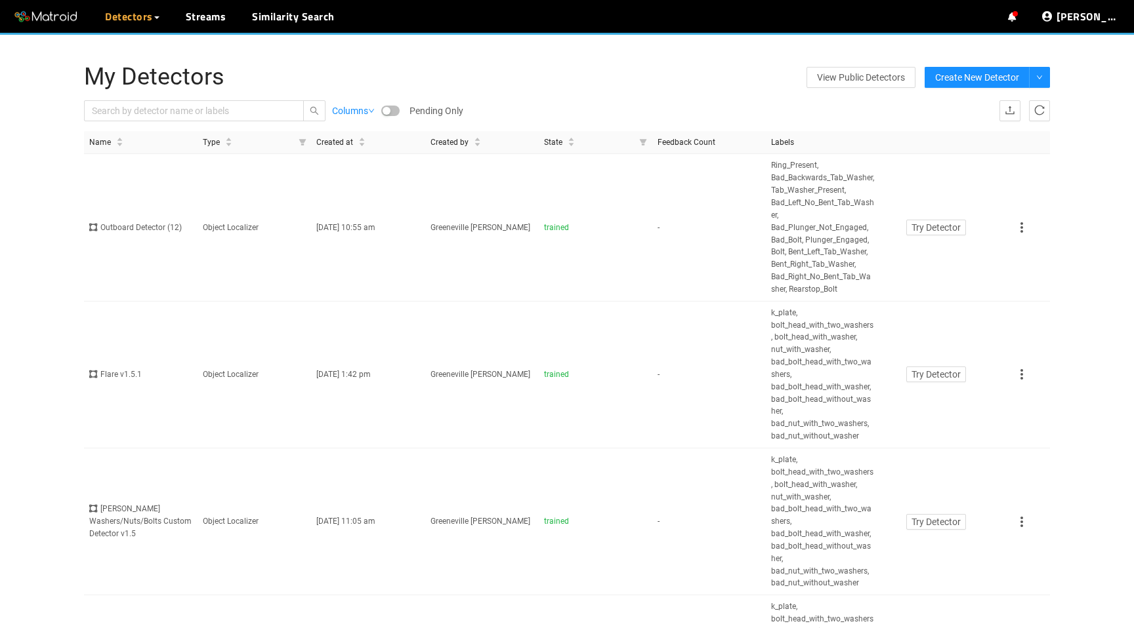
click at [177, 20] on ul "··· Detectors ··· Streams ··· Similarity Search ···" at bounding box center [128, 16] width 256 height 33
click at [204, 20] on link "Streams" at bounding box center [206, 17] width 41 height 16
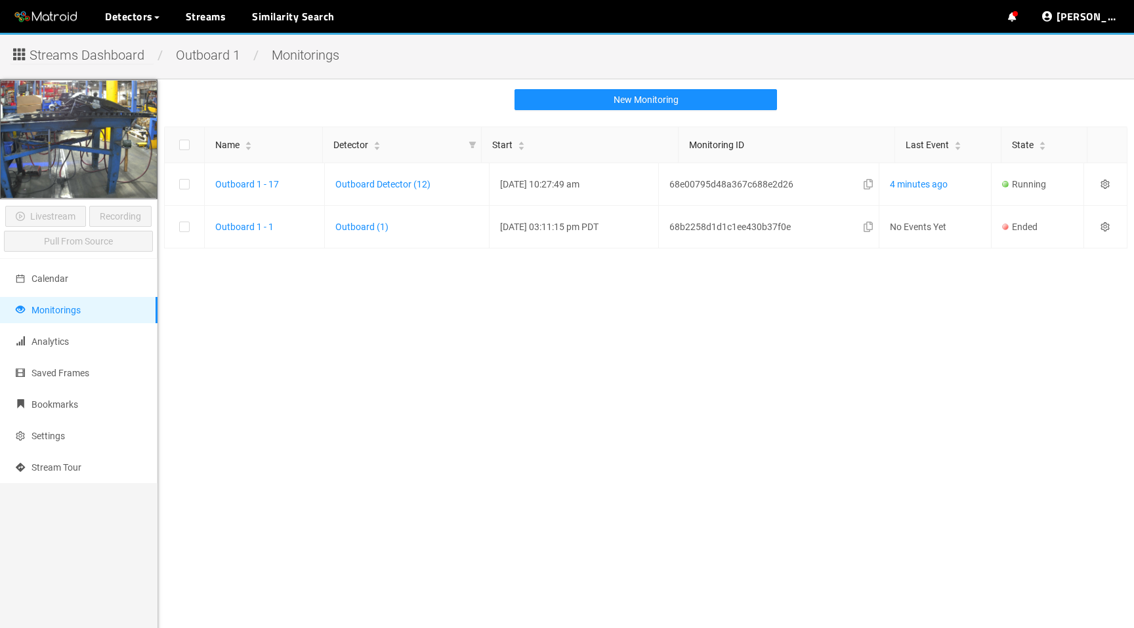
click at [106, 56] on span "Streams Dashboard" at bounding box center [87, 55] width 115 height 20
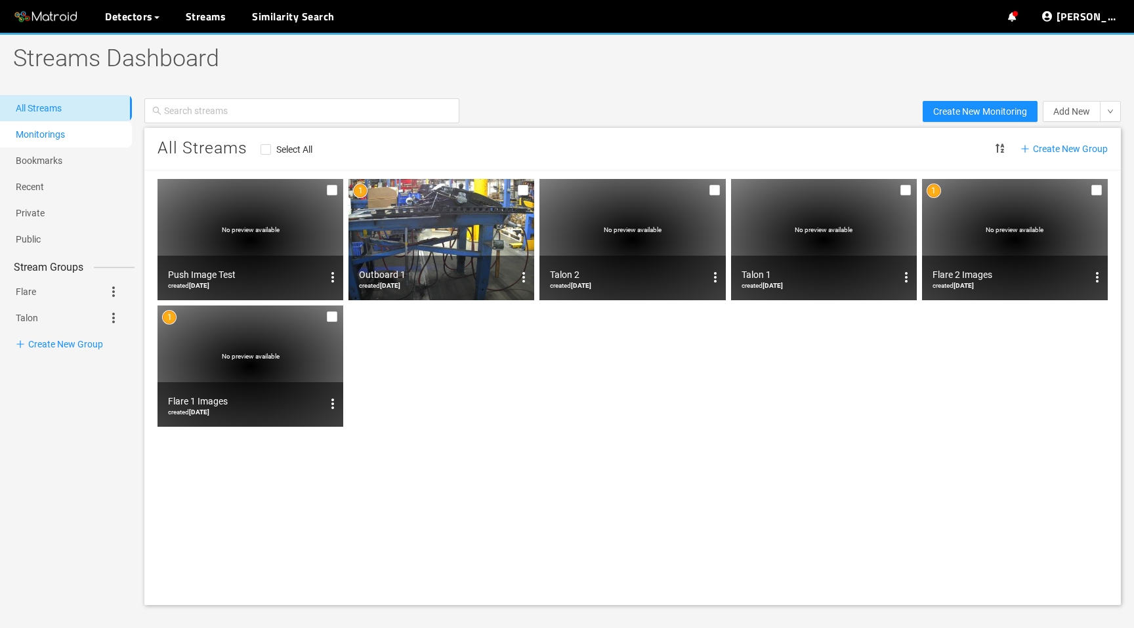
click at [65, 136] on link "Monitorings" at bounding box center [40, 134] width 49 height 10
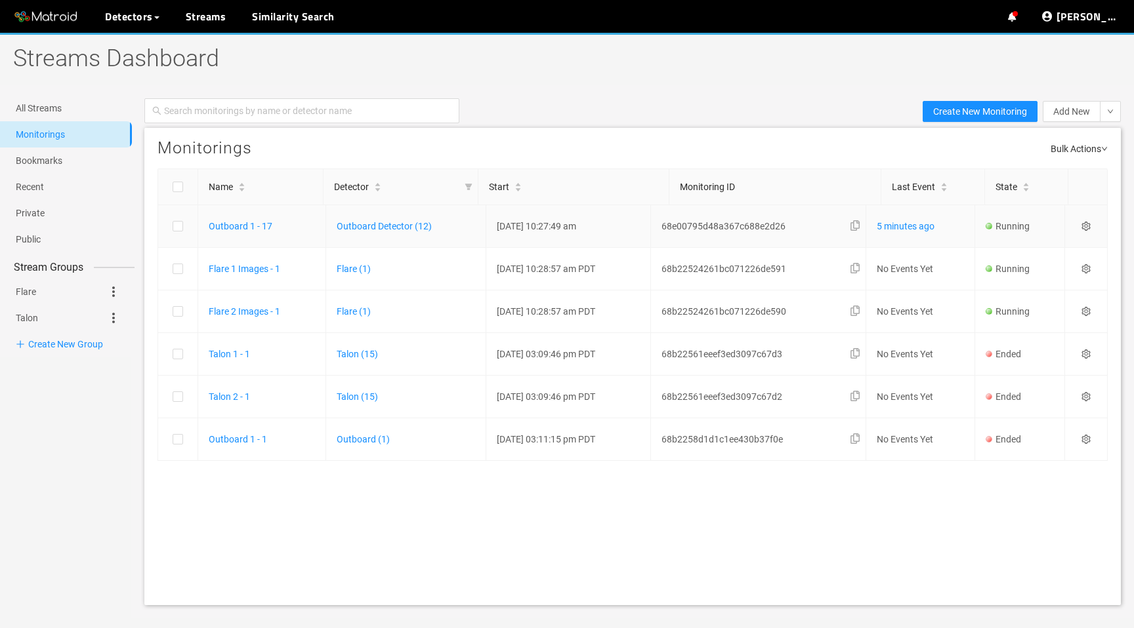
click at [1088, 224] on icon "setting" at bounding box center [1085, 226] width 9 height 9
click at [1033, 329] on div "Disable" at bounding box center [1026, 333] width 109 height 16
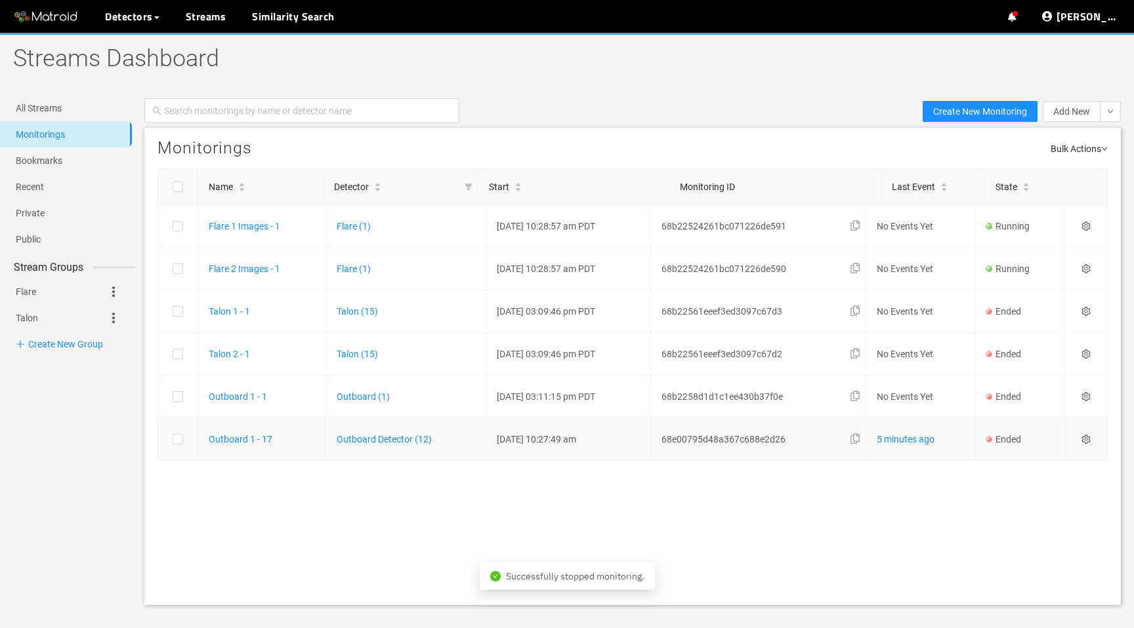
click at [1090, 438] on icon "setting" at bounding box center [1085, 439] width 9 height 9
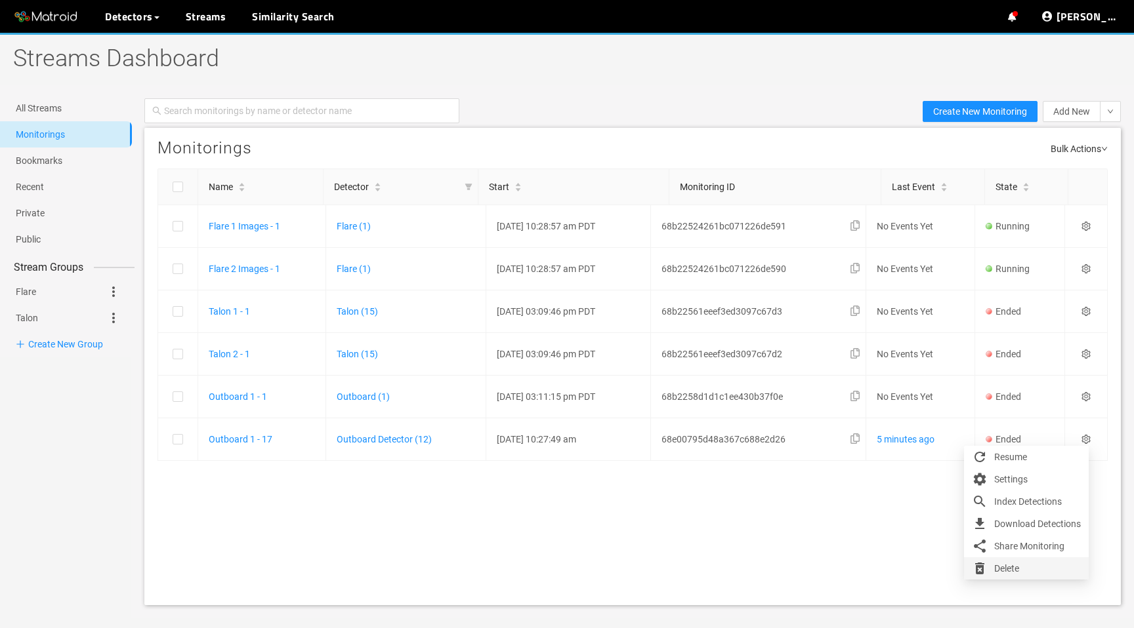
click at [1012, 567] on div "Delete" at bounding box center [1026, 569] width 109 height 16
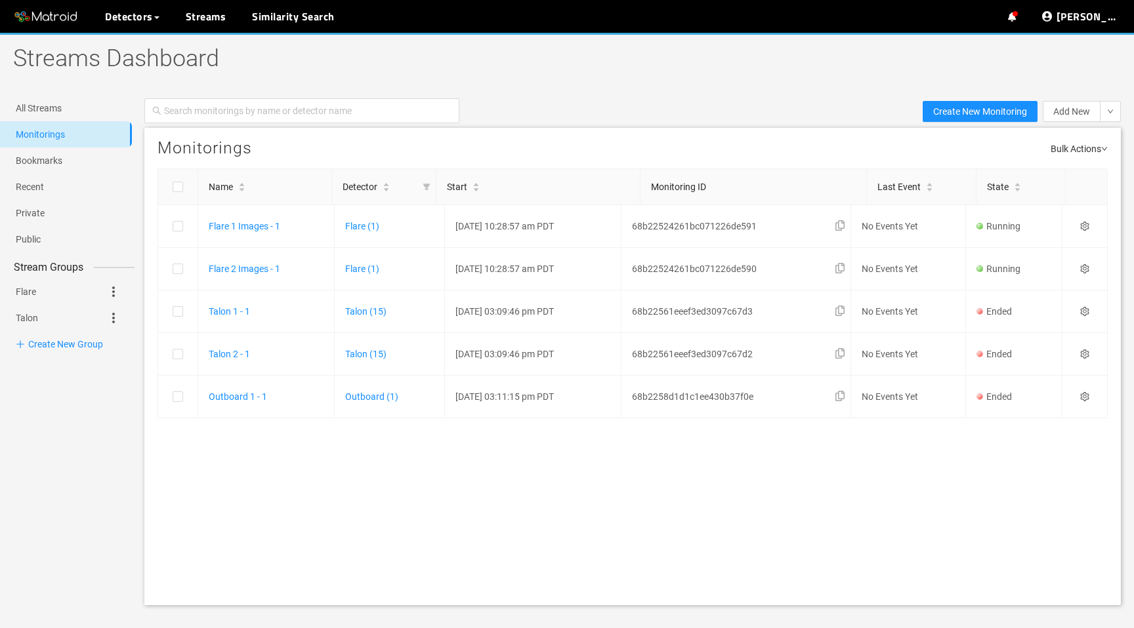
click at [467, 538] on div "Monitorings Bulk Actions Name Detector Start Monitoring ID Last Event State Fla…" at bounding box center [632, 367] width 976 height 478
click at [1088, 394] on icon "setting" at bounding box center [1084, 396] width 9 height 9
click at [1017, 501] on div "Delete" at bounding box center [1024, 504] width 109 height 16
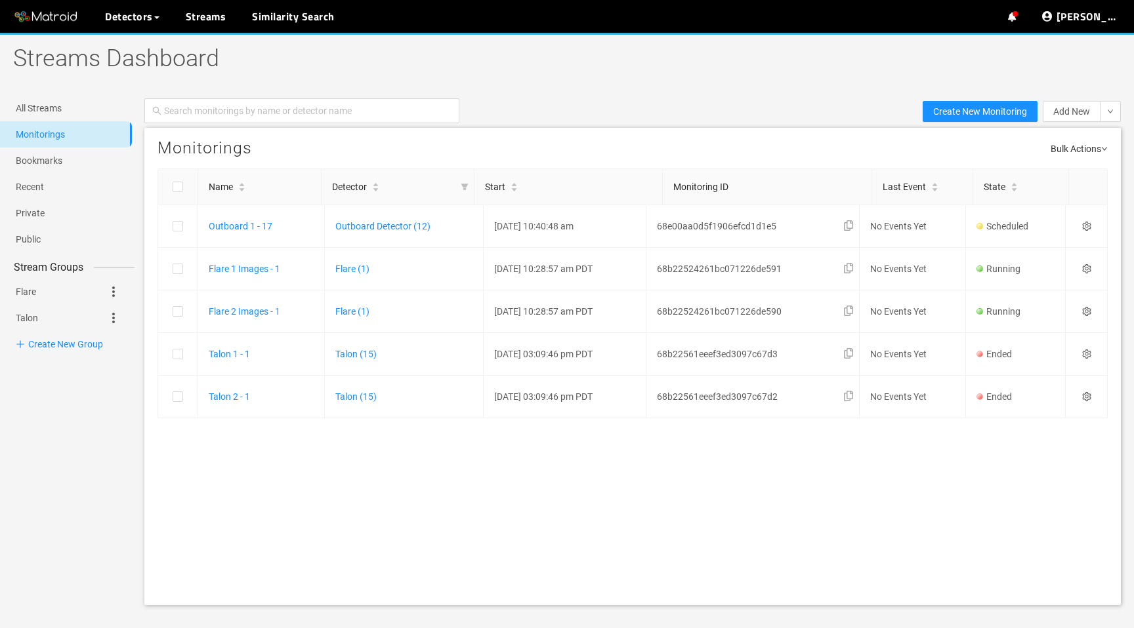
click at [522, 98] on div "Create New Monitoring Add New New recording Record from livestream Please note:…" at bounding box center [632, 111] width 1002 height 33
click at [1084, 224] on icon "setting" at bounding box center [1086, 226] width 9 height 9
click at [1061, 245] on div "Settings" at bounding box center [1026, 244] width 109 height 16
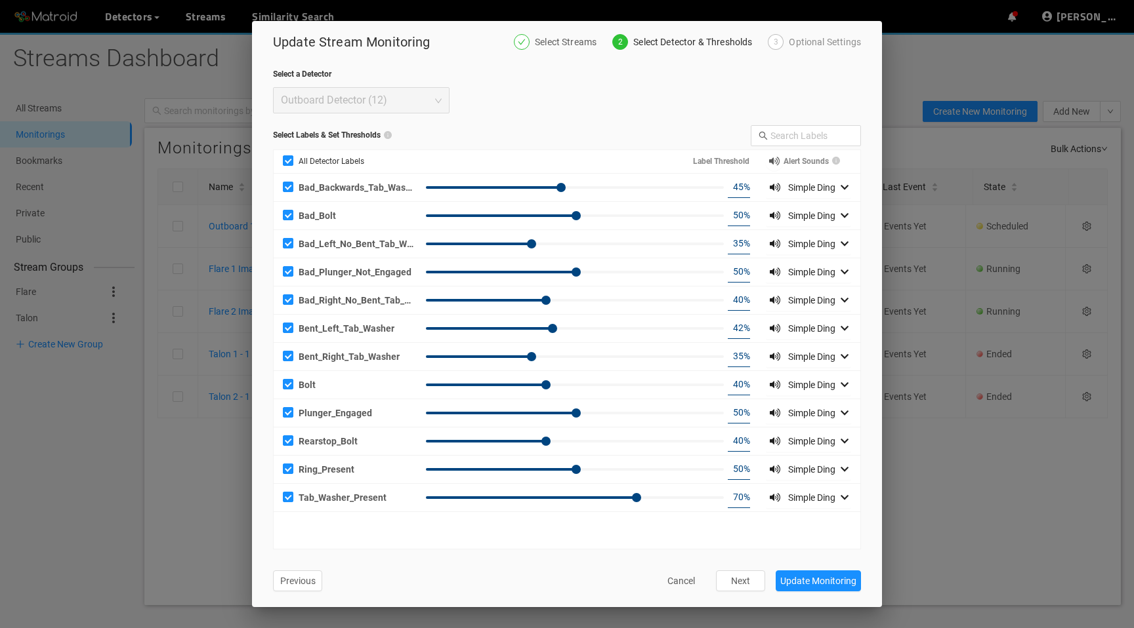
click at [825, 27] on div "Update Stream Monitoring Select Streams 2 Select Detector & Thresholds 3 Option…" at bounding box center [567, 42] width 630 height 42
click at [821, 39] on div "Optional Settings" at bounding box center [825, 42] width 72 height 16
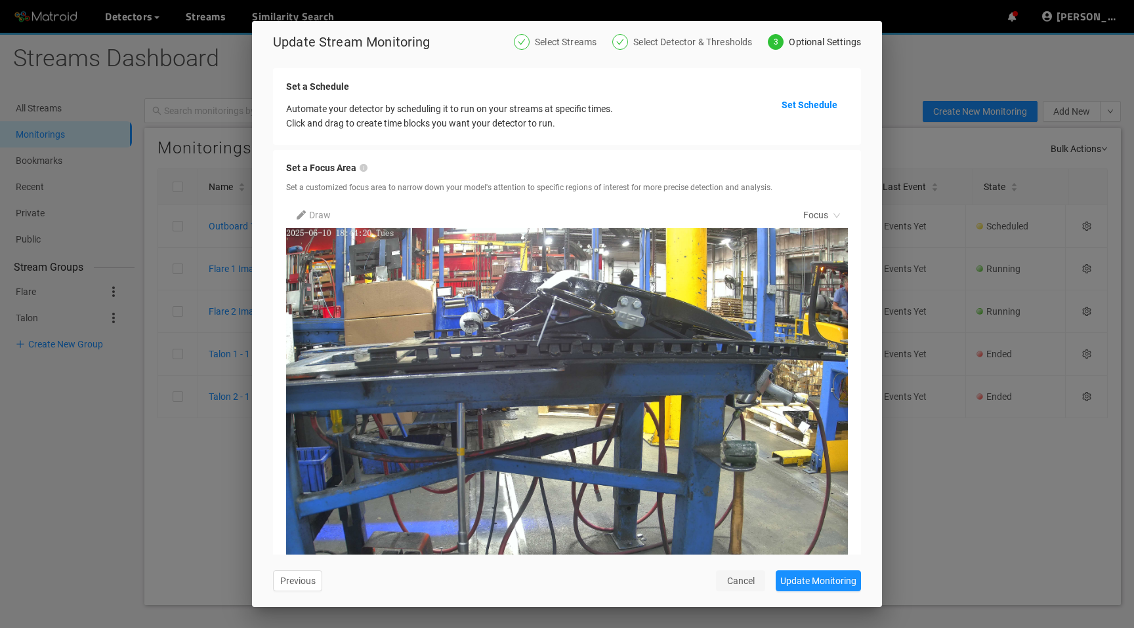
click at [733, 579] on span "Cancel" at bounding box center [741, 581] width 28 height 14
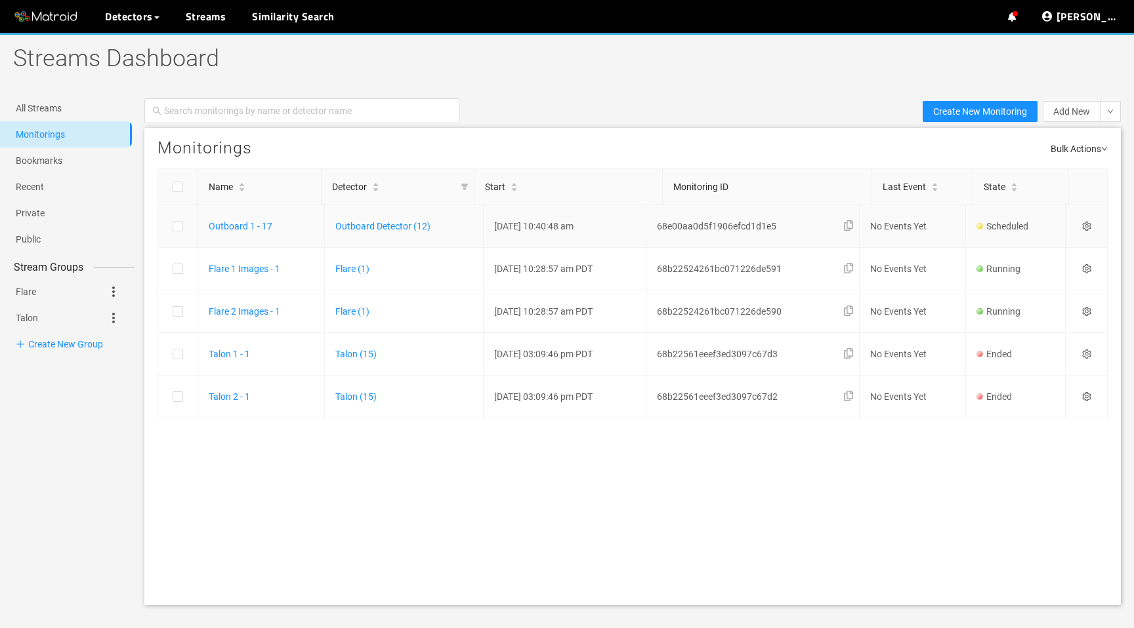
click at [1090, 226] on icon "setting" at bounding box center [1086, 226] width 9 height 9
click at [1031, 309] on div "Disable" at bounding box center [1026, 311] width 109 height 16
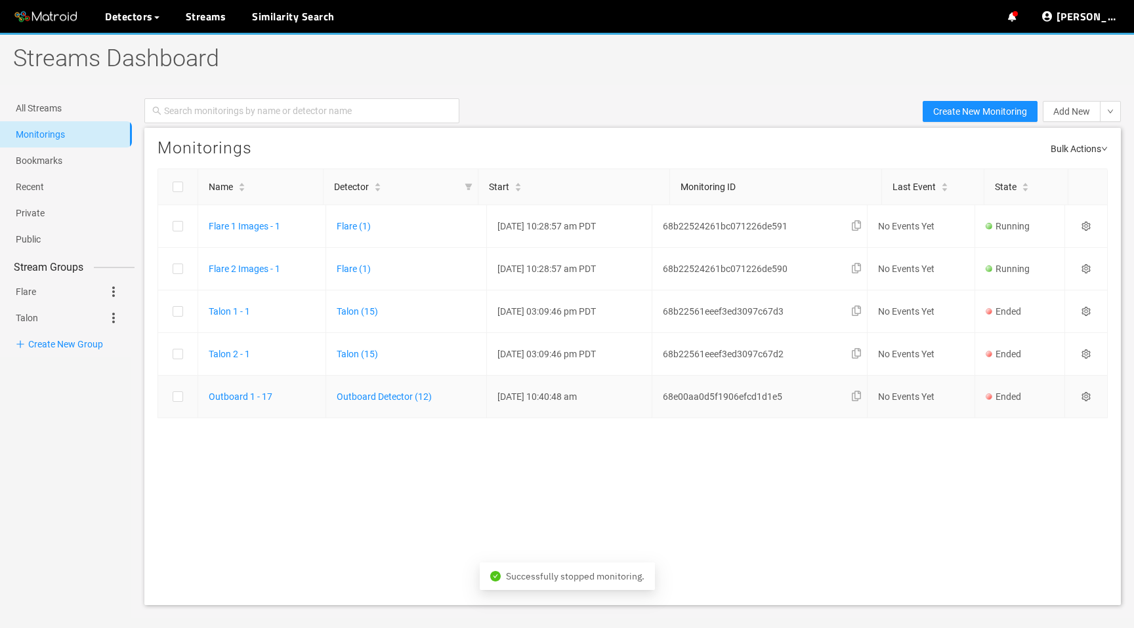
click at [1090, 392] on icon "setting" at bounding box center [1085, 396] width 9 height 9
click at [1014, 505] on div "Delete" at bounding box center [1026, 504] width 109 height 16
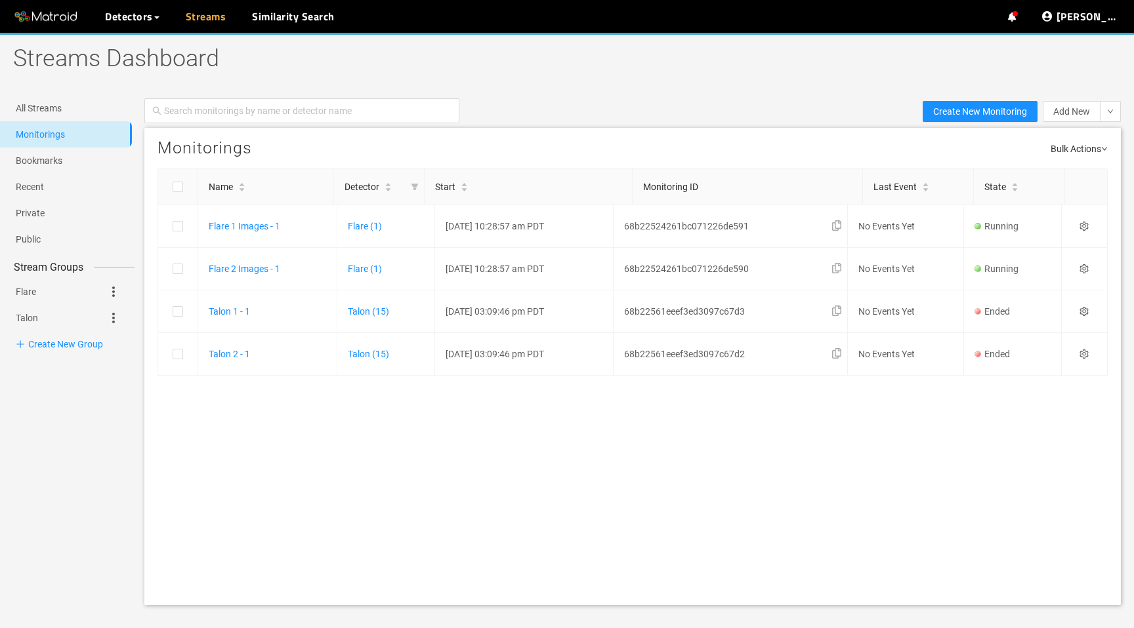
click at [205, 24] on link "Streams" at bounding box center [206, 17] width 41 height 16
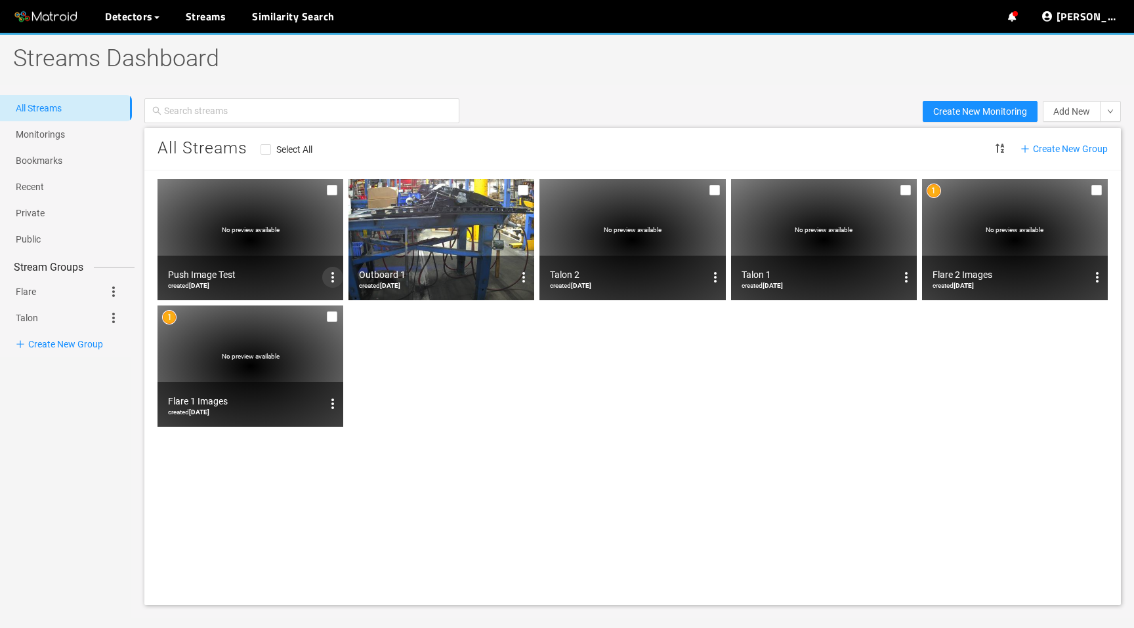
click at [333, 277] on icon "options" at bounding box center [333, 278] width 16 height 16
click at [310, 323] on span "Share" at bounding box center [310, 320] width 24 height 14
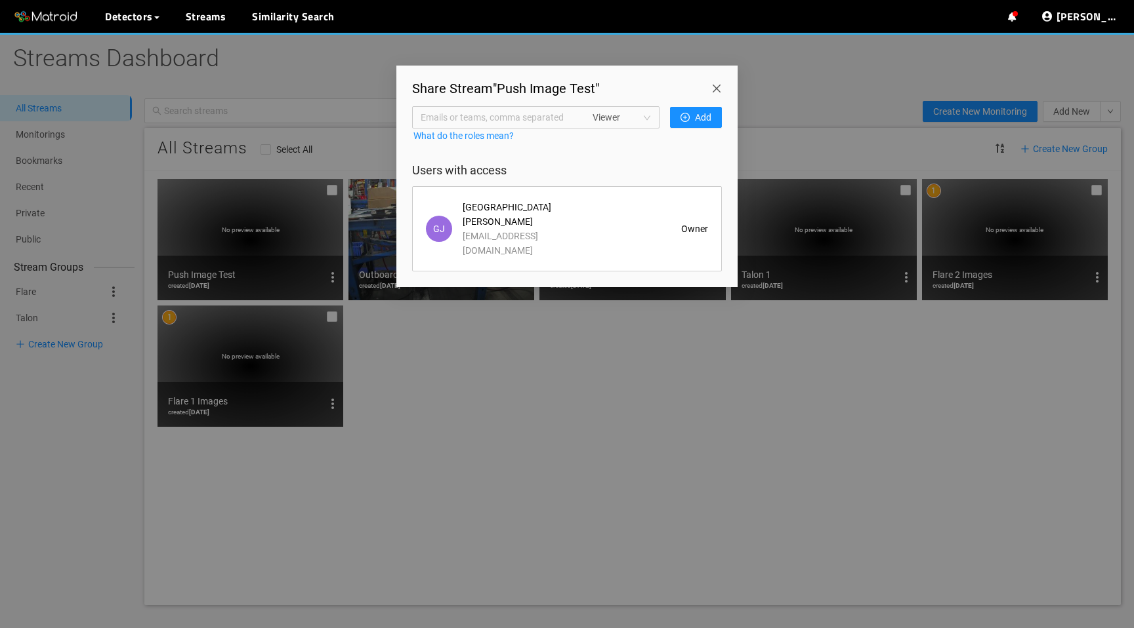
click at [412, 355] on div "Share Stream " Push Image Test " Emails or teams, comma separated Viewer Add Wh…" at bounding box center [567, 314] width 1134 height 628
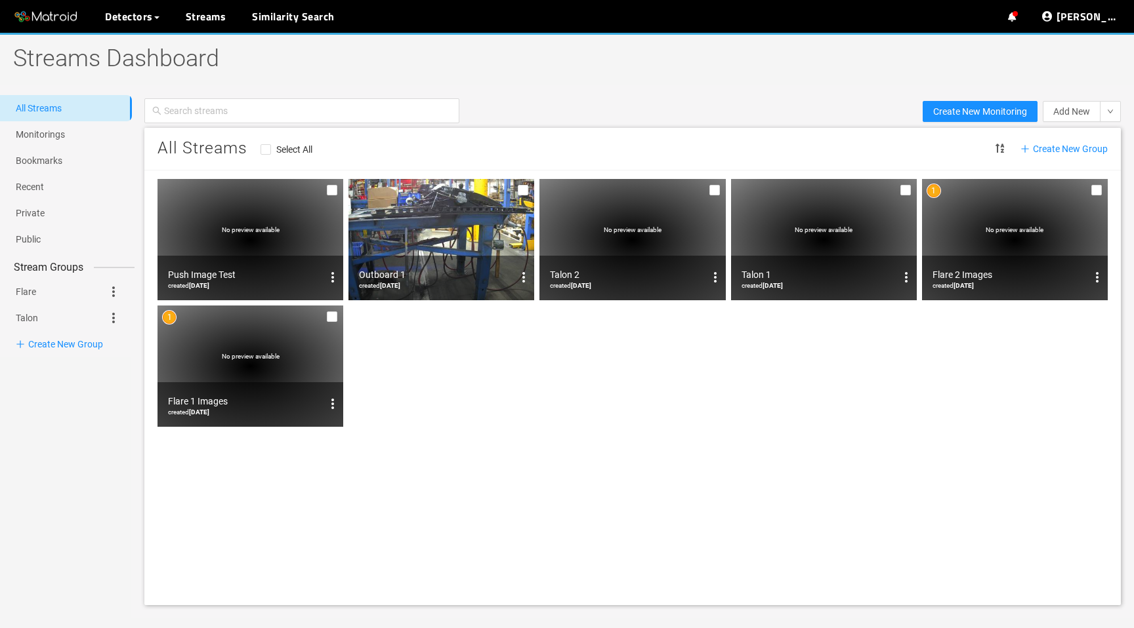
click at [395, 247] on img at bounding box center [441, 239] width 186 height 121
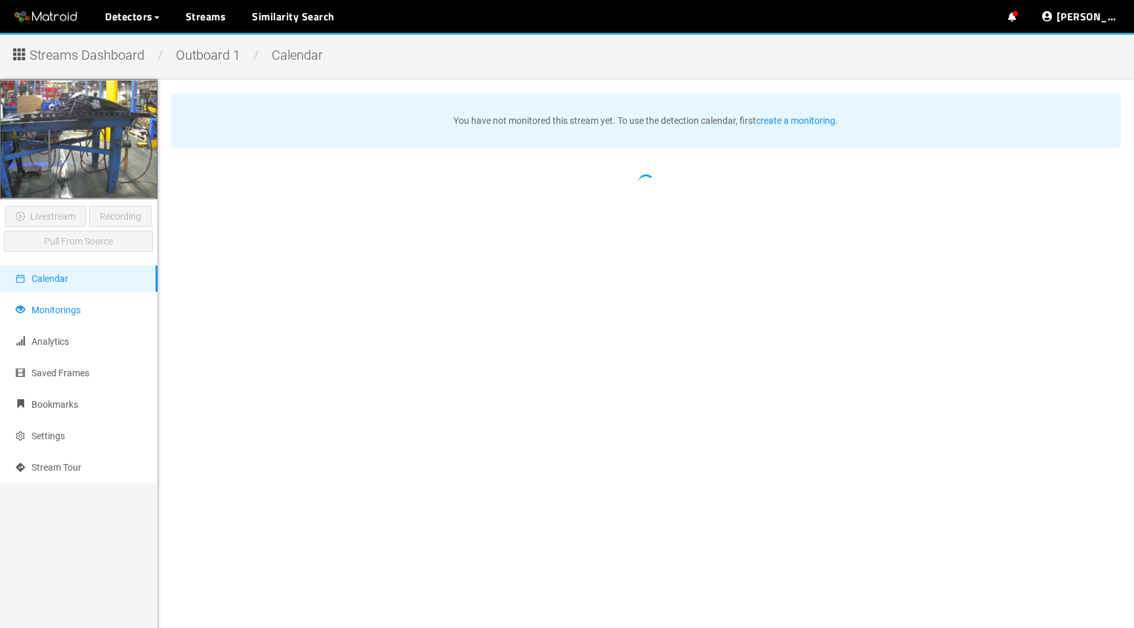
click at [54, 312] on span "Monitorings" at bounding box center [55, 310] width 49 height 10
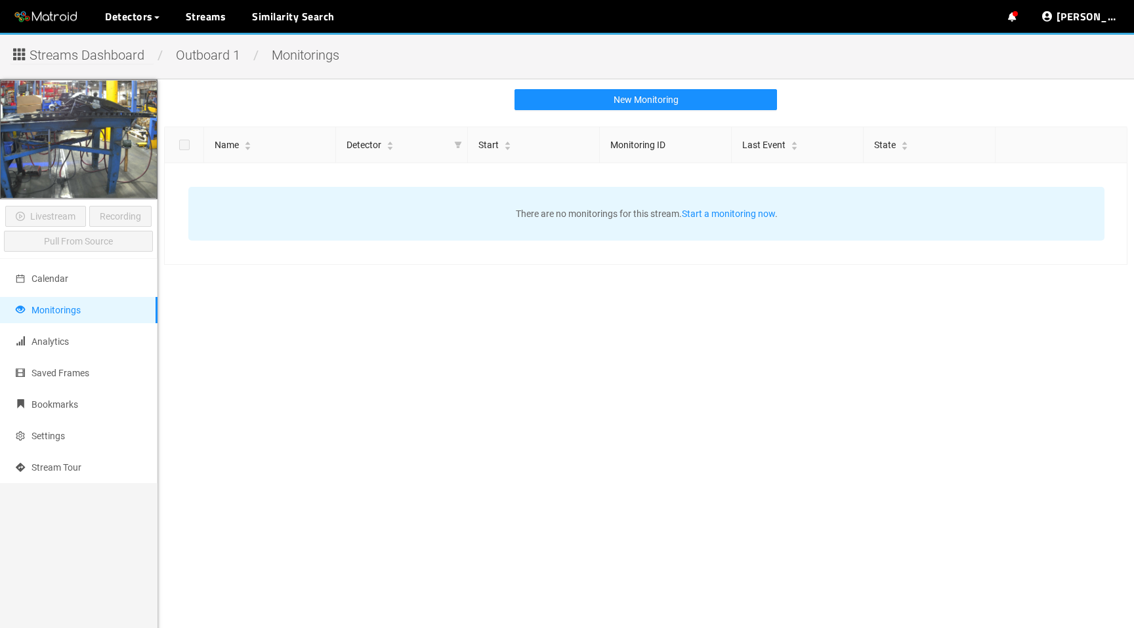
click at [119, 60] on span "Streams Dashboard" at bounding box center [87, 55] width 115 height 20
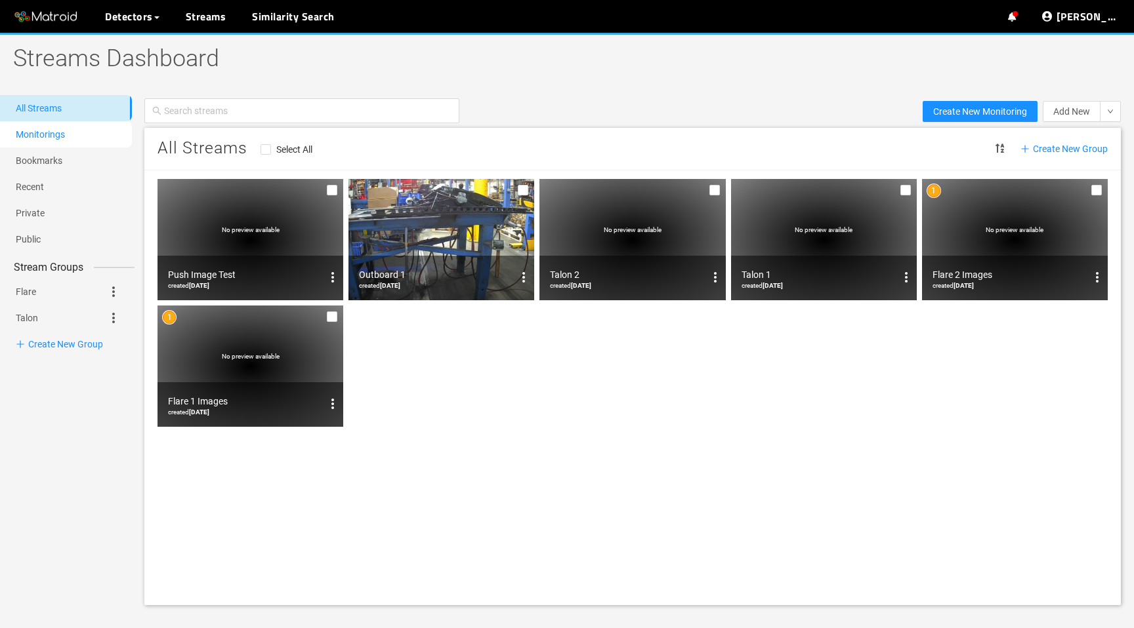
click at [48, 140] on link "Monitorings" at bounding box center [40, 134] width 49 height 10
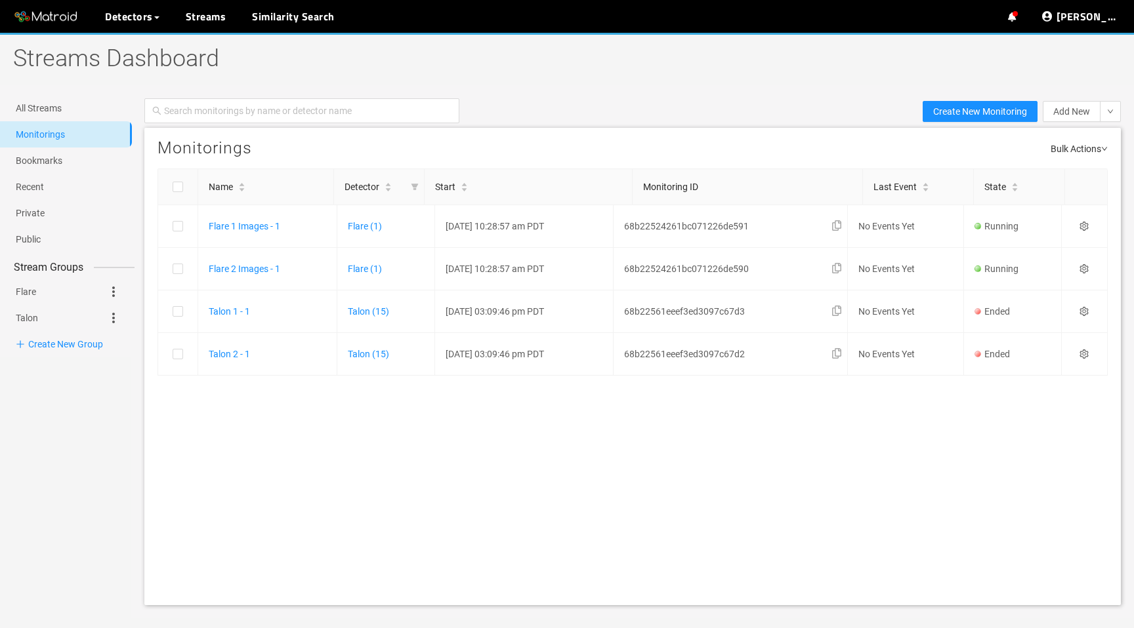
click at [640, 485] on div "Monitorings Bulk Actions Name Detector Start Monitoring ID Last Event State Fla…" at bounding box center [632, 367] width 976 height 478
click at [1099, 154] on span "Bulk Actions" at bounding box center [1078, 147] width 57 height 18
click at [357, 159] on div "Monitorings Bulk Actions" at bounding box center [632, 148] width 976 height 41
click at [179, 192] on input "checkbox" at bounding box center [178, 189] width 10 height 10
checkbox input "true"
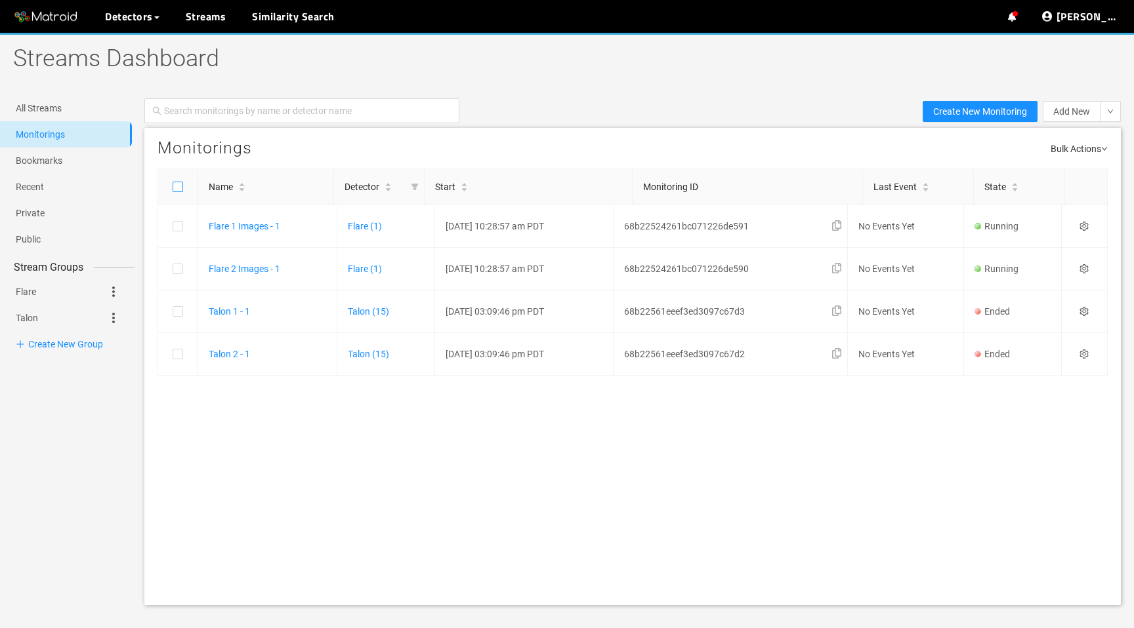
checkbox input "true"
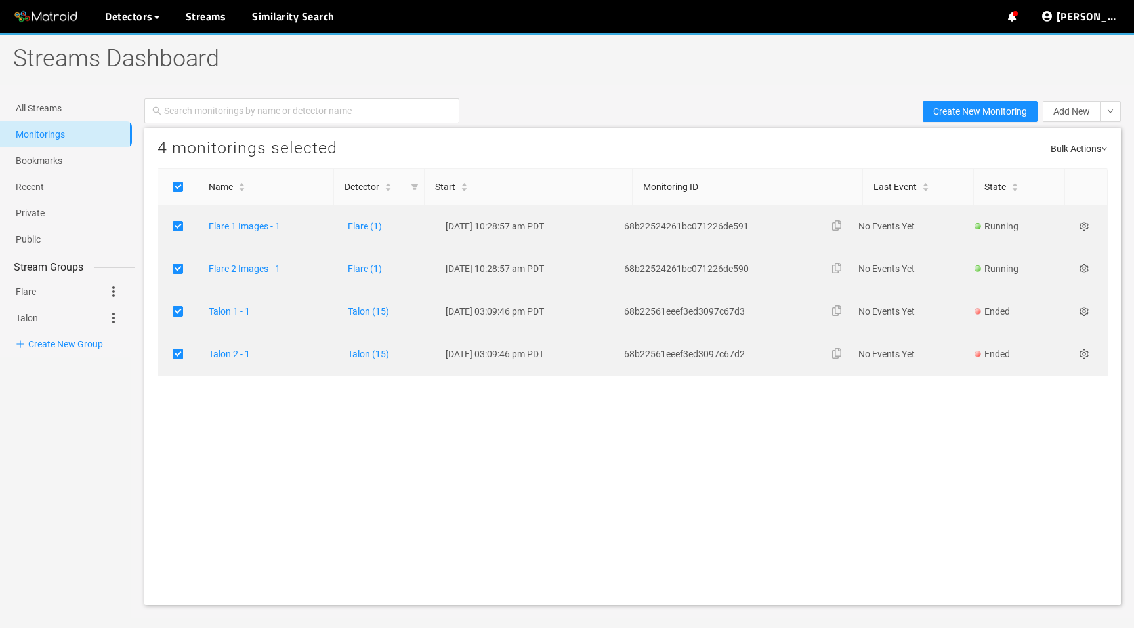
click at [1075, 154] on span "Bulk Actions" at bounding box center [1078, 147] width 57 height 18
click at [1036, 175] on li "Stop 2 Monitorings" at bounding box center [1051, 168] width 104 height 21
checkbox input "false"
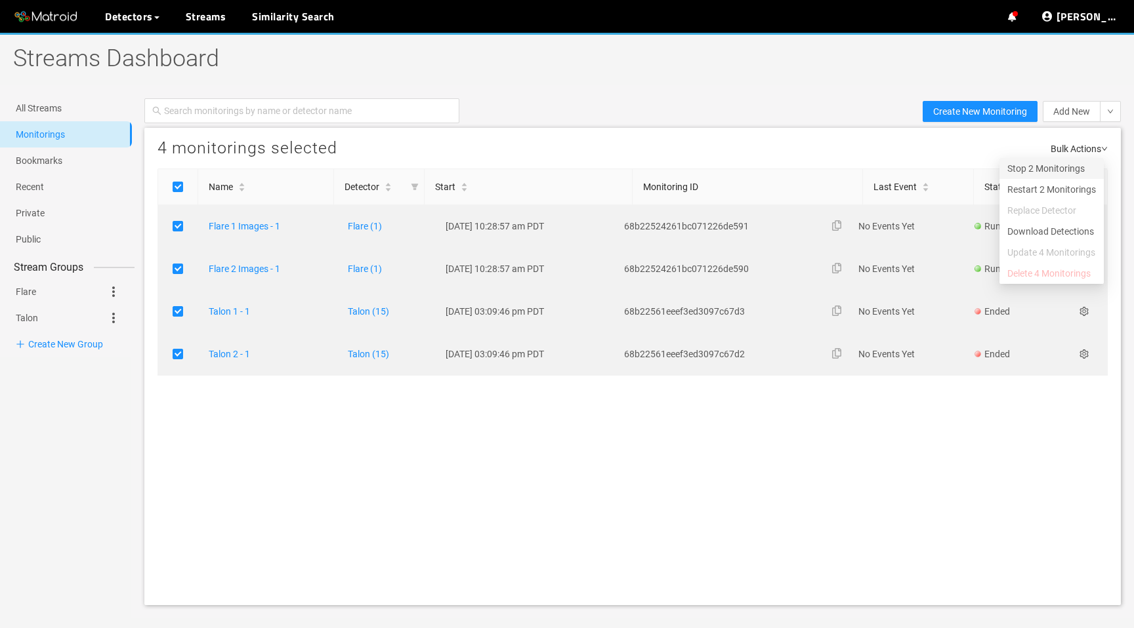
checkbox input "false"
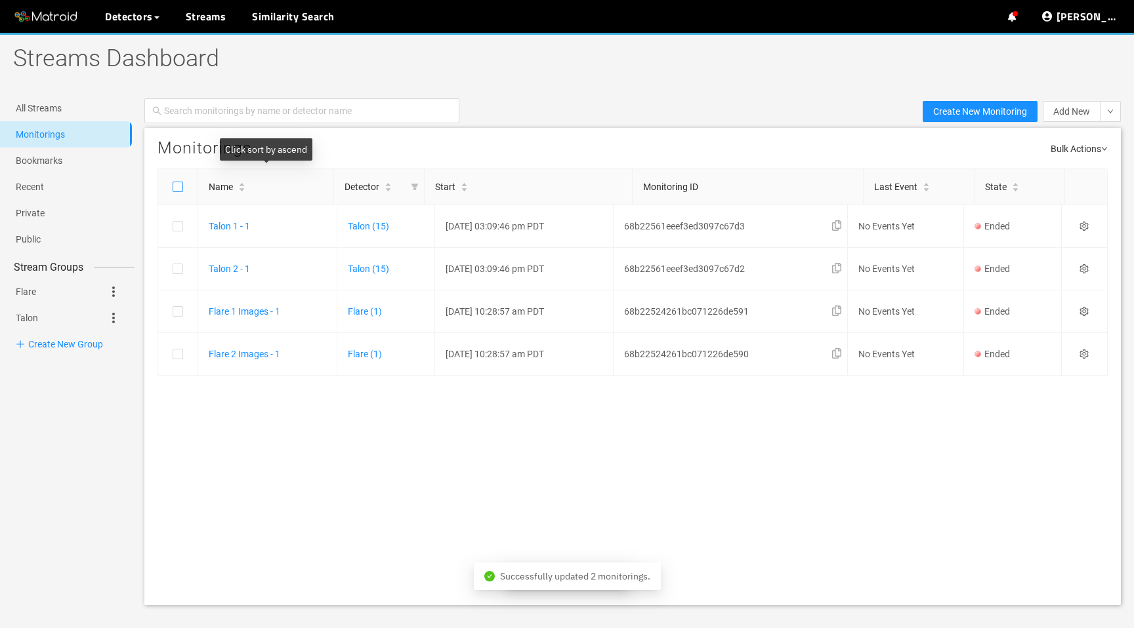
click at [184, 184] on label at bounding box center [177, 187] width 39 height 14
click at [183, 184] on input "checkbox" at bounding box center [178, 189] width 10 height 10
checkbox input "true"
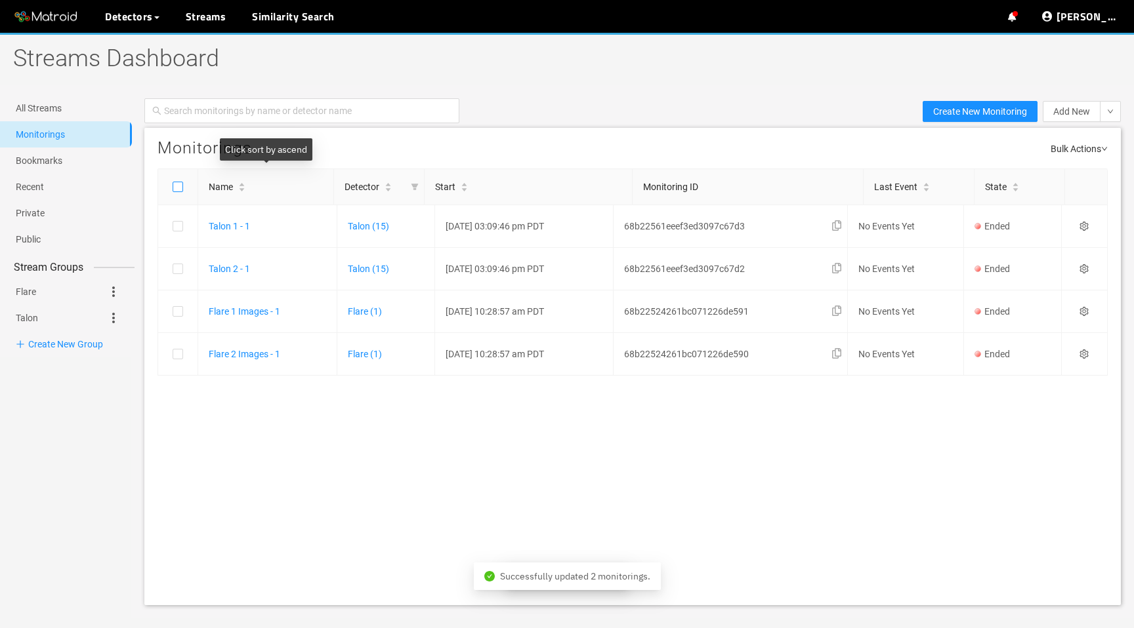
checkbox input "true"
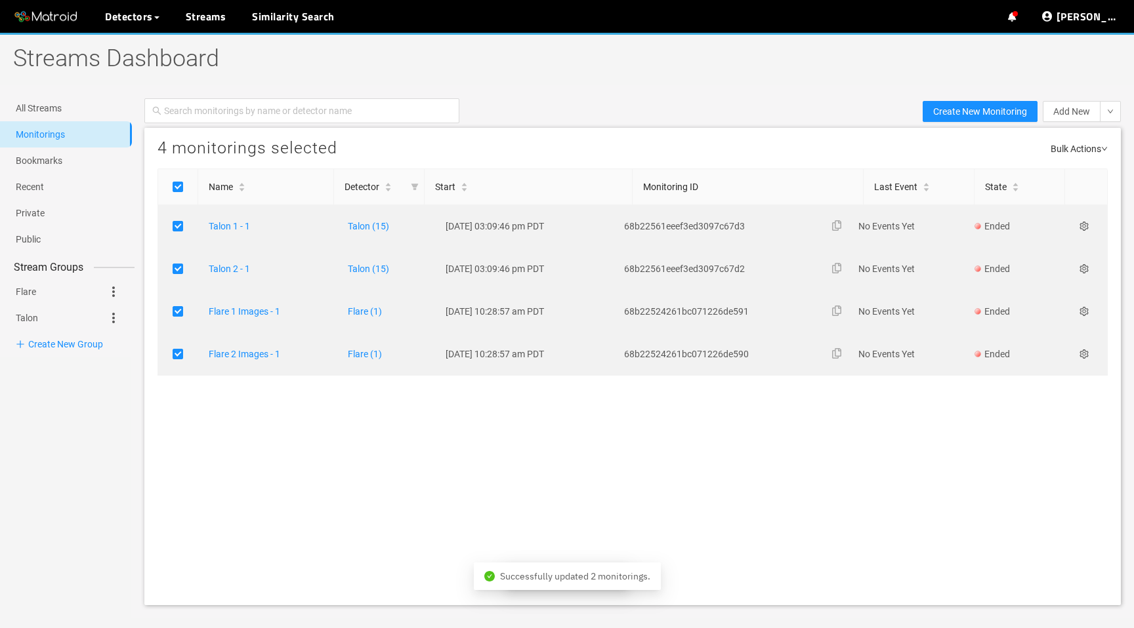
click at [1099, 146] on span "Bulk Actions" at bounding box center [1078, 147] width 57 height 18
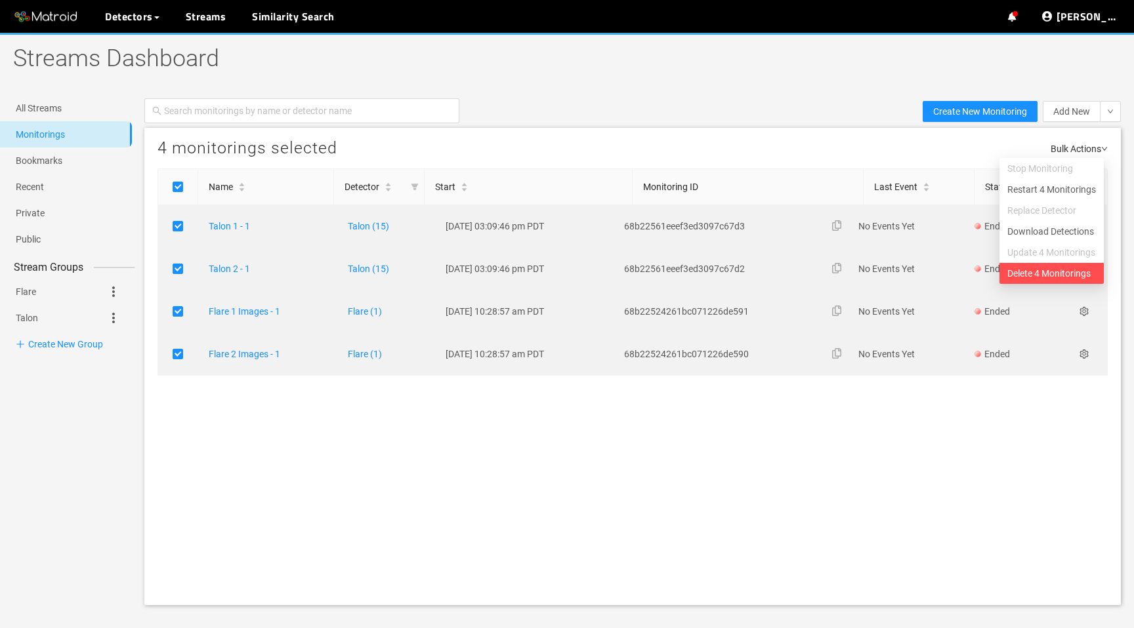
click at [1037, 272] on li "Delete 4 Monitorings" at bounding box center [1051, 273] width 104 height 21
checkbox input "false"
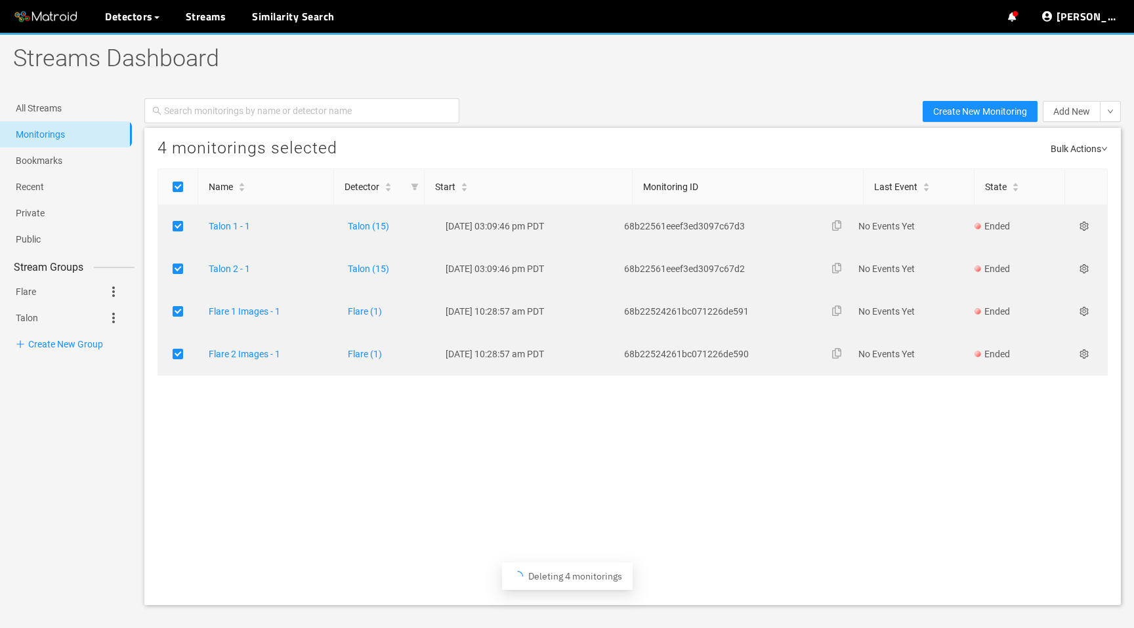
checkbox input "false"
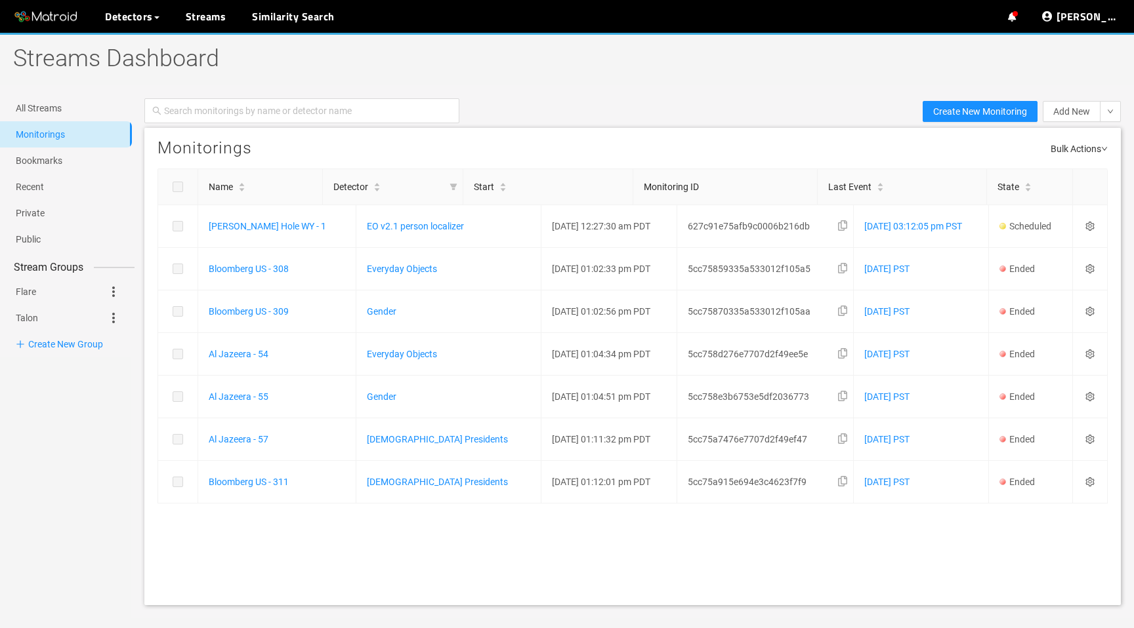
click at [1096, 150] on span "Bulk Actions" at bounding box center [1078, 147] width 57 height 18
click at [1003, 139] on div "Monitorings Bulk Actions" at bounding box center [632, 148] width 976 height 41
click at [36, 295] on link "Flare" at bounding box center [26, 292] width 20 height 26
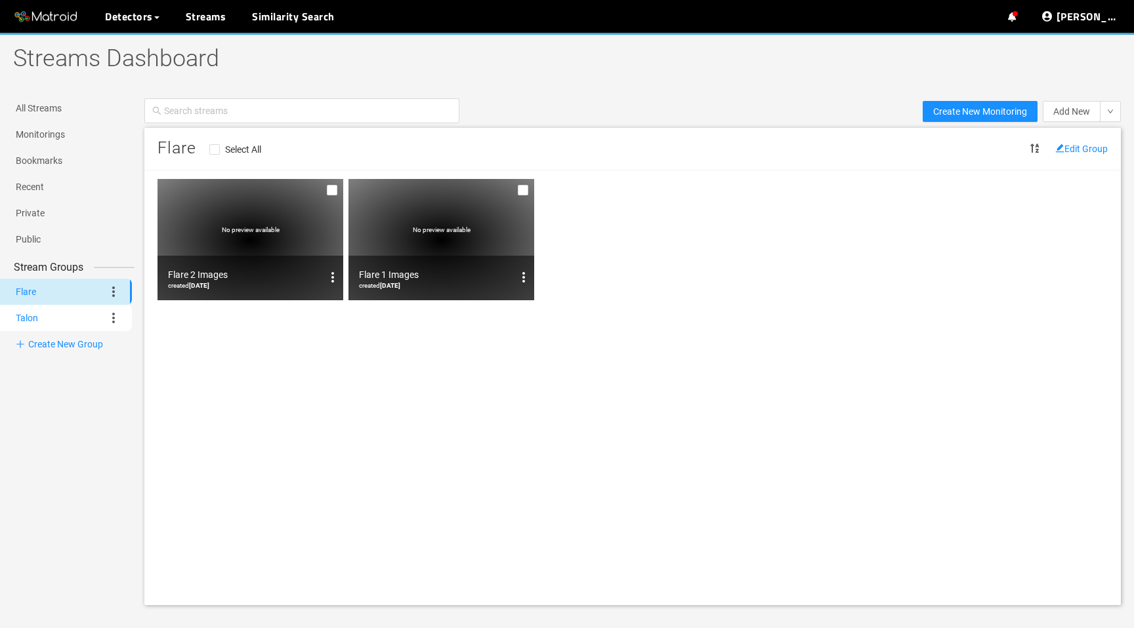
click at [38, 324] on link "Talon" at bounding box center [27, 318] width 22 height 26
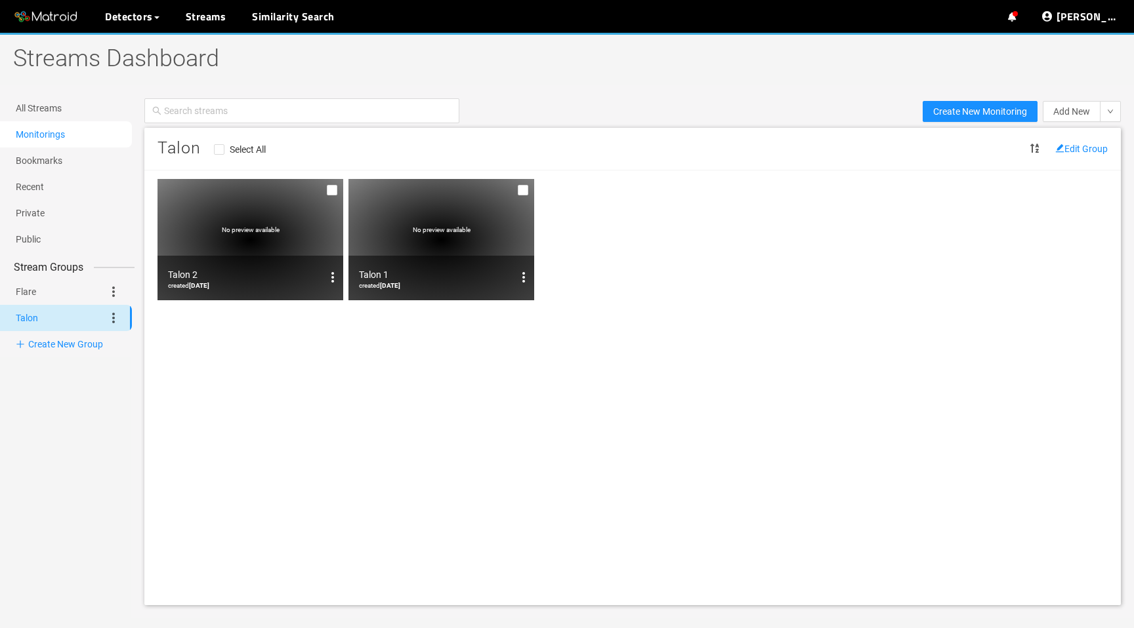
click at [48, 133] on link "Monitorings" at bounding box center [40, 134] width 49 height 10
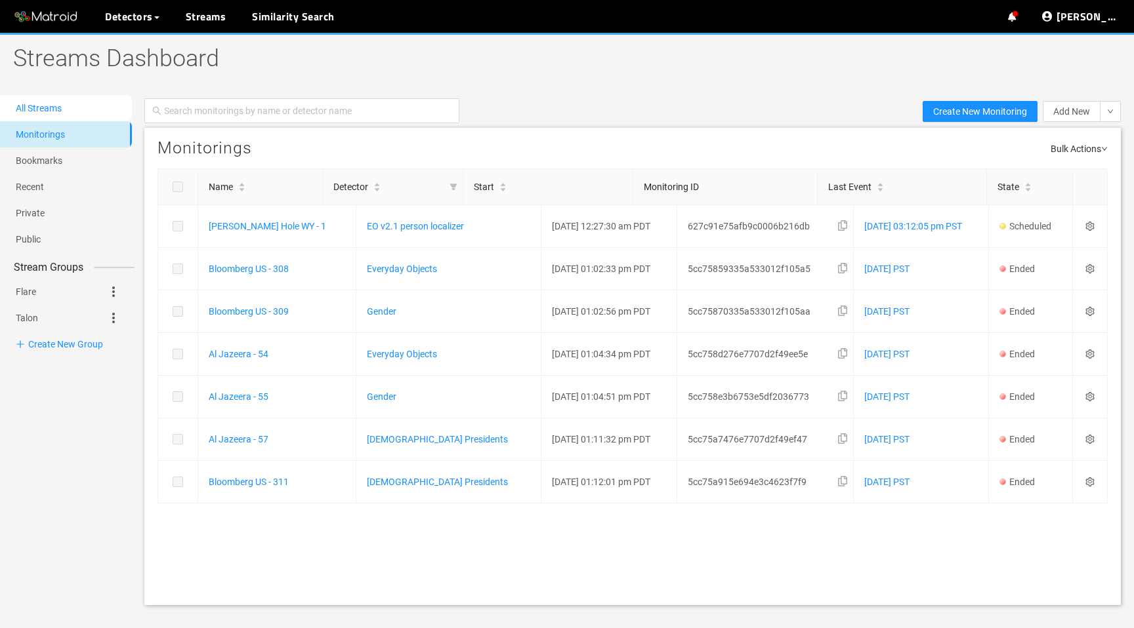
click at [26, 106] on link "All Streams" at bounding box center [39, 108] width 46 height 10
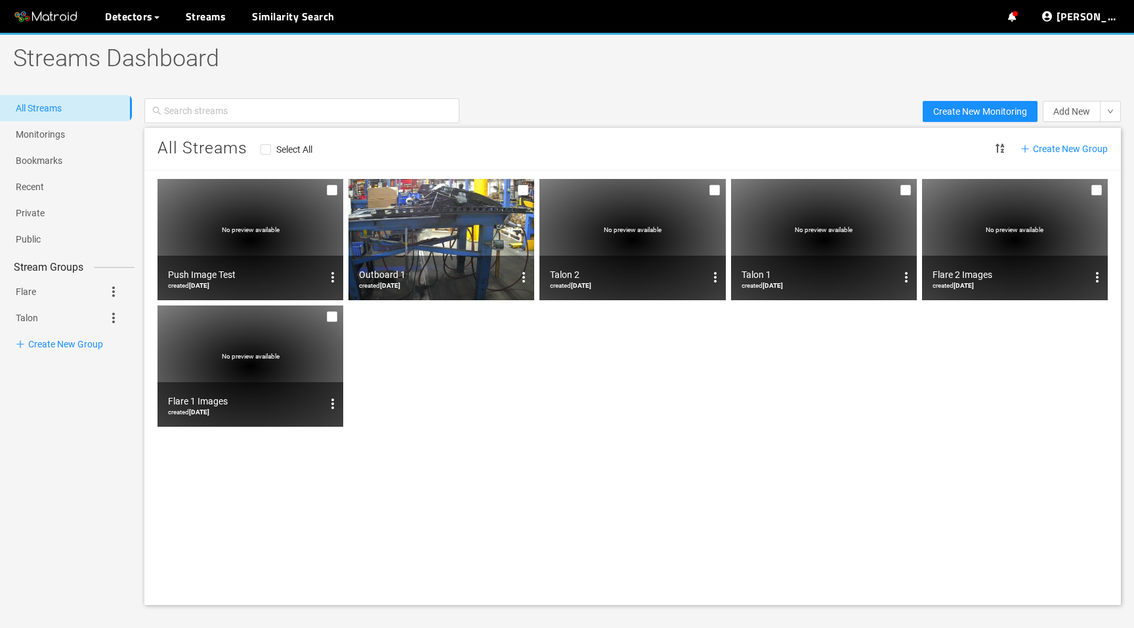
click at [417, 245] on img at bounding box center [441, 239] width 186 height 121
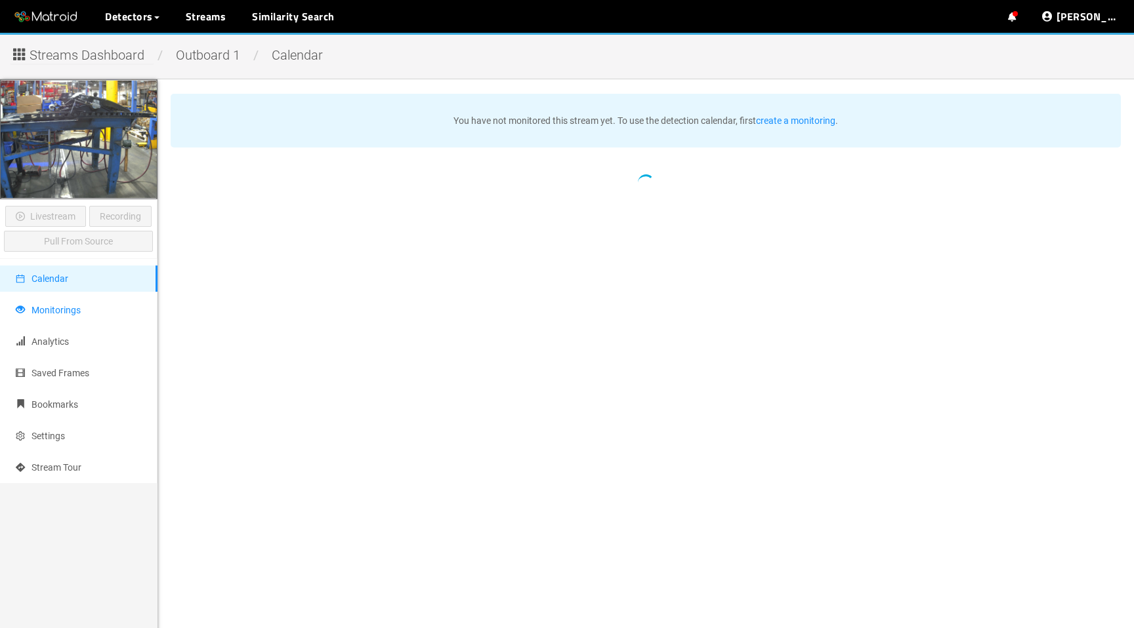
click at [116, 306] on li "Monitorings" at bounding box center [78, 310] width 157 height 26
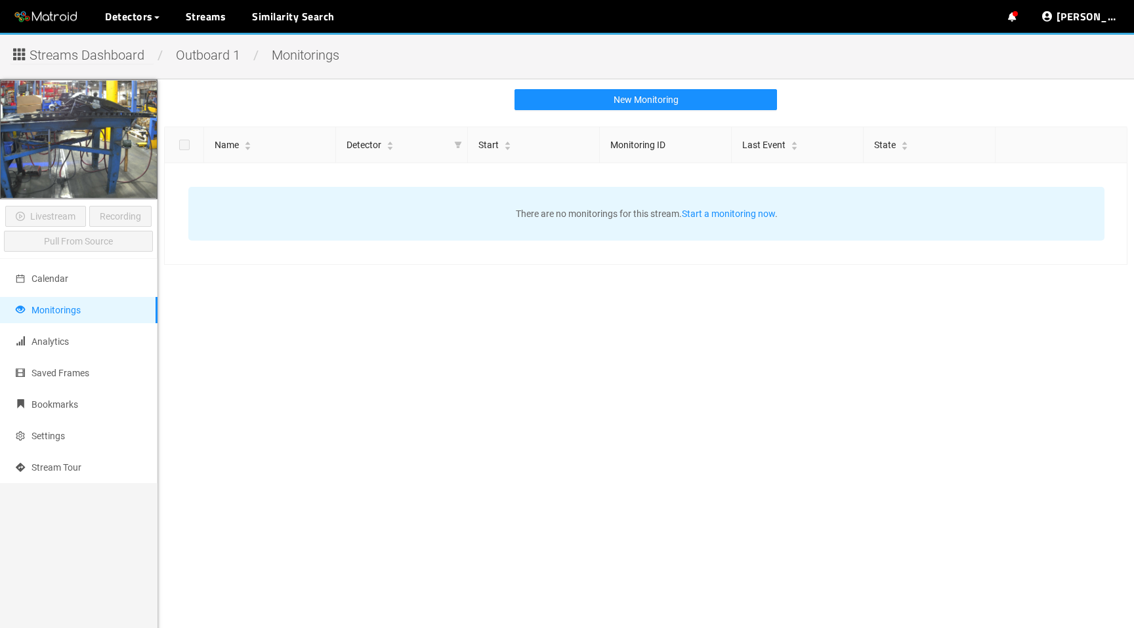
click at [56, 52] on span "Streams Dashboard" at bounding box center [87, 55] width 115 height 20
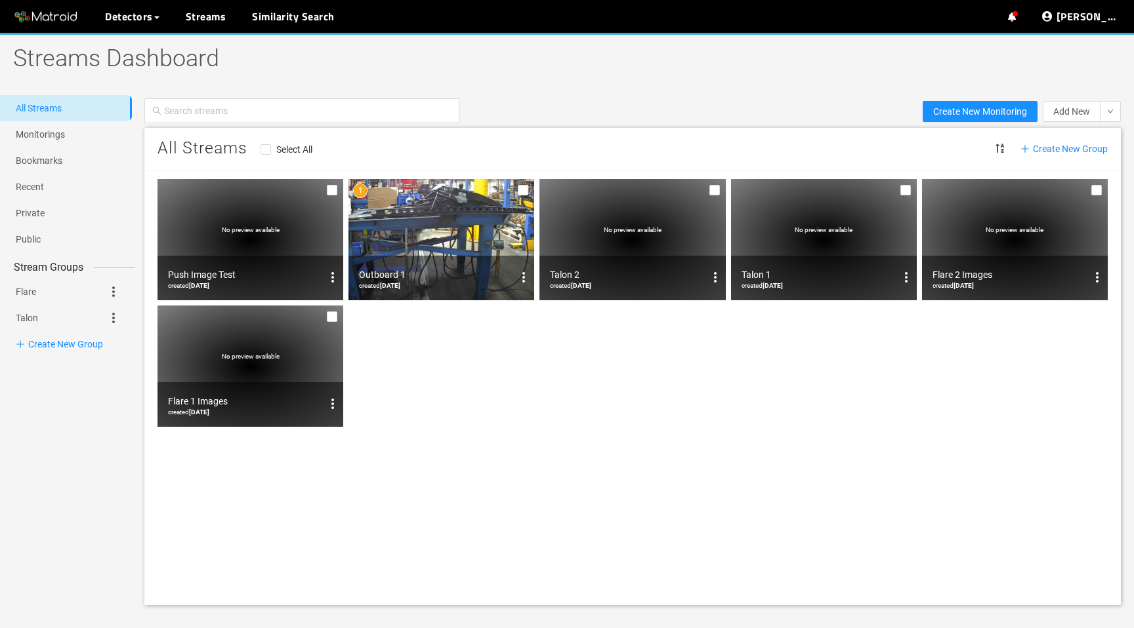
click at [436, 225] on img at bounding box center [441, 239] width 186 height 121
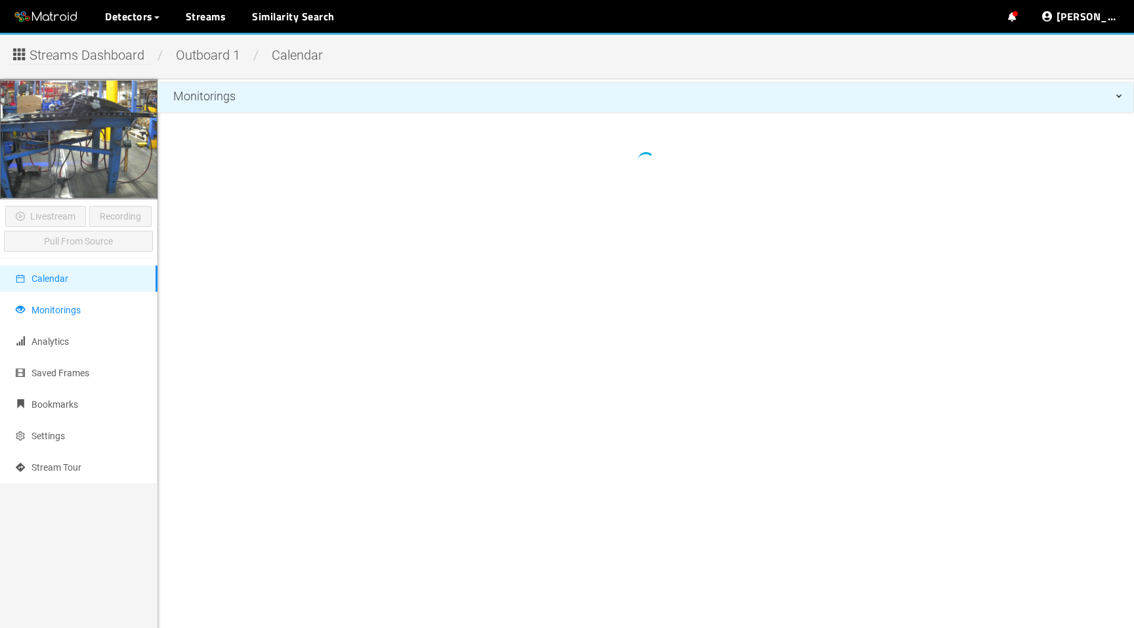
click at [124, 312] on li "Monitorings" at bounding box center [78, 310] width 157 height 26
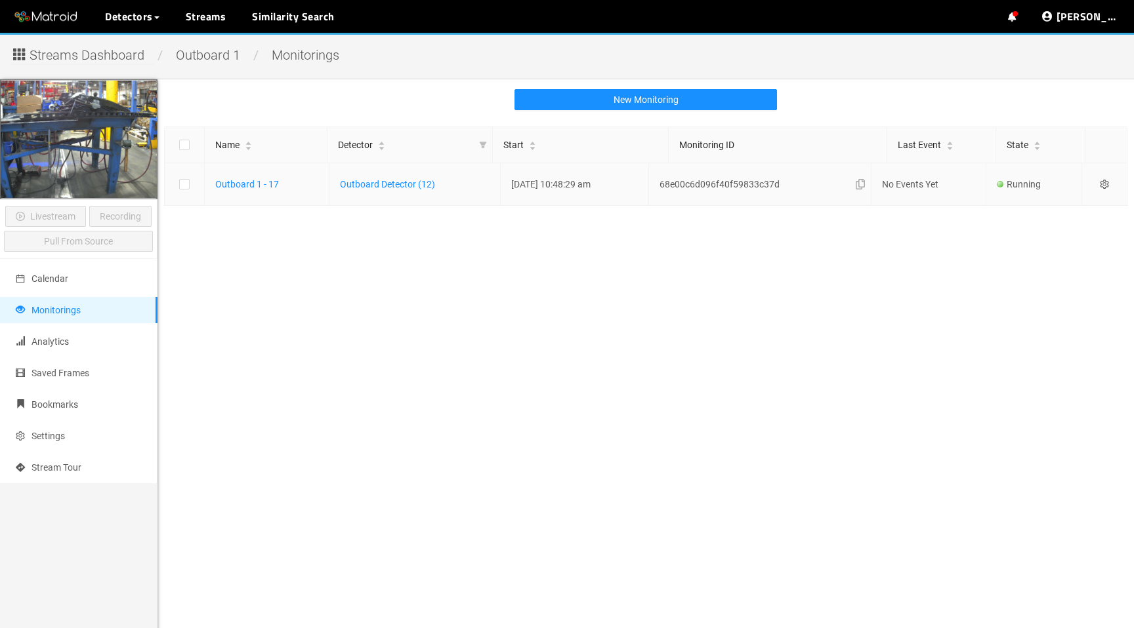
click at [1109, 186] on icon "setting" at bounding box center [1103, 184] width 9 height 9
click at [1051, 199] on div "Settings" at bounding box center [1044, 203] width 109 height 16
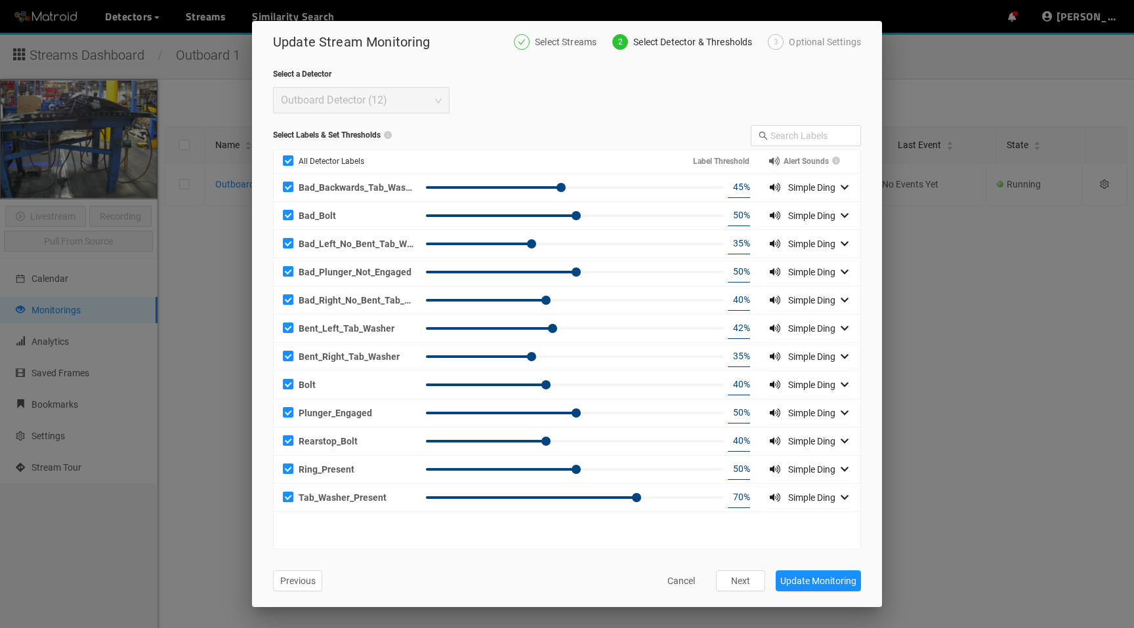
click at [838, 41] on div "Optional Settings" at bounding box center [825, 42] width 72 height 16
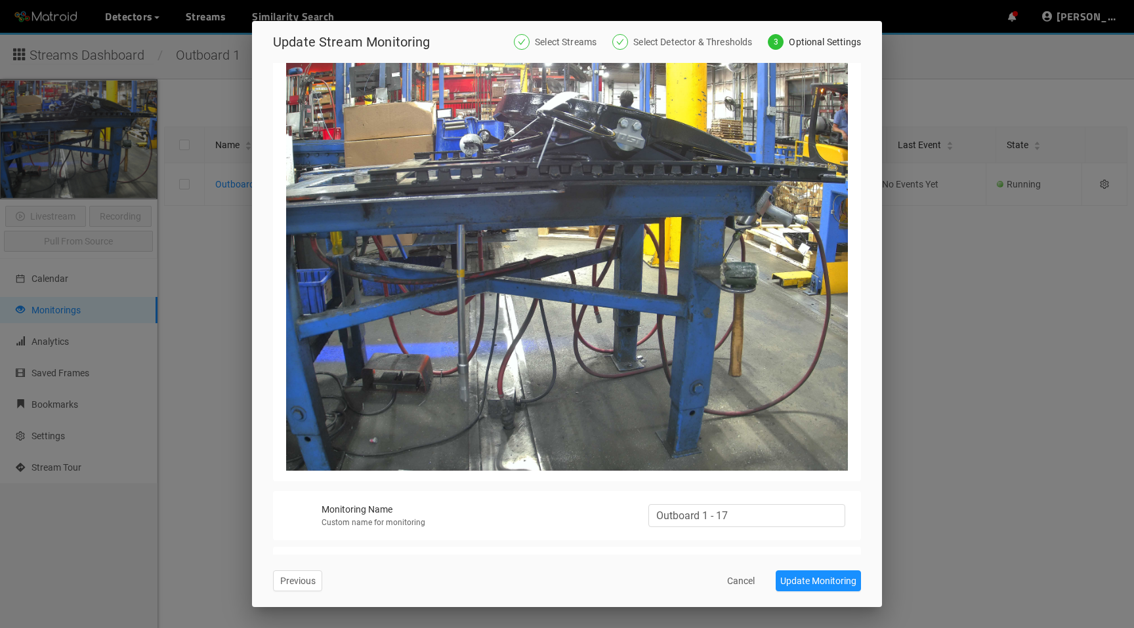
scroll to position [182, 0]
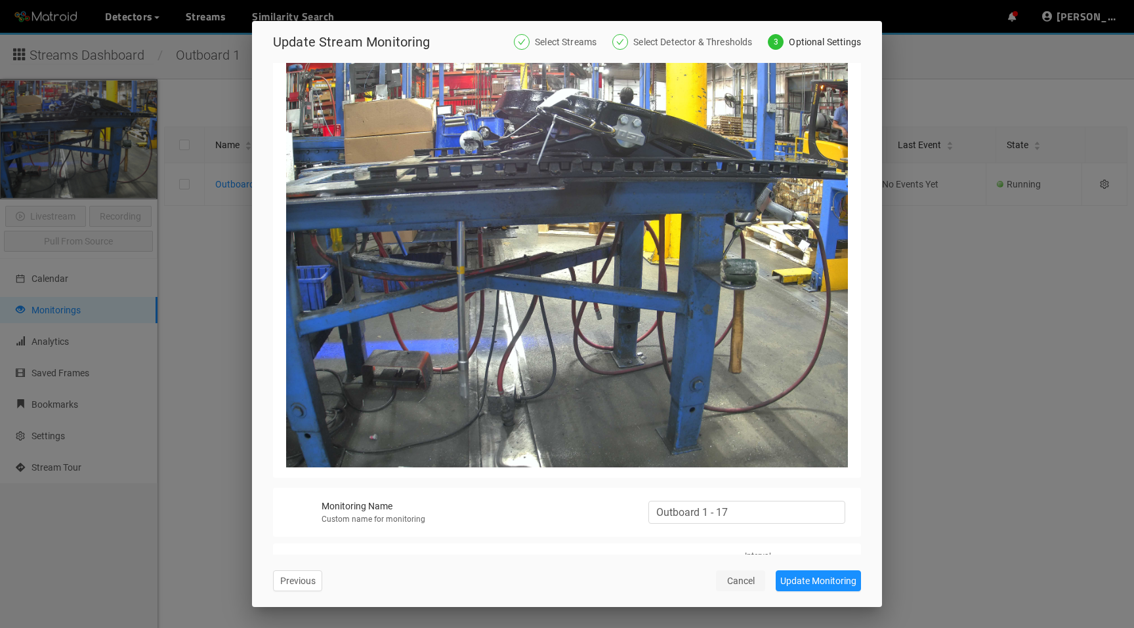
click at [741, 583] on span "Cancel" at bounding box center [741, 581] width 28 height 14
